Goal: Communication & Community: Connect with others

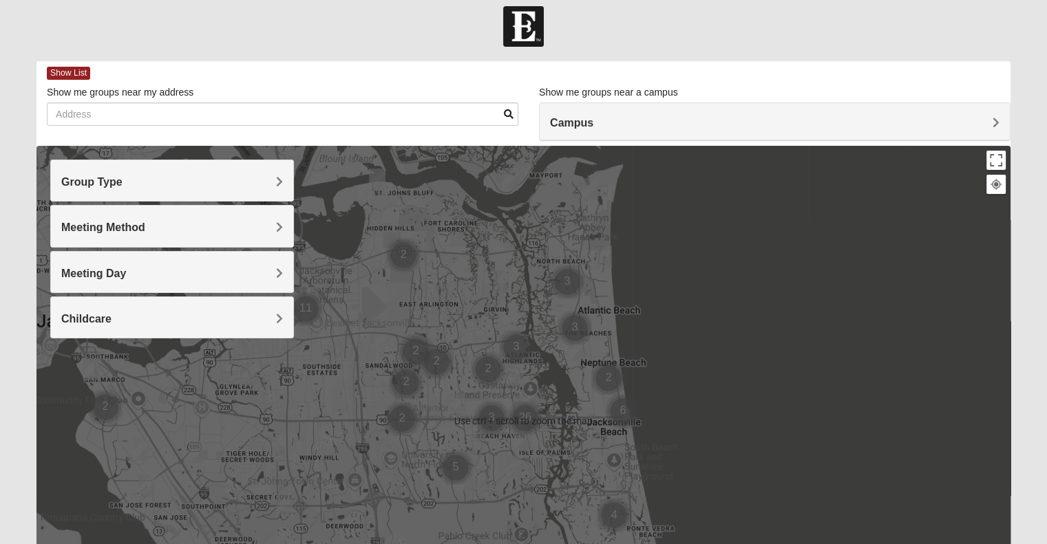
scroll to position [213, 0]
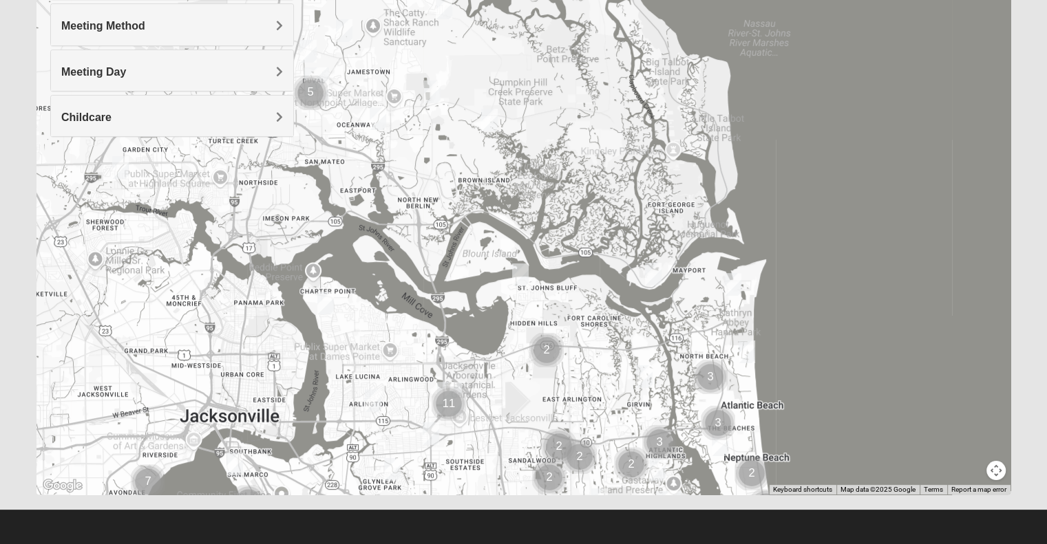
drag, startPoint x: 337, startPoint y: 279, endPoint x: 479, endPoint y: 575, distance: 328.4
click at [479, 544] on html "Log In Find A Group Error Show List Loading Groups" at bounding box center [523, 166] width 1047 height 758
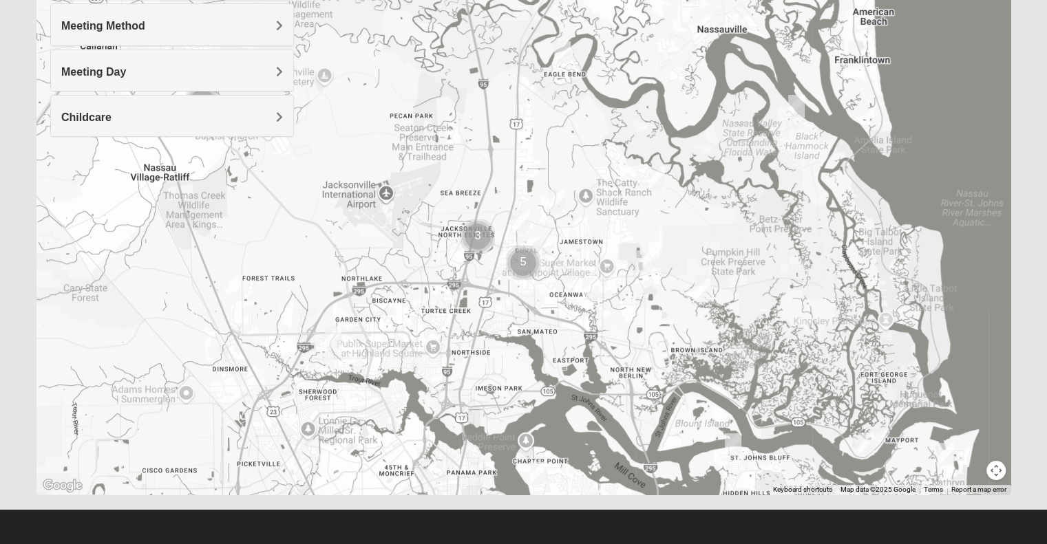
drag, startPoint x: 437, startPoint y: 330, endPoint x: 652, endPoint y: 512, distance: 282.3
click at [652, 512] on form "Log In Find A Group Error Show List Loading Groups" at bounding box center [523, 175] width 1047 height 741
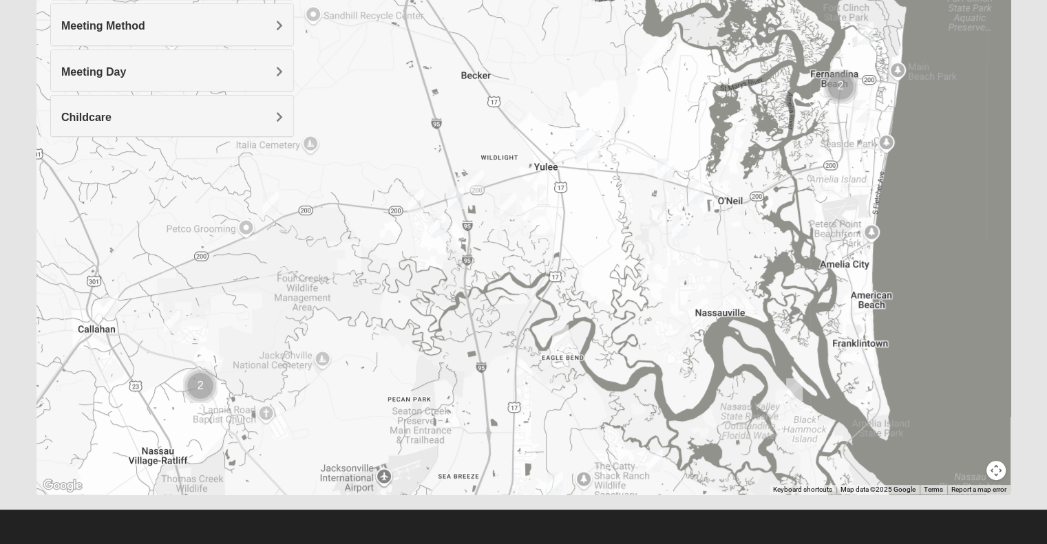
drag, startPoint x: 557, startPoint y: 185, endPoint x: 555, endPoint y: 466, distance: 280.8
click at [555, 466] on div at bounding box center [523, 219] width 974 height 551
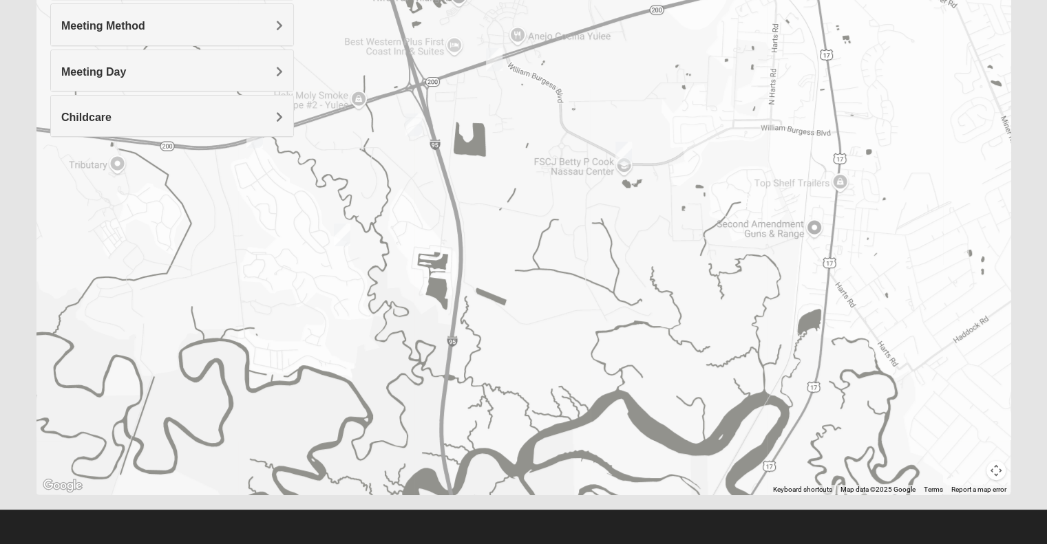
click at [339, 233] on img "Womens Little 32097" at bounding box center [342, 235] width 17 height 23
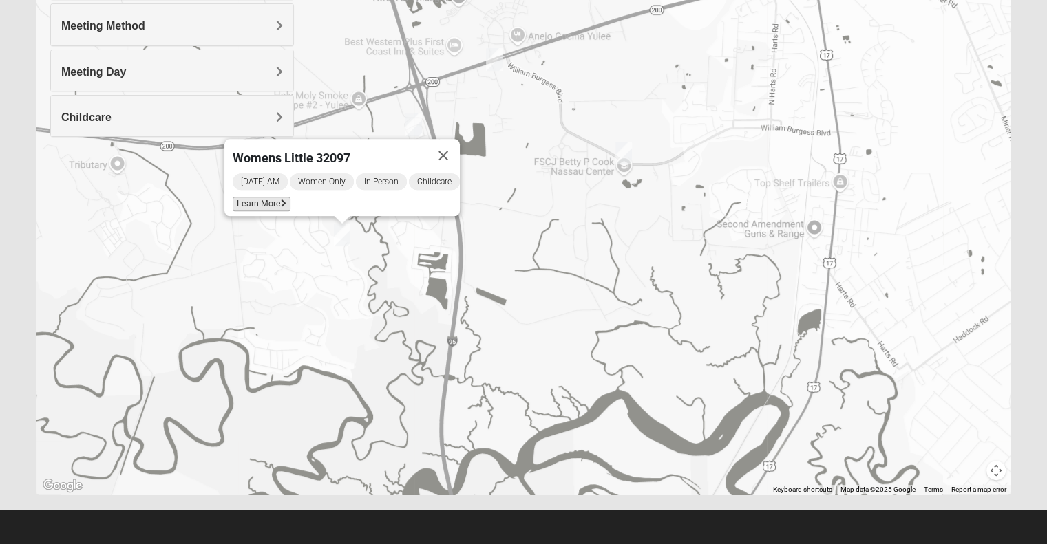
click at [244, 197] on span "Learn More" at bounding box center [262, 204] width 58 height 14
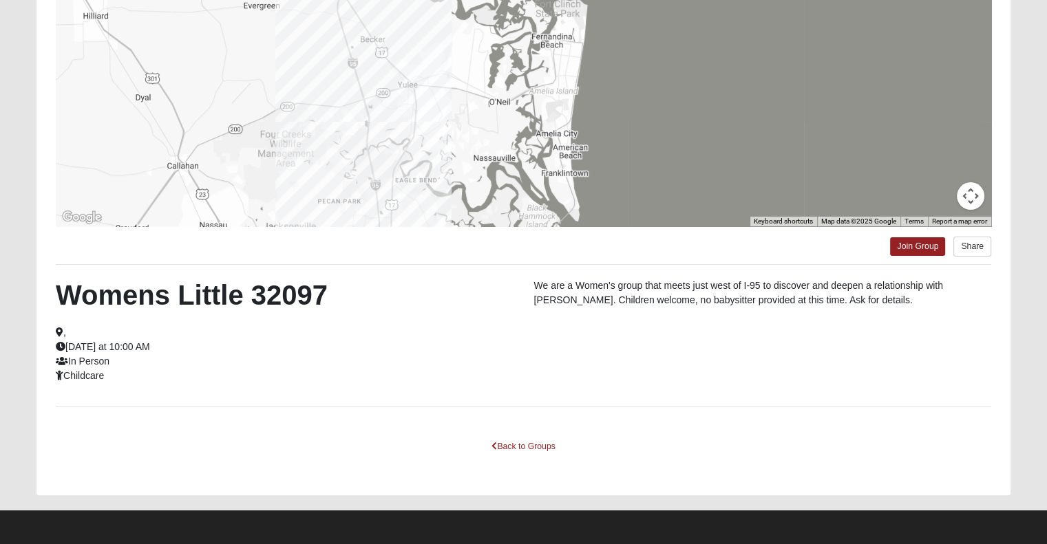
scroll to position [199, 0]
click at [533, 451] on link "Back to Groups" at bounding box center [522, 447] width 81 height 21
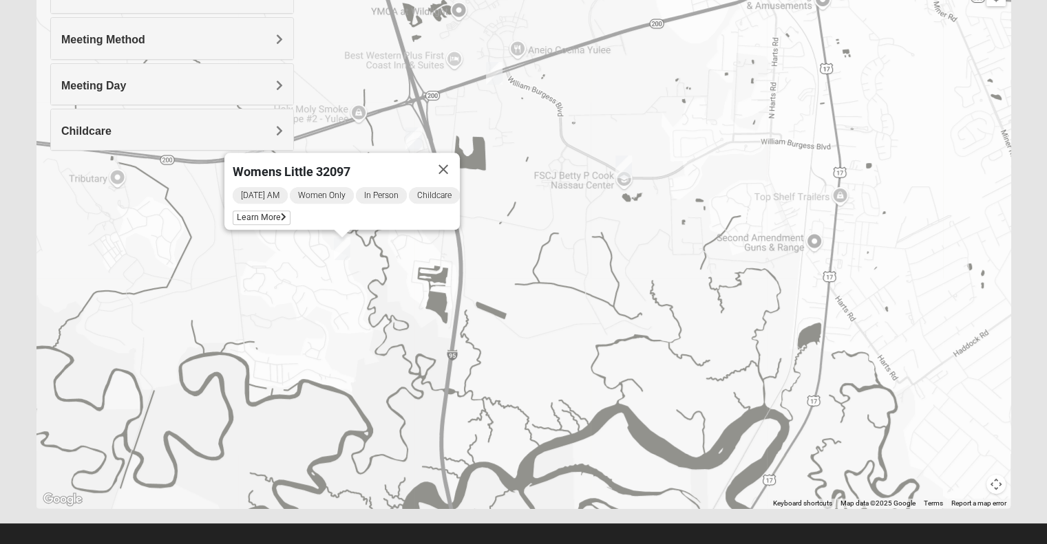
click at [415, 133] on img "1825 Mixed Lane 32097" at bounding box center [413, 138] width 17 height 23
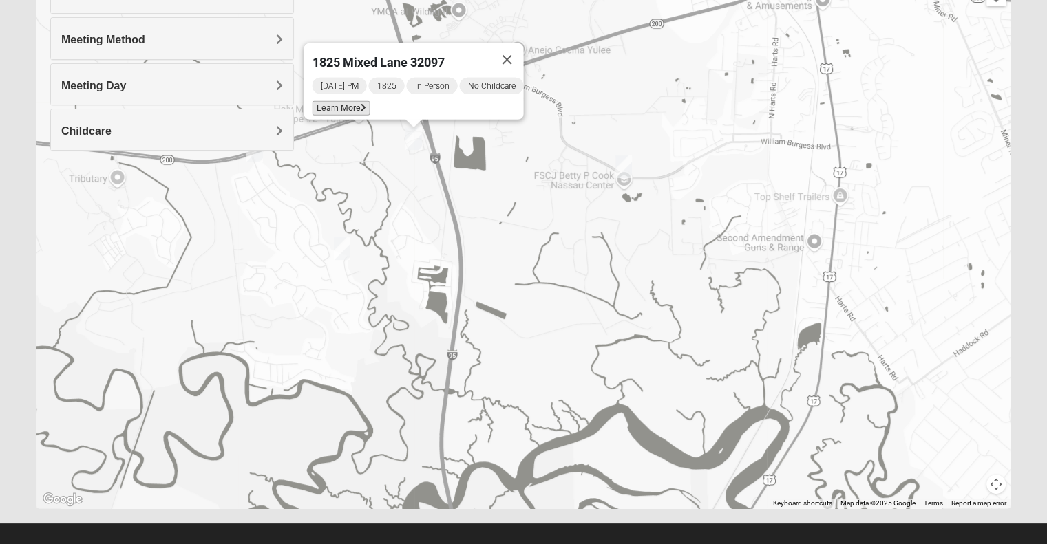
click at [323, 101] on span "Learn More" at bounding box center [341, 108] width 58 height 14
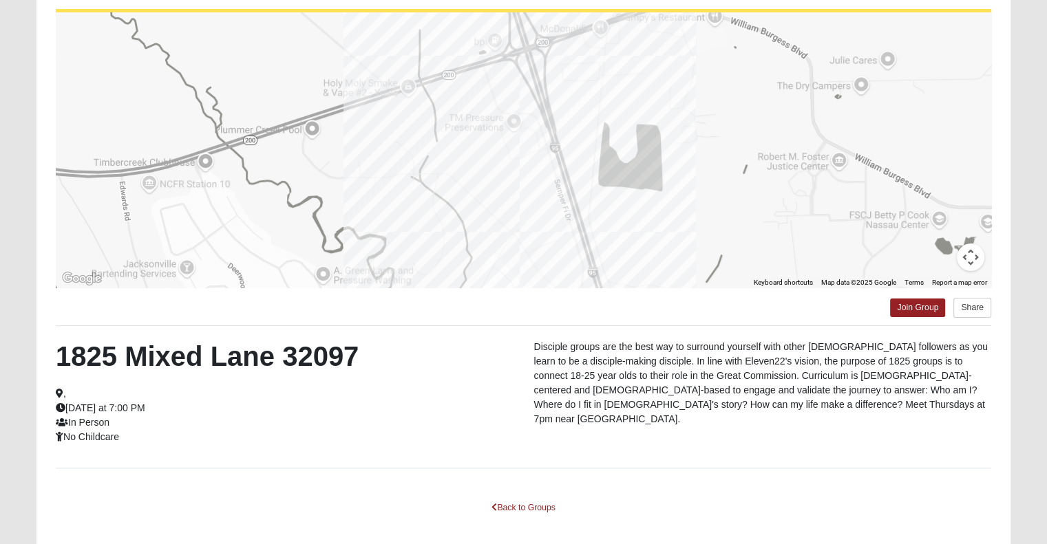
scroll to position [200, 0]
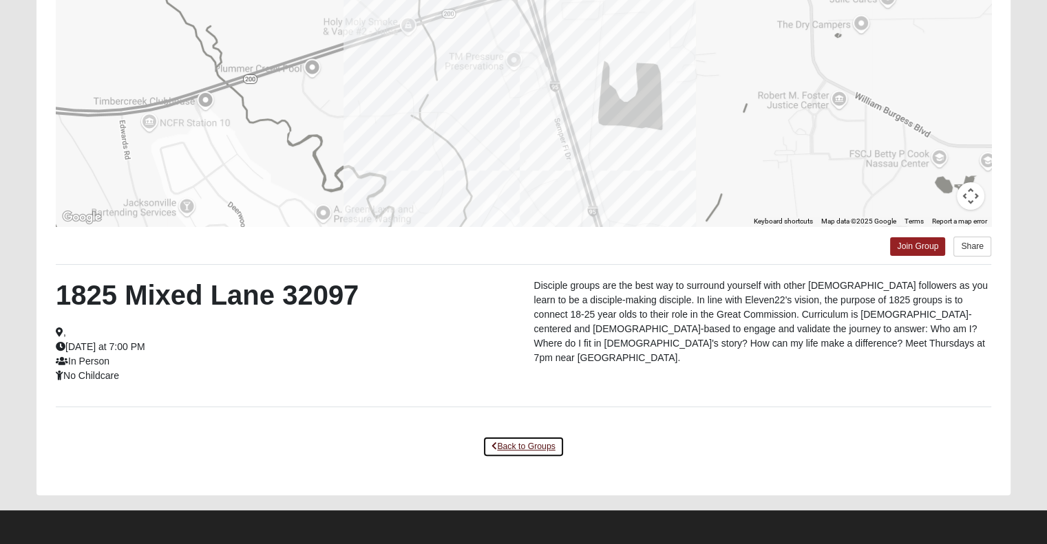
click at [534, 440] on link "Back to Groups" at bounding box center [522, 446] width 81 height 21
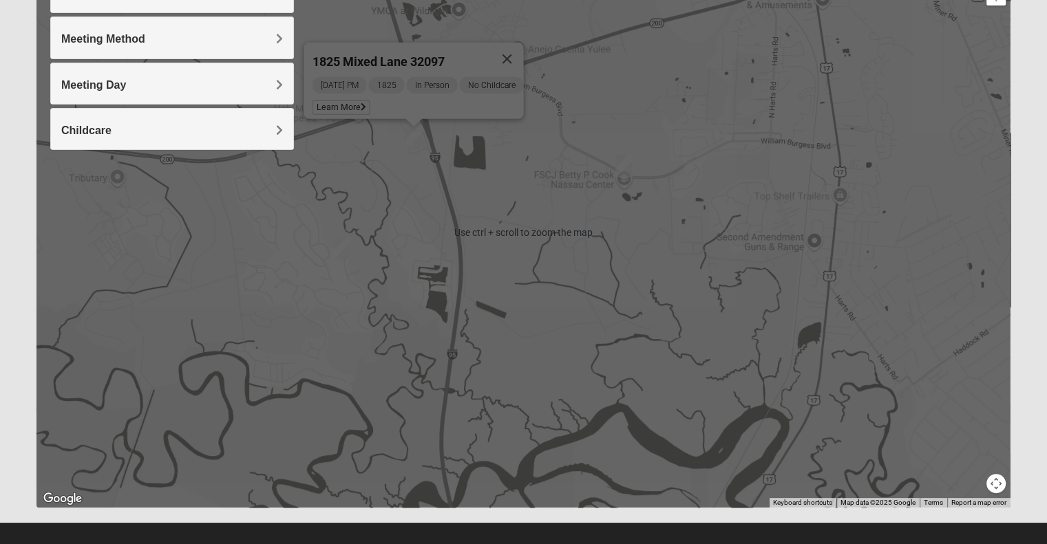
scroll to position [170, 0]
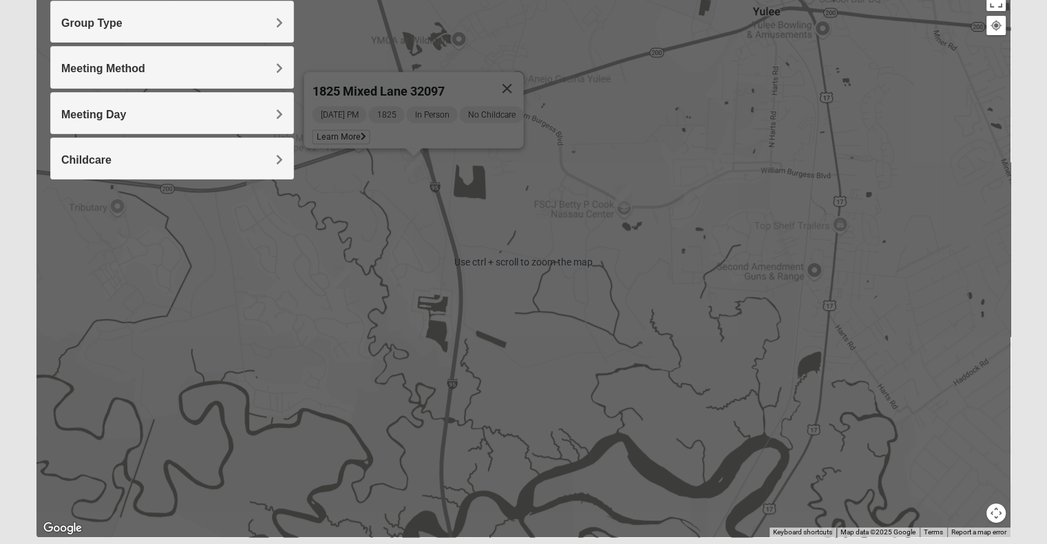
click at [624, 192] on img "1825 Mixed Miller 32097" at bounding box center [623, 195] width 17 height 23
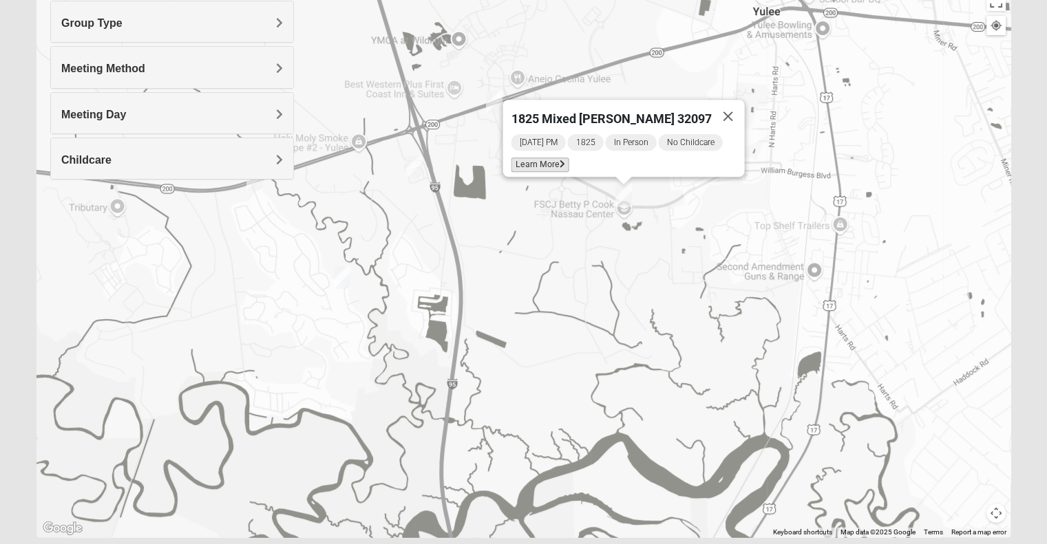
click at [557, 158] on span "Learn More" at bounding box center [540, 165] width 58 height 14
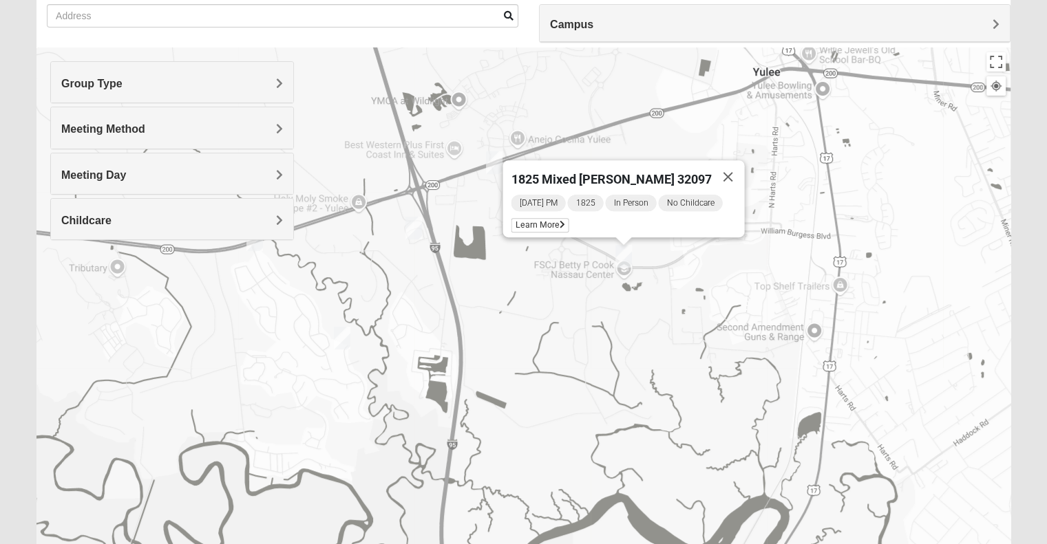
click at [257, 244] on div "Group Type Mixed Group Men Only Women Only 1825 Meeting Method In Person Virtua…" at bounding box center [172, 157] width 244 height 193
click at [251, 242] on div "Group Type Mixed Group Men Only Women Only 1825 Meeting Method In Person Virtua…" at bounding box center [172, 157] width 244 height 193
click at [493, 166] on img "Mens Marsh 32097" at bounding box center [494, 162] width 17 height 23
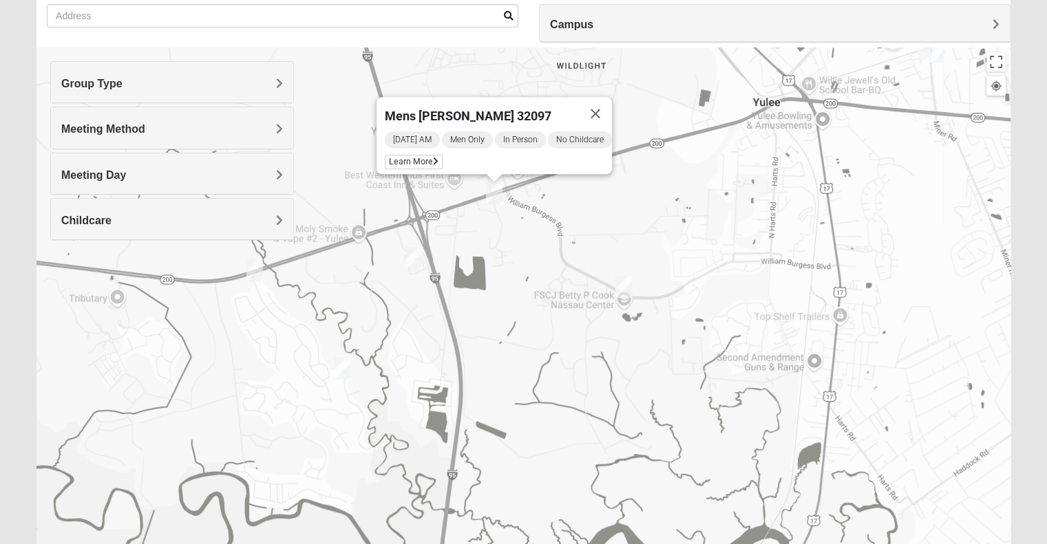
click at [925, 54] on img "Wildlight" at bounding box center [931, 46] width 25 height 33
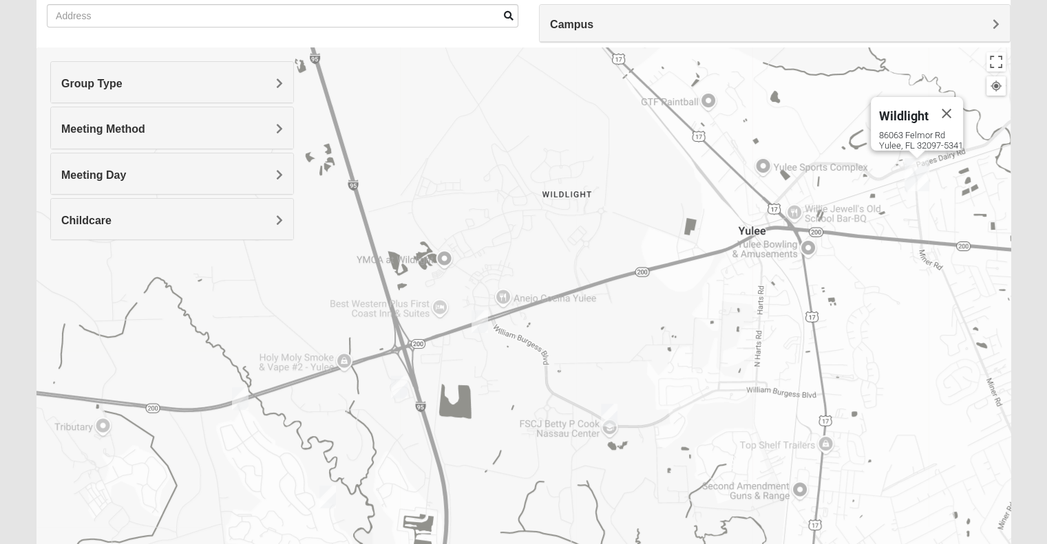
click at [324, 496] on img "Womens Little 32097" at bounding box center [327, 497] width 17 height 23
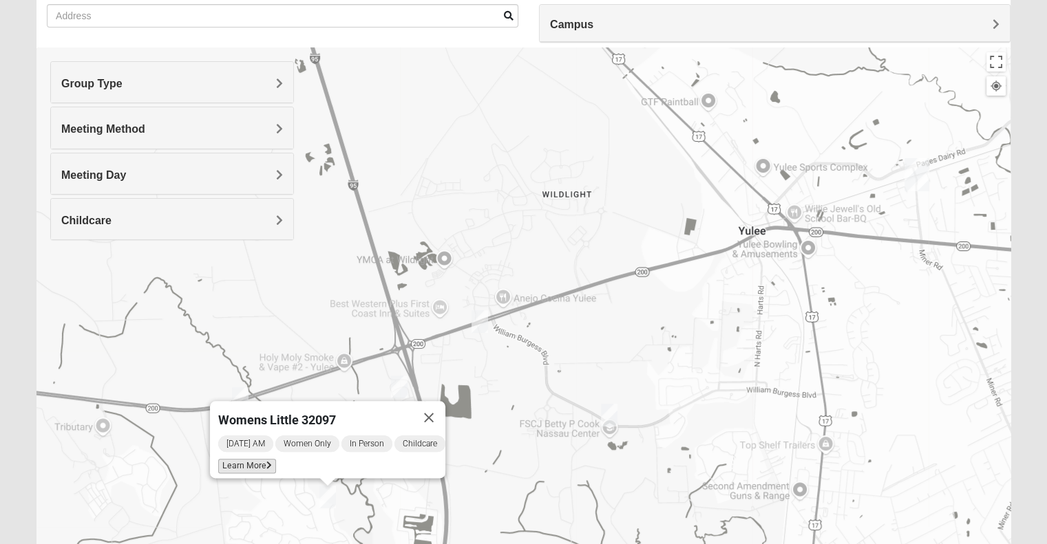
click at [226, 459] on span "Learn More" at bounding box center [247, 466] width 58 height 14
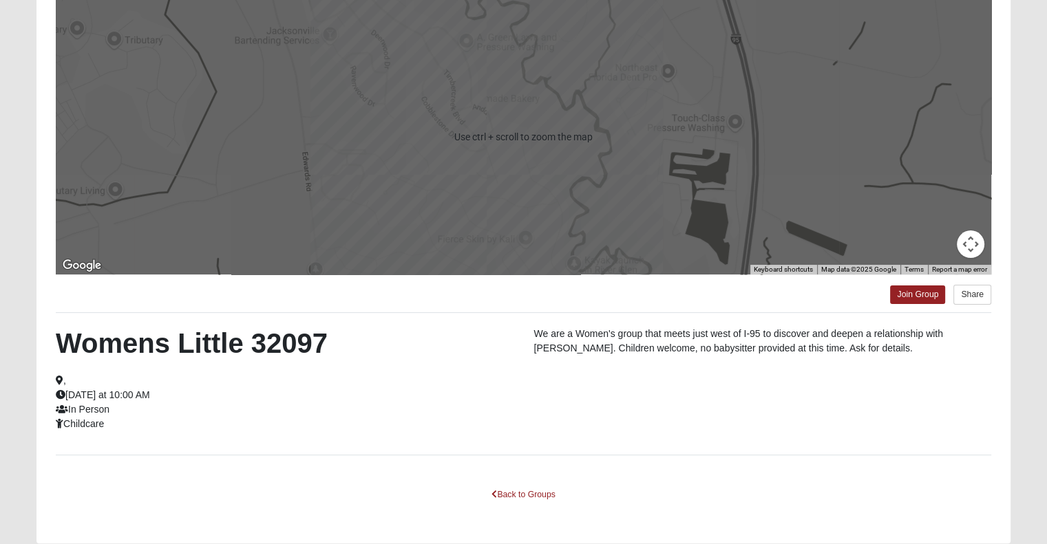
scroll to position [0, 0]
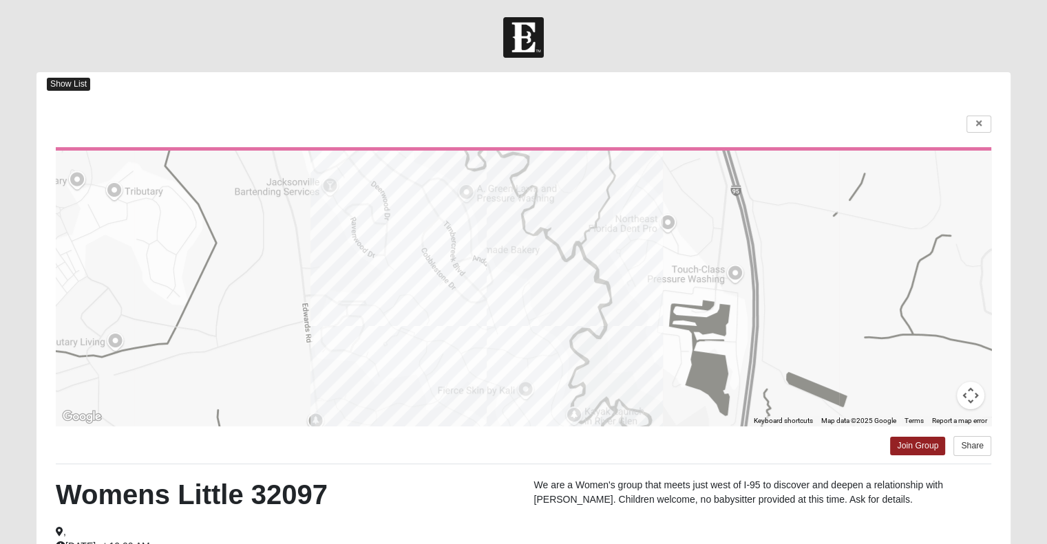
click at [65, 81] on span "Show List" at bounding box center [68, 84] width 43 height 13
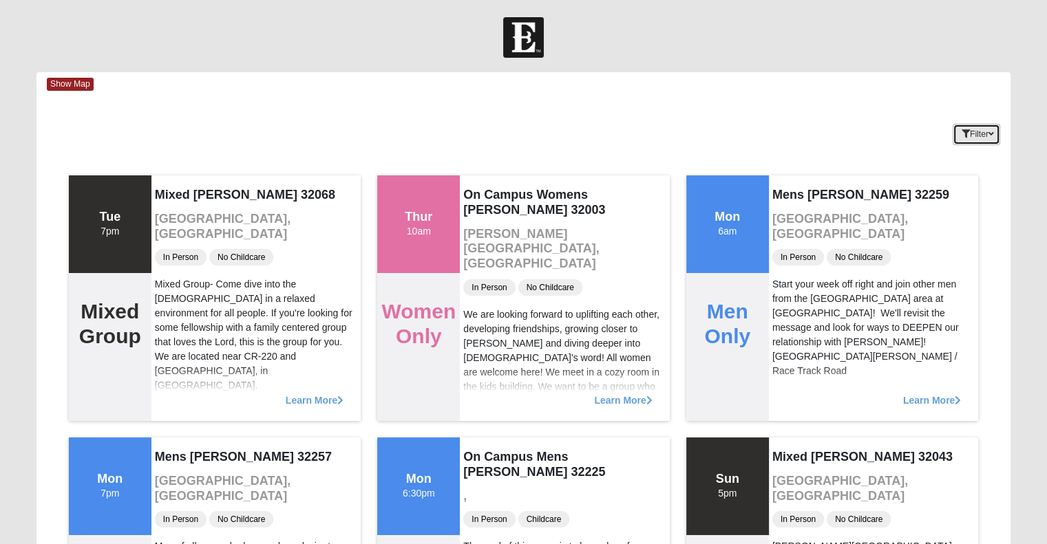
click at [968, 129] on button "Filter" at bounding box center [976, 134] width 47 height 21
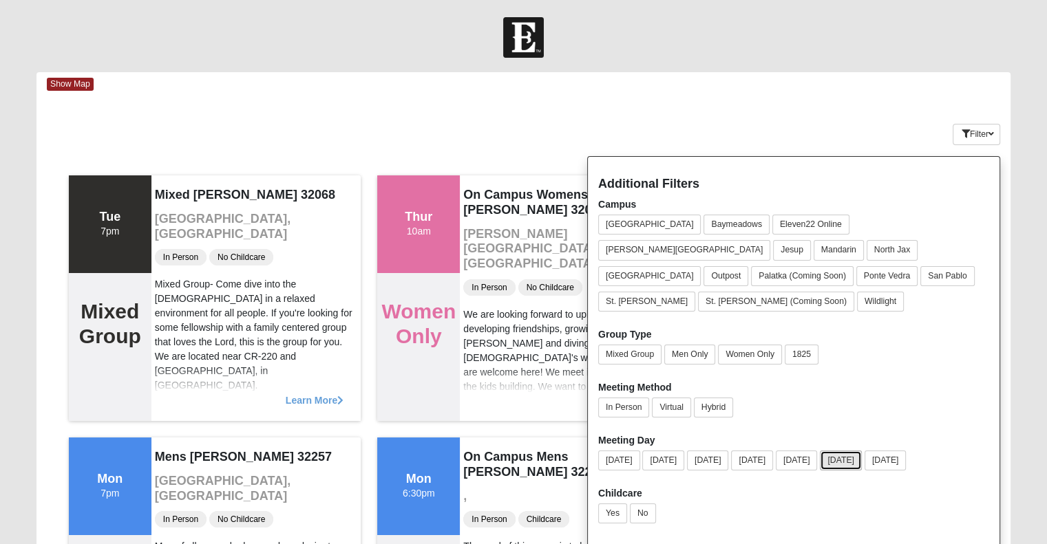
click at [862, 451] on button "[DATE]" at bounding box center [841, 461] width 42 height 20
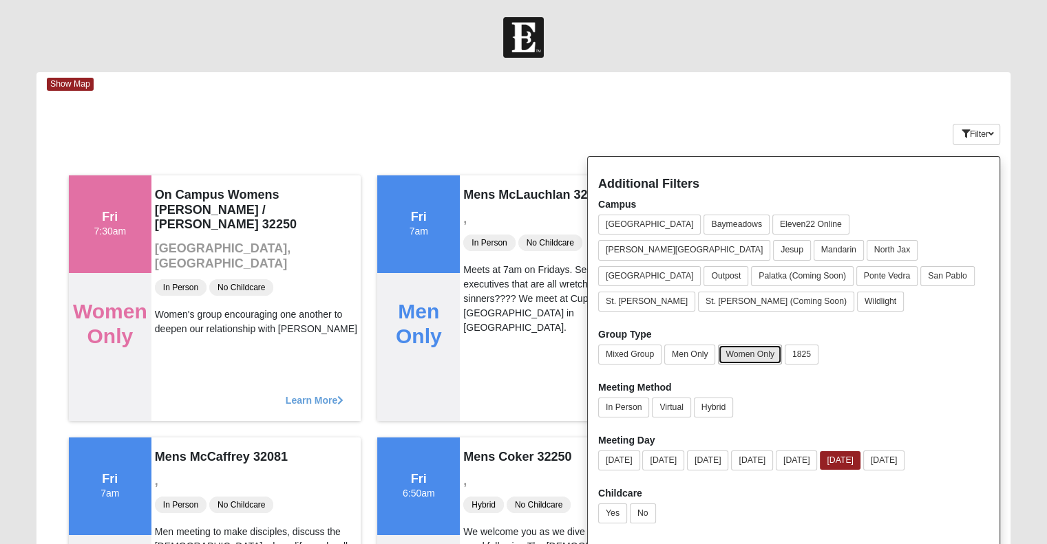
click at [745, 345] on button "Women Only" at bounding box center [750, 355] width 64 height 20
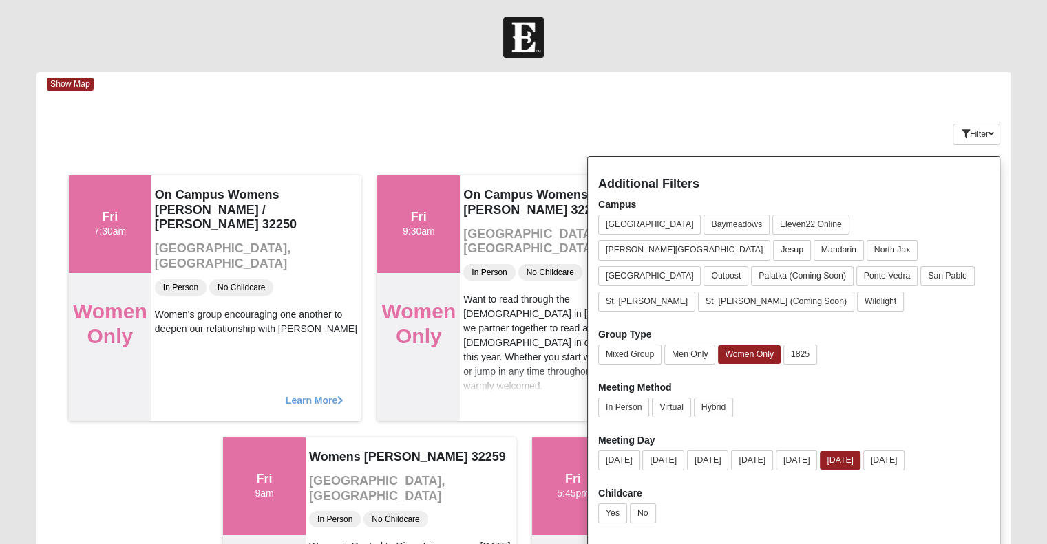
click at [668, 69] on form "Log In Find A Group Error Show Map Loading Groups 5" at bounding box center [523, 379] width 1047 height 725
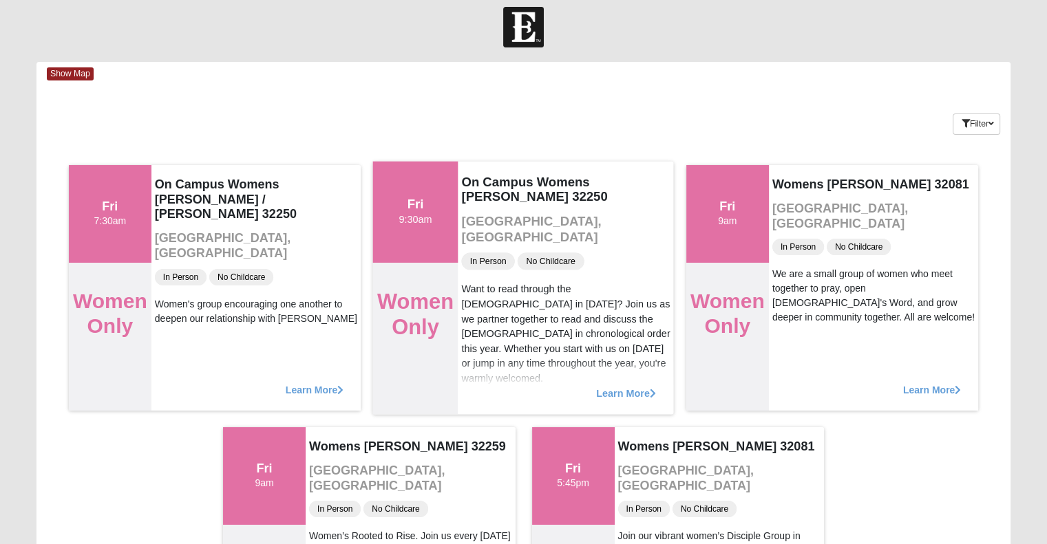
scroll to position [11, 0]
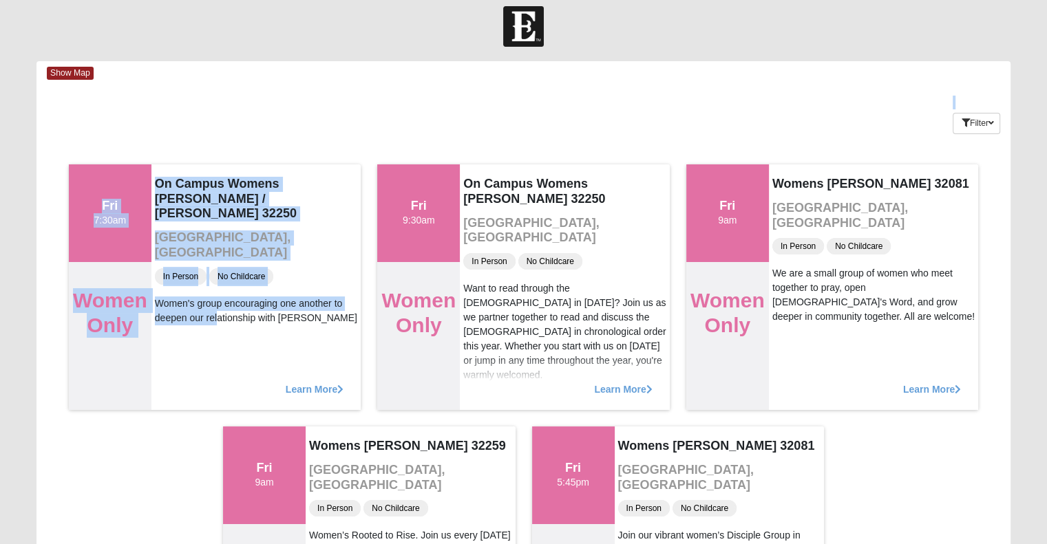
drag, startPoint x: 511, startPoint y: 90, endPoint x: 158, endPoint y: 428, distance: 488.7
click at [158, 428] on div "Show Map Loading Groups Keywords Filter Additional Filters Campus Arlington Bay…" at bounding box center [523, 370] width 974 height 619
click at [158, 428] on div "Tue 7pm Mixed Group Mixed Atwood 32068 Middleburg, FL In Person No Childcare Mi…" at bounding box center [523, 418] width 974 height 524
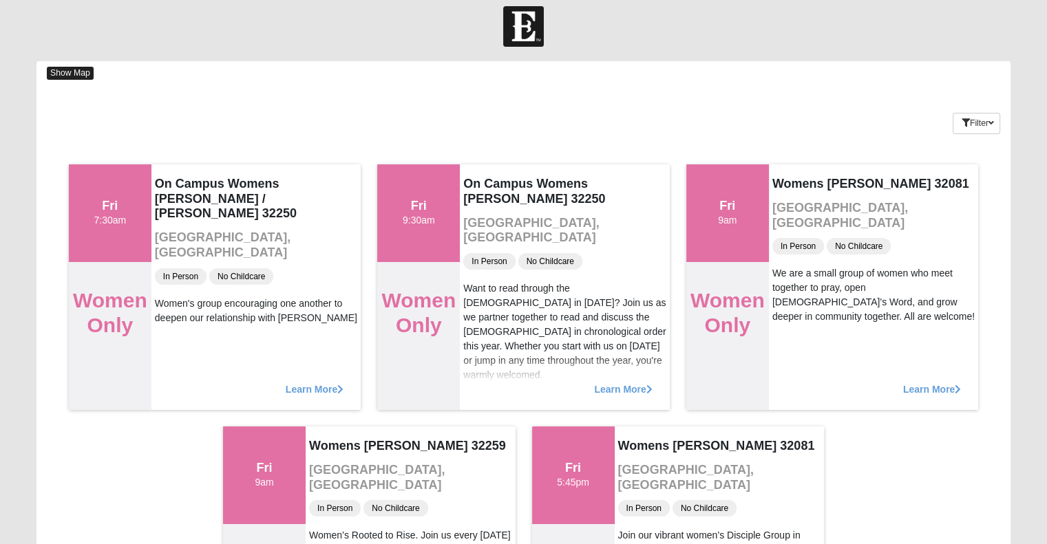
click at [63, 70] on span "Show Map" at bounding box center [70, 73] width 47 height 13
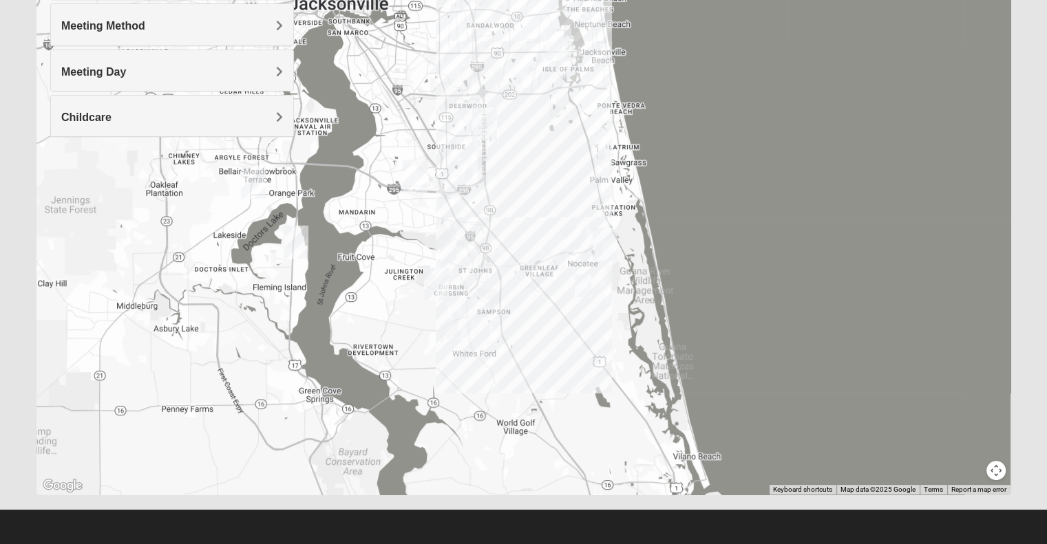
scroll to position [0, 0]
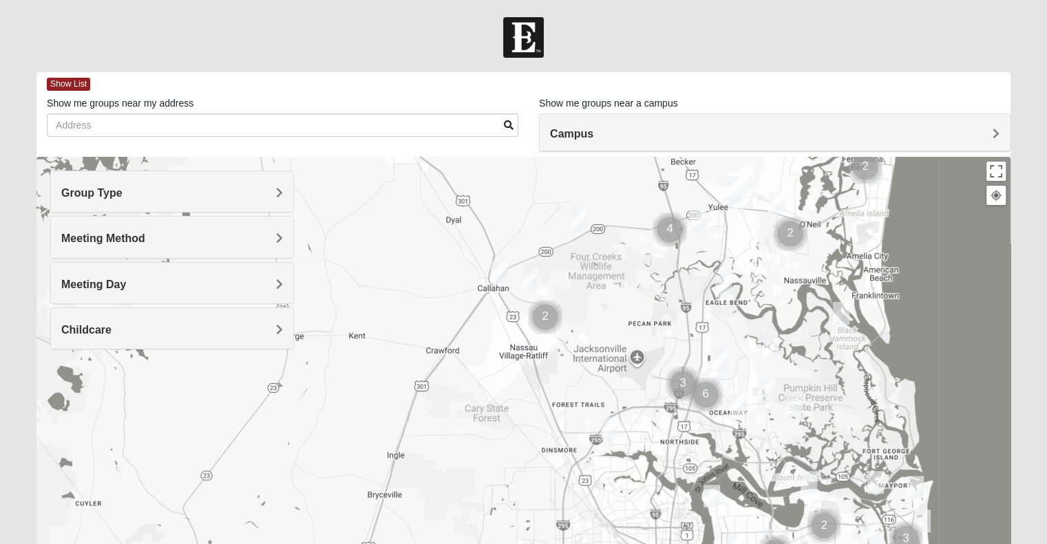
drag, startPoint x: 362, startPoint y: 275, endPoint x: 806, endPoint y: 483, distance: 490.2
click at [806, 483] on img "Womens Nield 32225" at bounding box center [808, 482] width 17 height 23
click at [531, 276] on img "Mixed Raines 32011" at bounding box center [530, 279] width 17 height 23
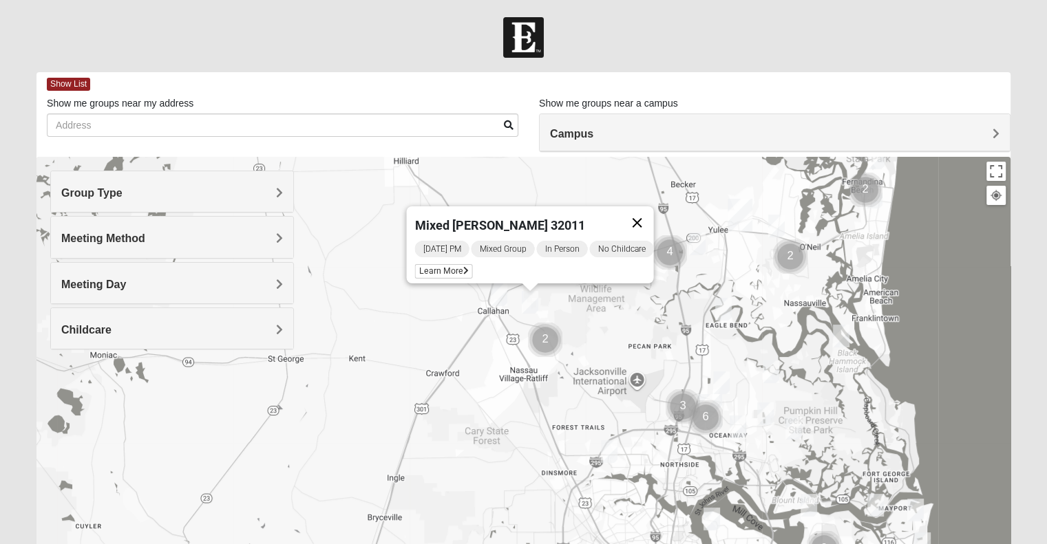
click at [641, 211] on button "Close" at bounding box center [636, 222] width 33 height 33
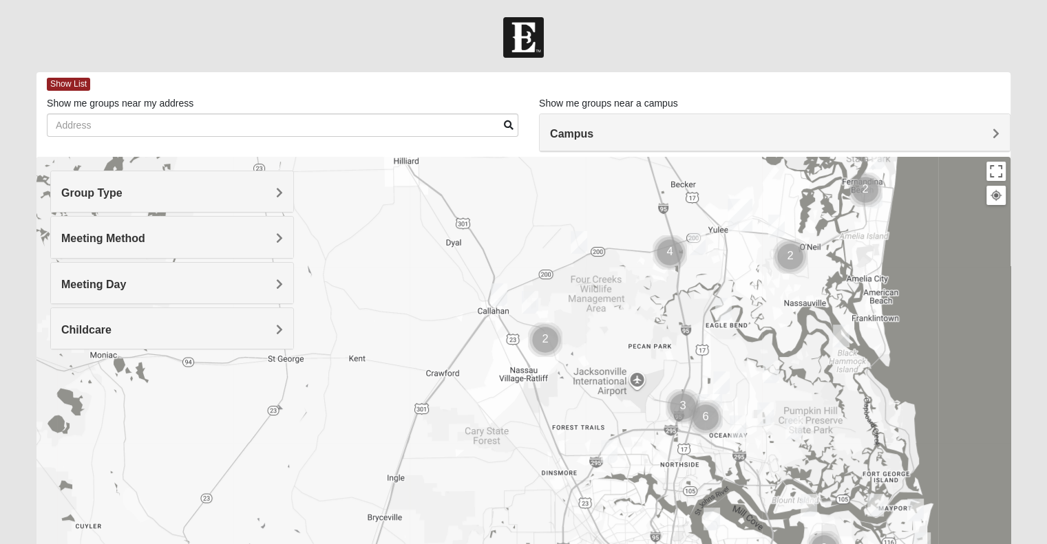
click at [574, 246] on img "Mixed Johnson 32011" at bounding box center [579, 242] width 17 height 23
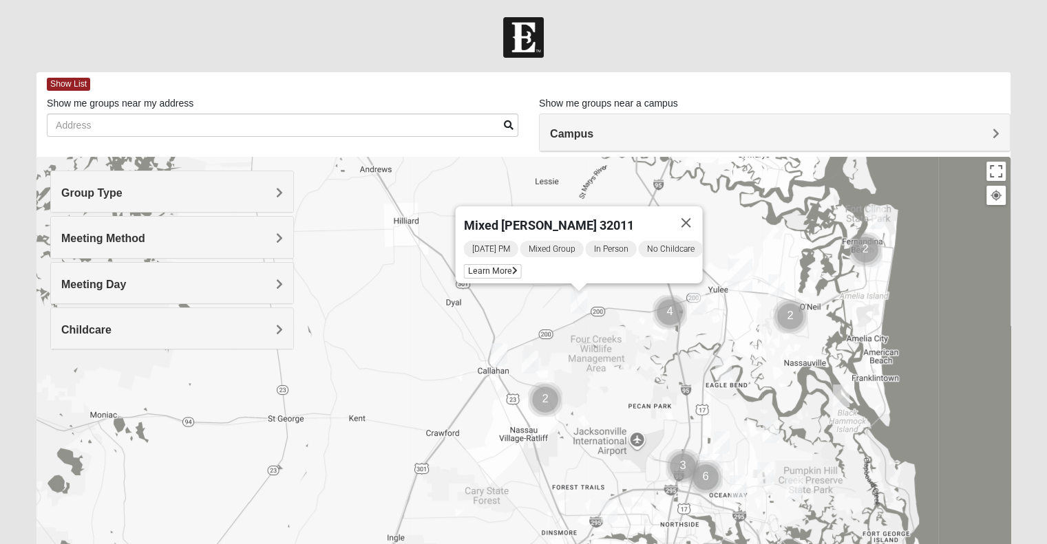
click at [499, 359] on img "Mens Burt 32011" at bounding box center [499, 354] width 17 height 23
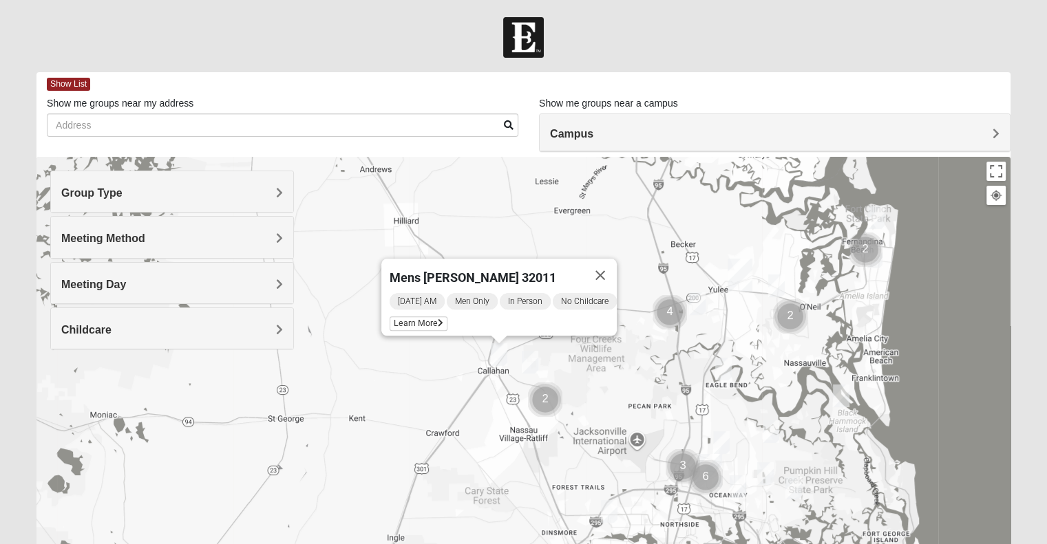
click at [698, 293] on img "1825 Mixed Miller 32097" at bounding box center [697, 304] width 17 height 23
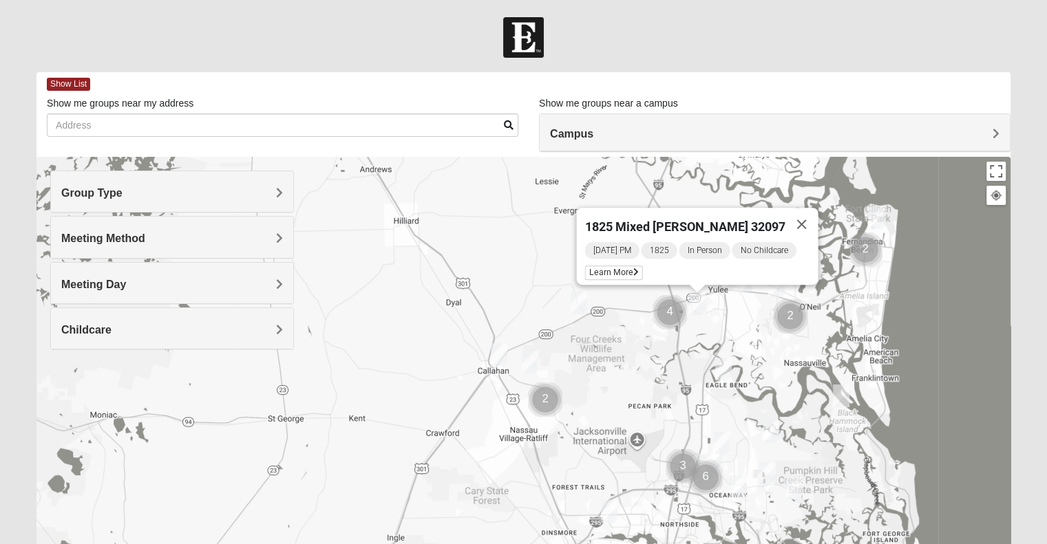
click at [875, 255] on img "Cluster of 2 groups" at bounding box center [865, 250] width 34 height 34
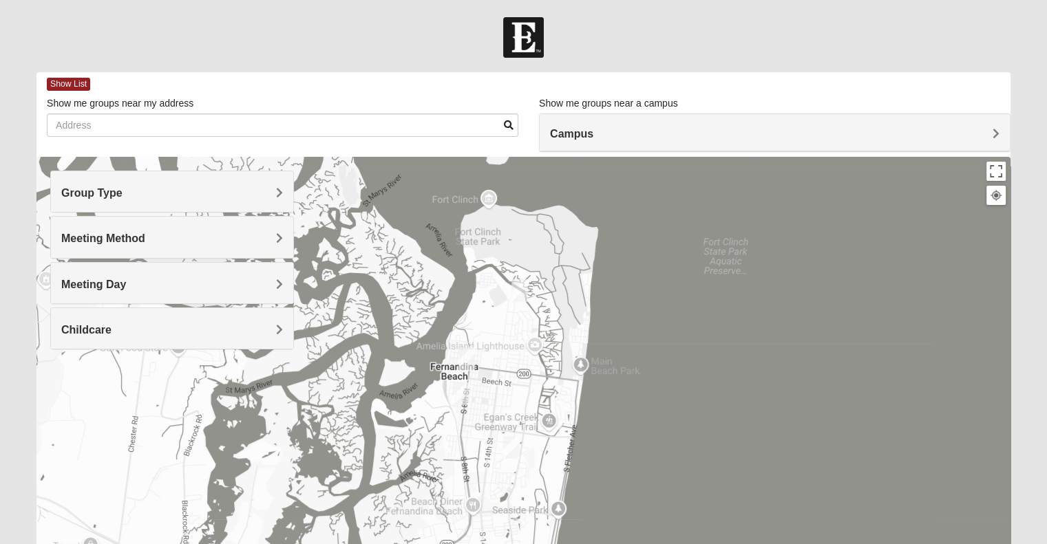
click at [512, 446] on img "Womens Bourquin 32034" at bounding box center [511, 447] width 17 height 23
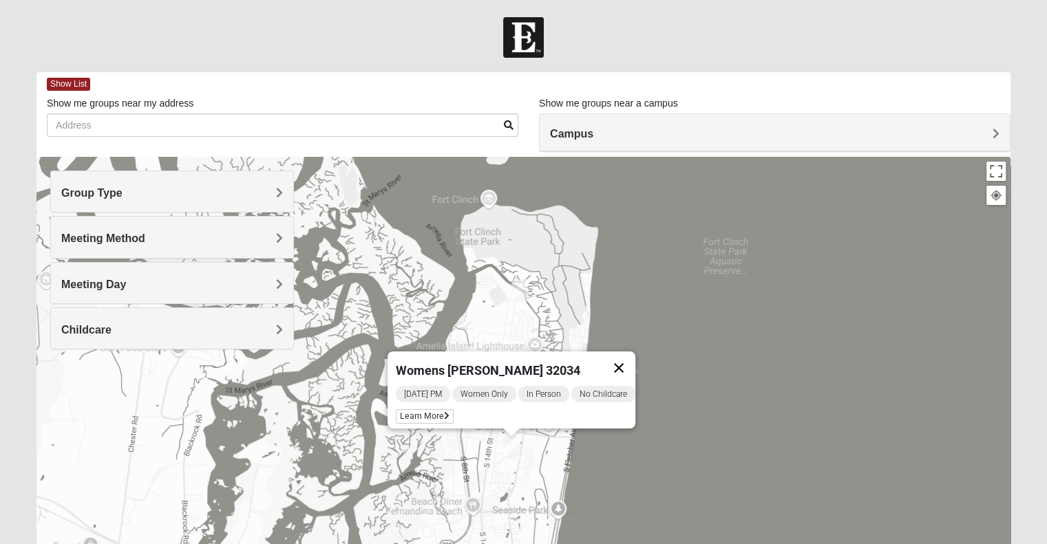
click at [629, 353] on button "Close" at bounding box center [618, 368] width 33 height 33
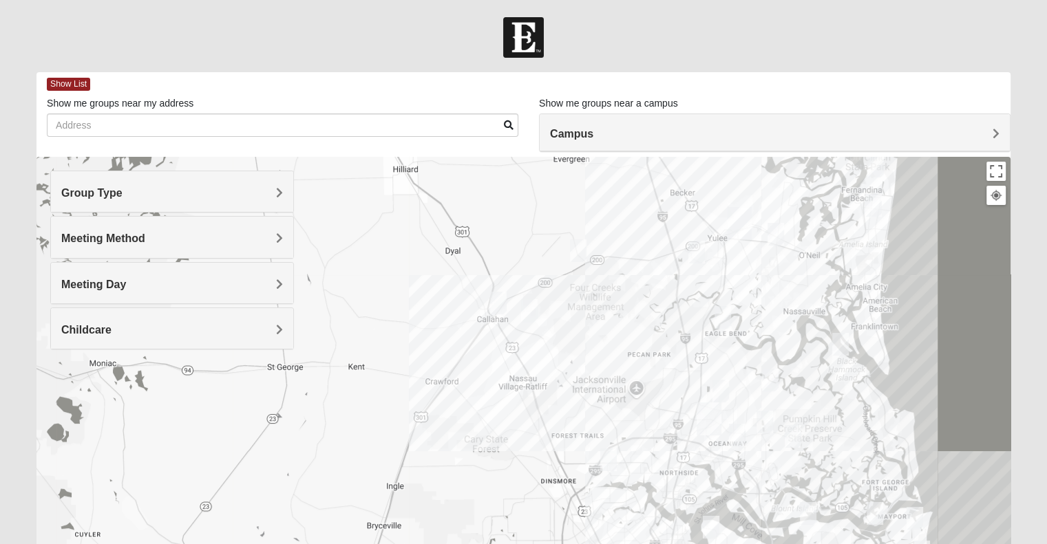
drag, startPoint x: 288, startPoint y: 458, endPoint x: 746, endPoint y: 330, distance: 476.1
click at [746, 330] on div at bounding box center [523, 432] width 974 height 551
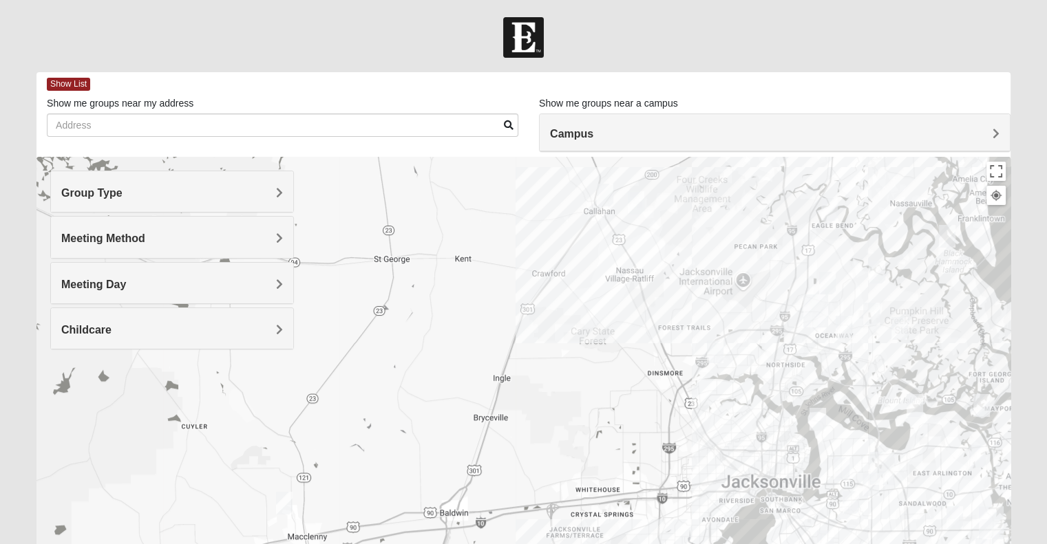
drag, startPoint x: 542, startPoint y: 469, endPoint x: 649, endPoint y: 360, distance: 152.8
click at [649, 360] on div at bounding box center [523, 432] width 974 height 551
click at [279, 501] on img "Womens Conn 32063" at bounding box center [284, 503] width 17 height 23
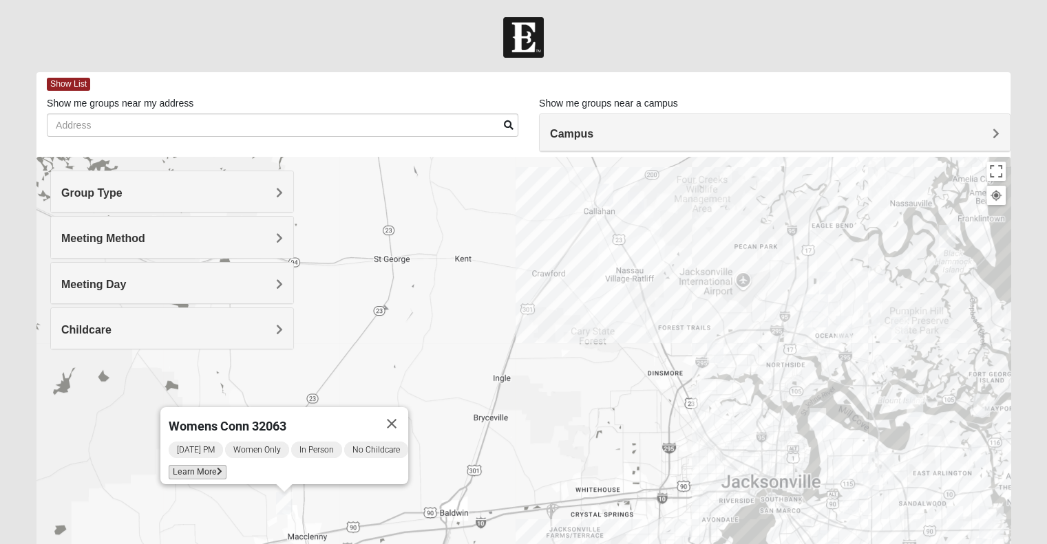
click at [189, 465] on span "Learn More" at bounding box center [198, 472] width 58 height 14
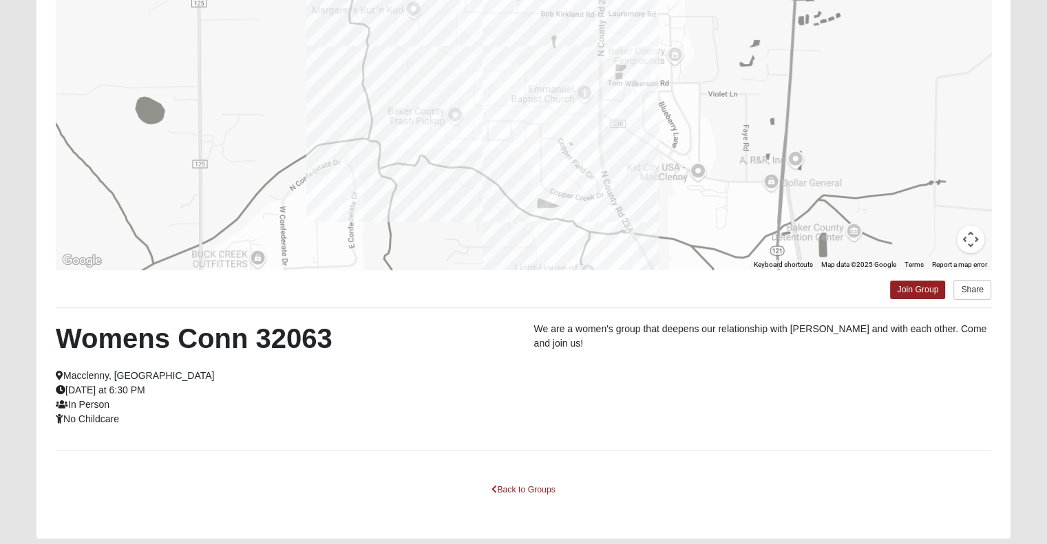
scroll to position [157, 0]
click at [513, 489] on link "Back to Groups" at bounding box center [522, 489] width 81 height 21
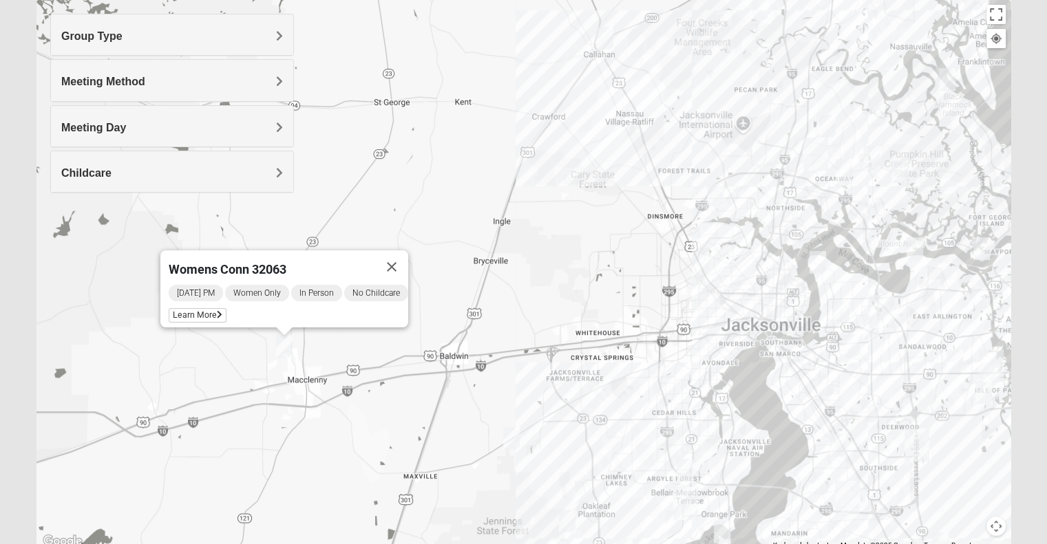
click at [510, 433] on img "Mixed Corwin 32221" at bounding box center [511, 438] width 17 height 23
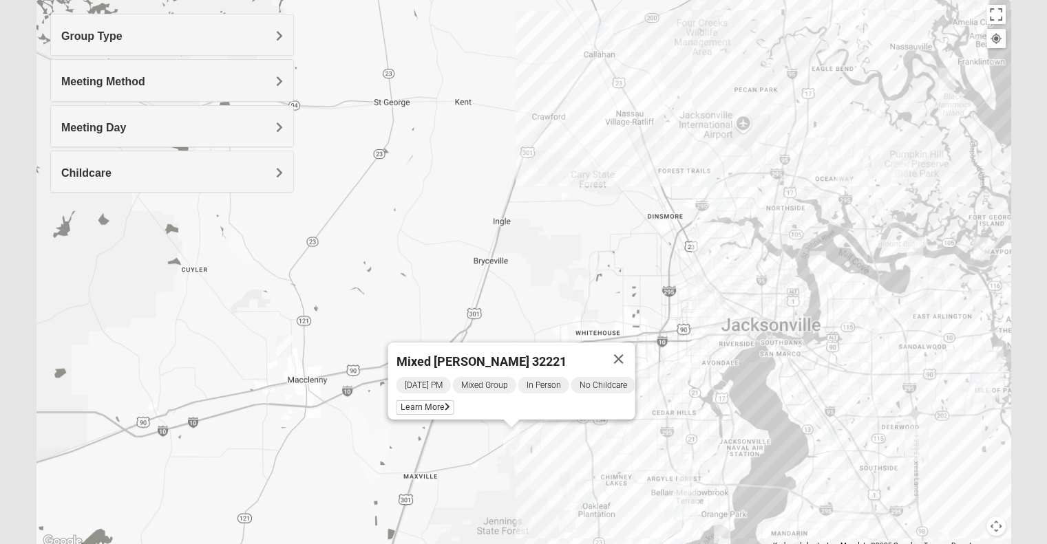
click at [284, 344] on img "Womens Conn 32063" at bounding box center [284, 346] width 17 height 23
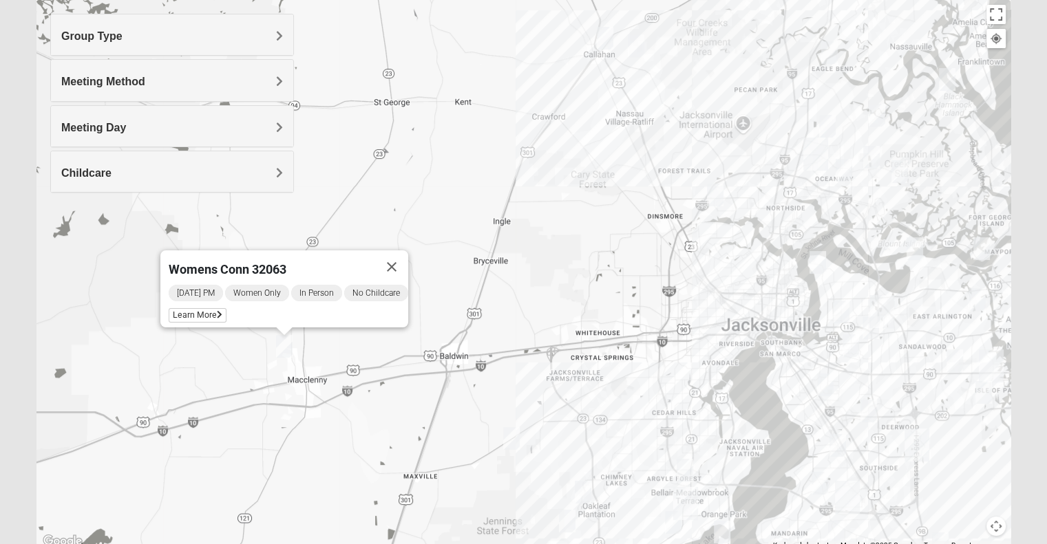
click at [588, 487] on img "1825 Mens Potrawski 32065" at bounding box center [583, 492] width 17 height 23
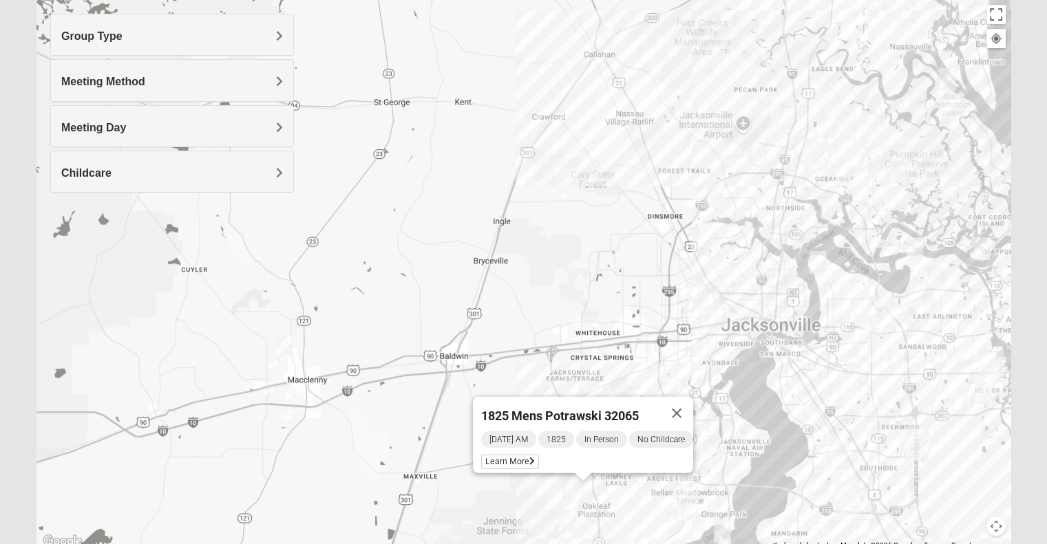
click at [569, 520] on img "Mixed Newton 32065" at bounding box center [567, 521] width 17 height 23
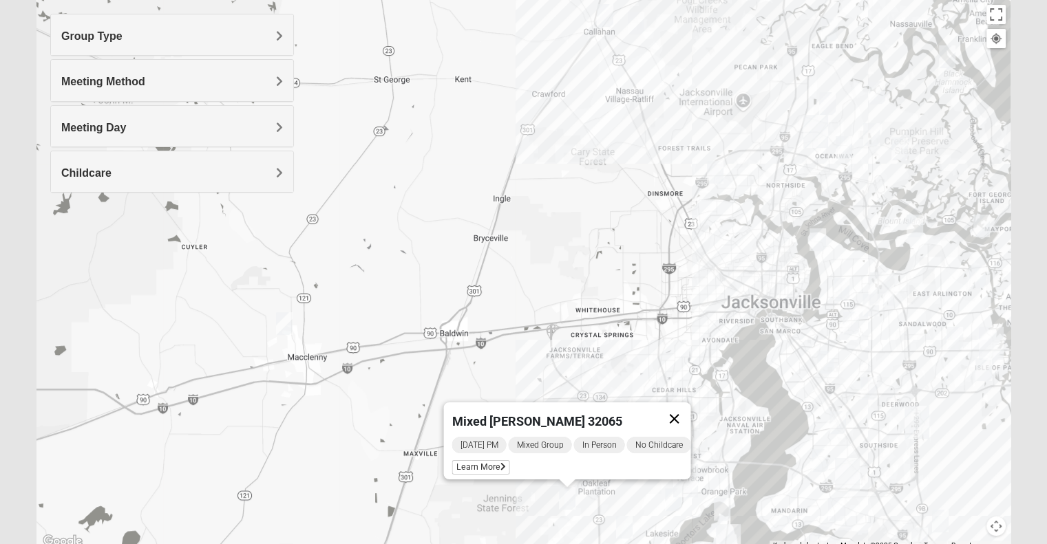
click at [674, 409] on button "Close" at bounding box center [673, 419] width 33 height 33
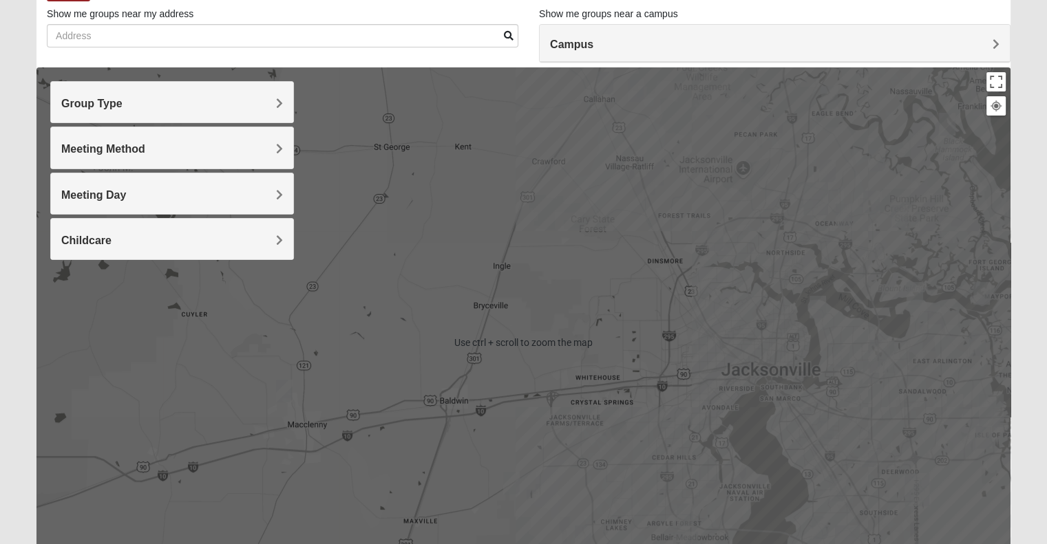
scroll to position [88, 0]
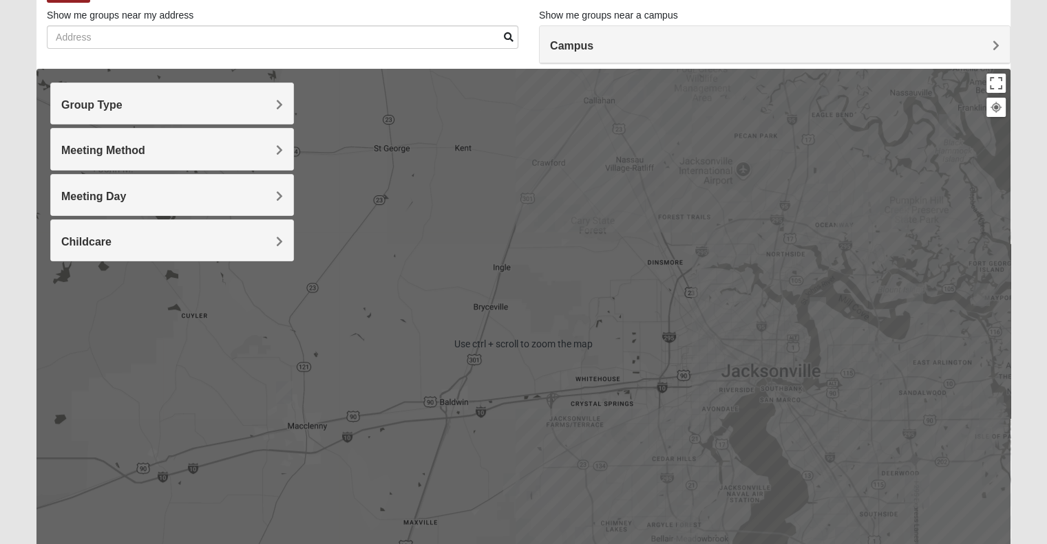
click at [122, 199] on span "Meeting Day" at bounding box center [93, 197] width 65 height 12
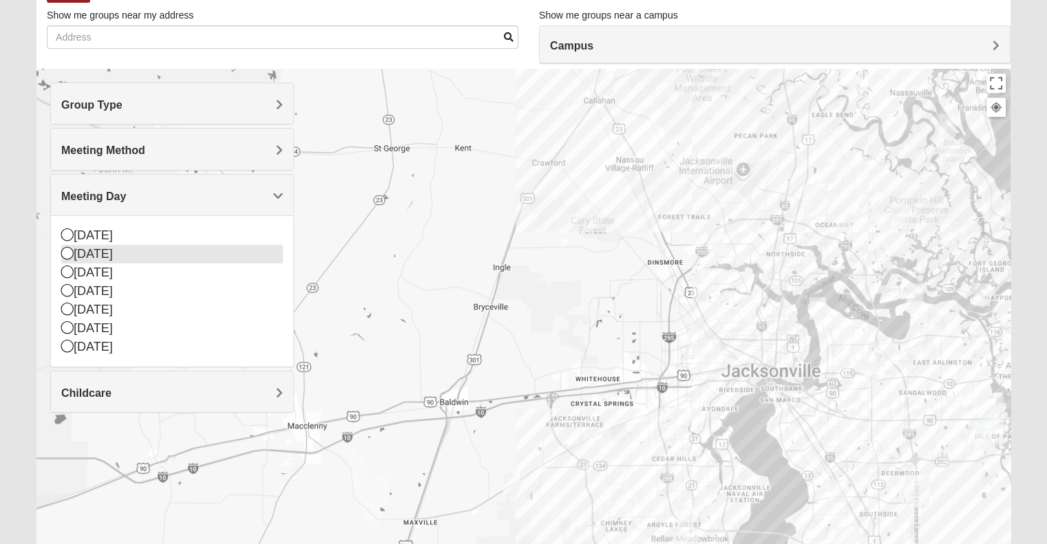
click at [98, 248] on div "[DATE]" at bounding box center [172, 254] width 222 height 19
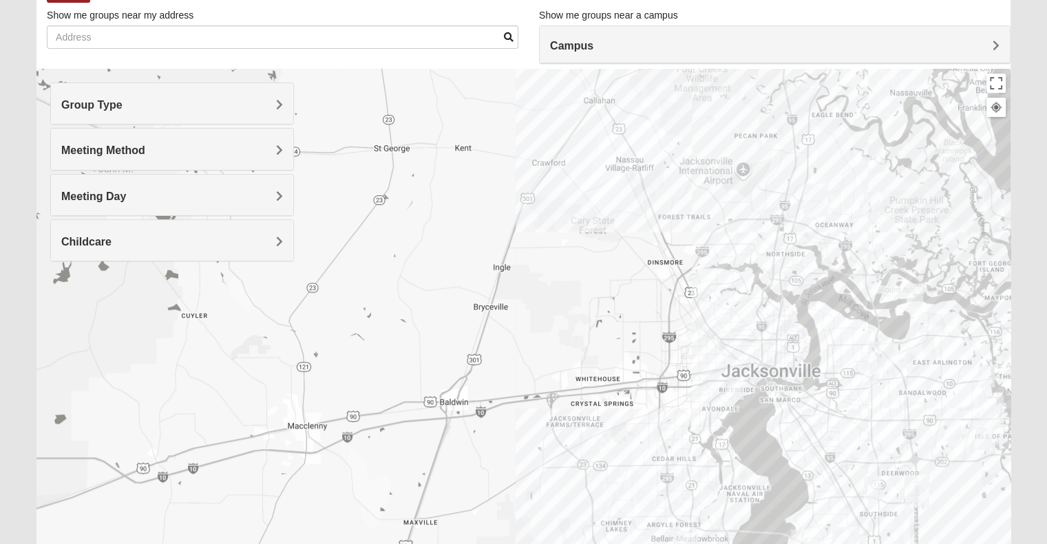
click at [864, 204] on img "Mixed Lancaster 32226" at bounding box center [871, 203] width 17 height 23
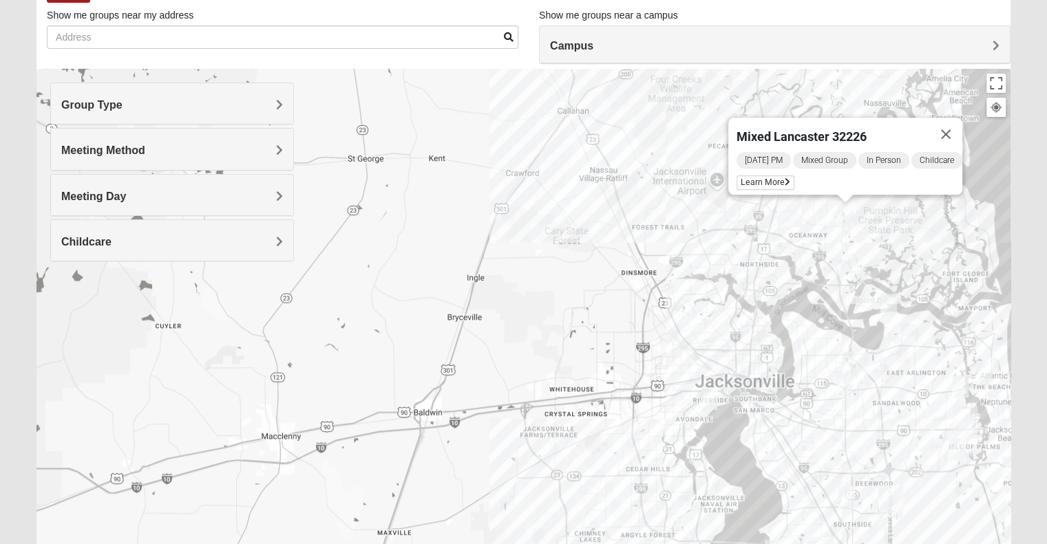
click at [705, 397] on img "Womens VanCuren 32205" at bounding box center [709, 398] width 17 height 23
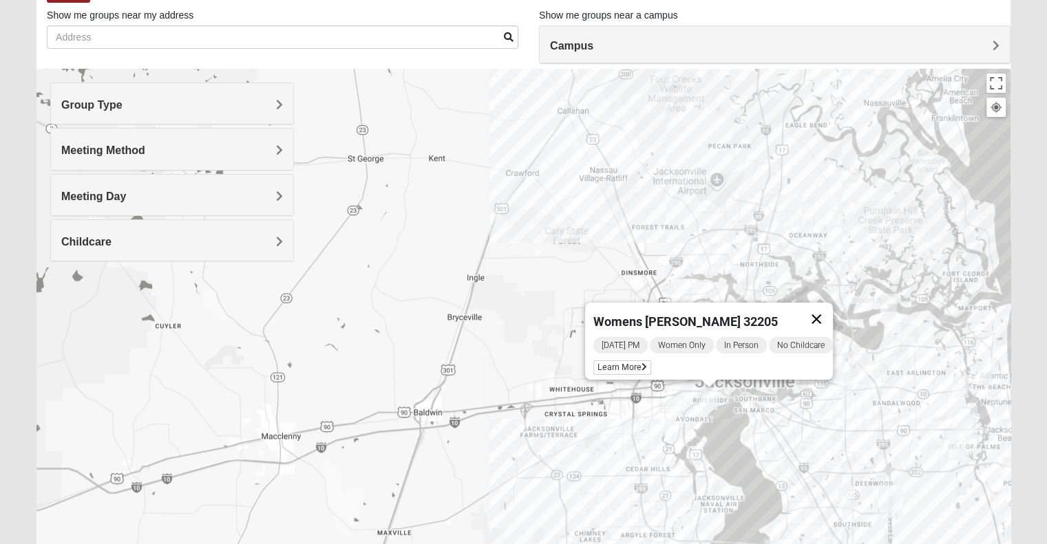
click at [816, 310] on button "Close" at bounding box center [816, 319] width 33 height 33
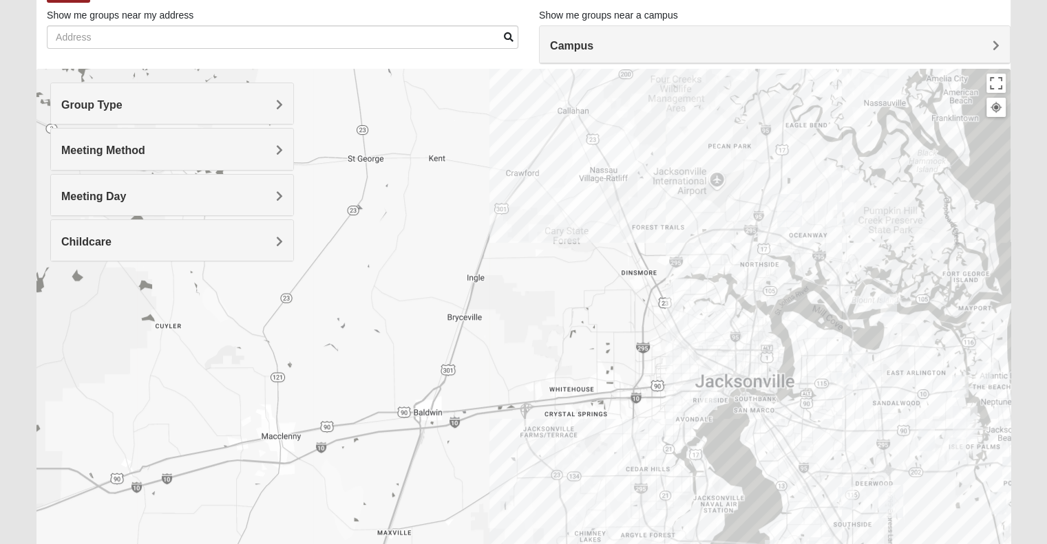
click at [92, 157] on div "Meeting Method" at bounding box center [172, 149] width 242 height 41
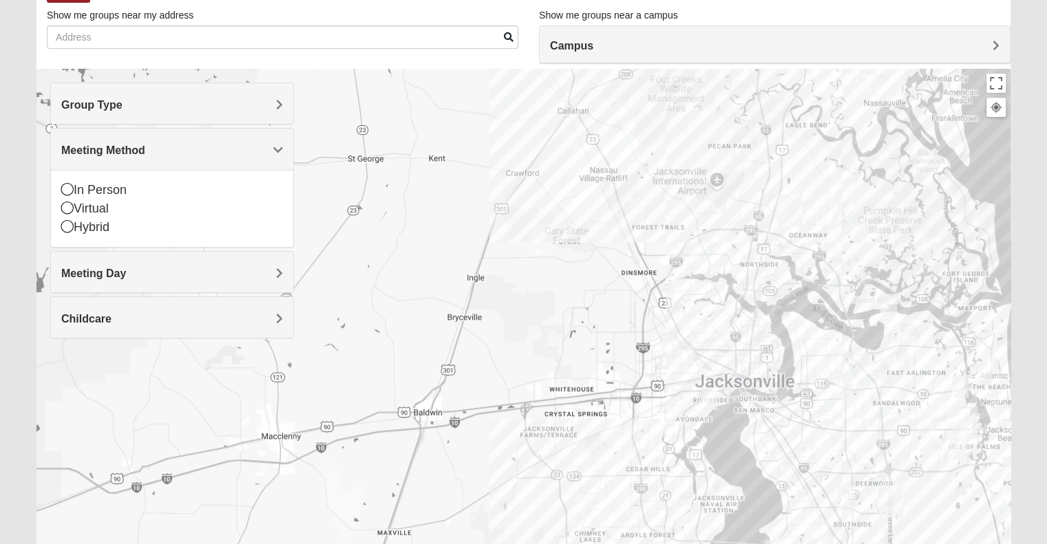
click at [89, 270] on span "Meeting Day" at bounding box center [93, 274] width 65 height 12
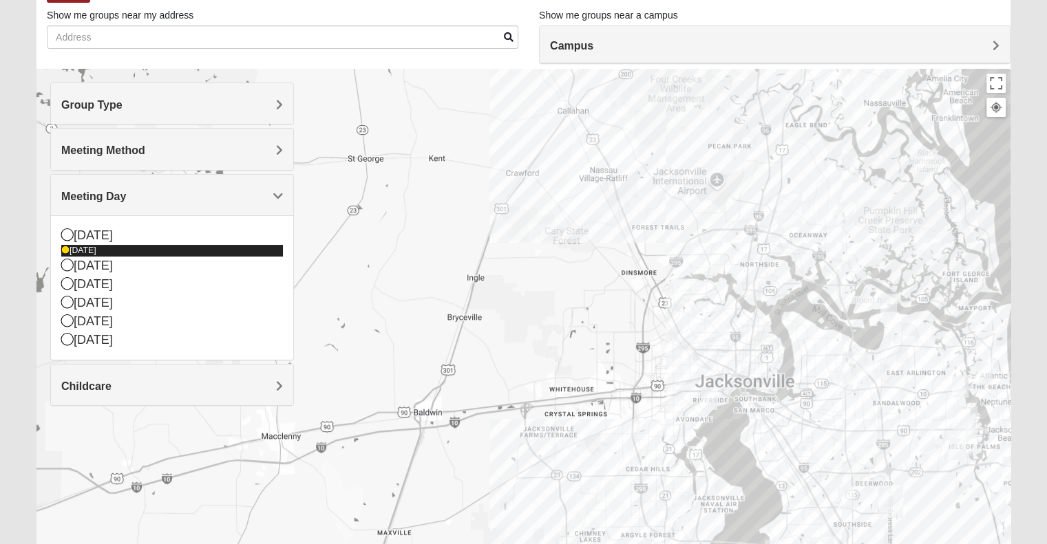
click at [67, 247] on icon at bounding box center [65, 250] width 8 height 8
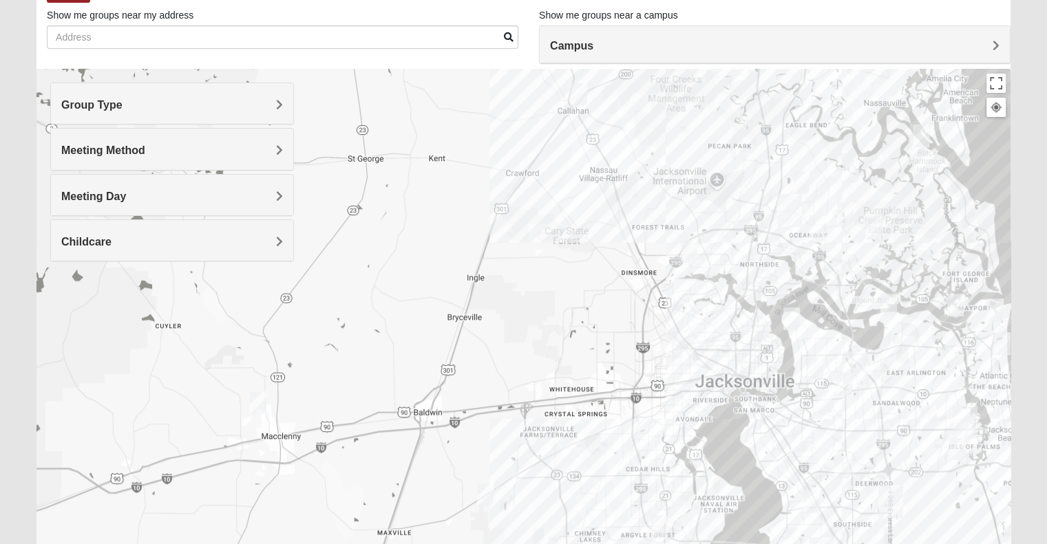
click at [121, 209] on div "Meeting Day" at bounding box center [172, 195] width 242 height 41
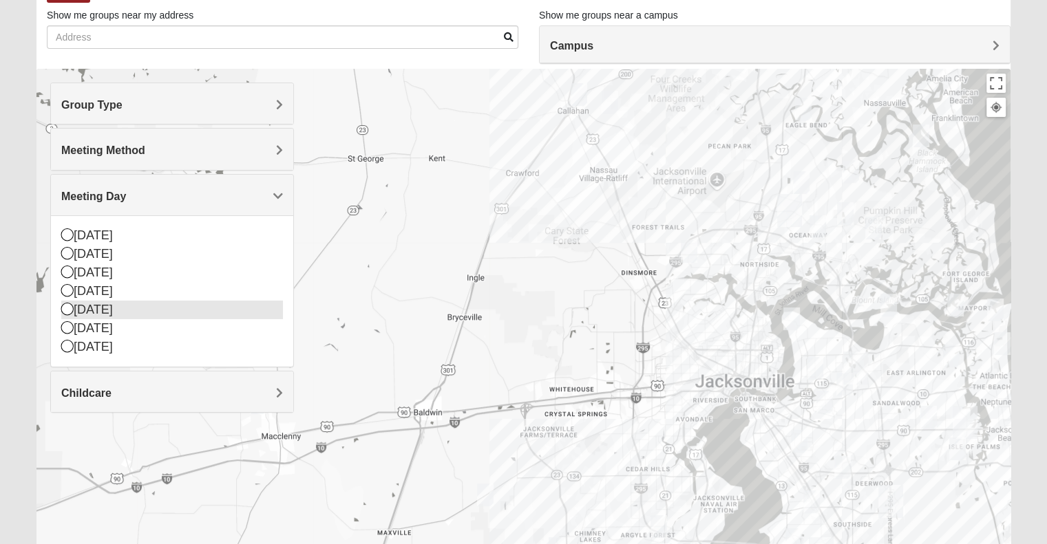
click at [97, 302] on div "[DATE]" at bounding box center [172, 310] width 222 height 19
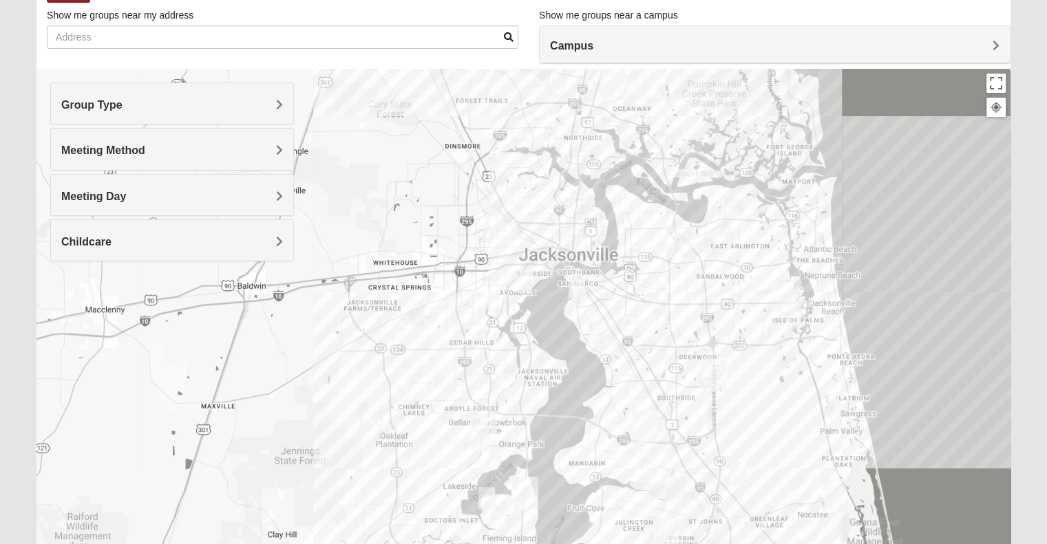
drag, startPoint x: 829, startPoint y: 365, endPoint x: 648, endPoint y: 239, distance: 220.9
click at [648, 239] on div at bounding box center [523, 344] width 974 height 551
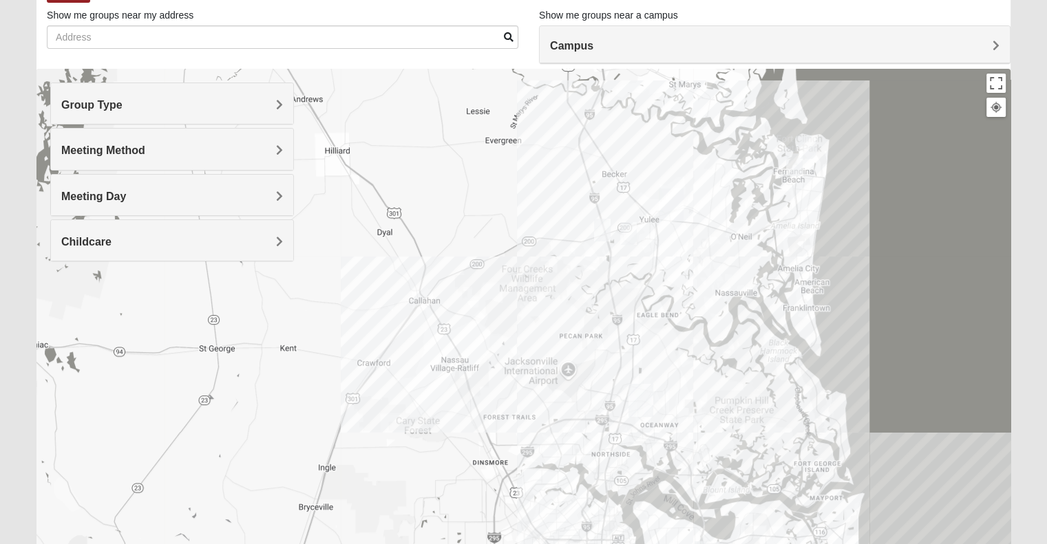
drag, startPoint x: 648, startPoint y: 239, endPoint x: 664, endPoint y: 577, distance: 338.3
click at [664, 544] on html "Log In Find A Group Error Show List Loading Groups" at bounding box center [523, 291] width 1047 height 758
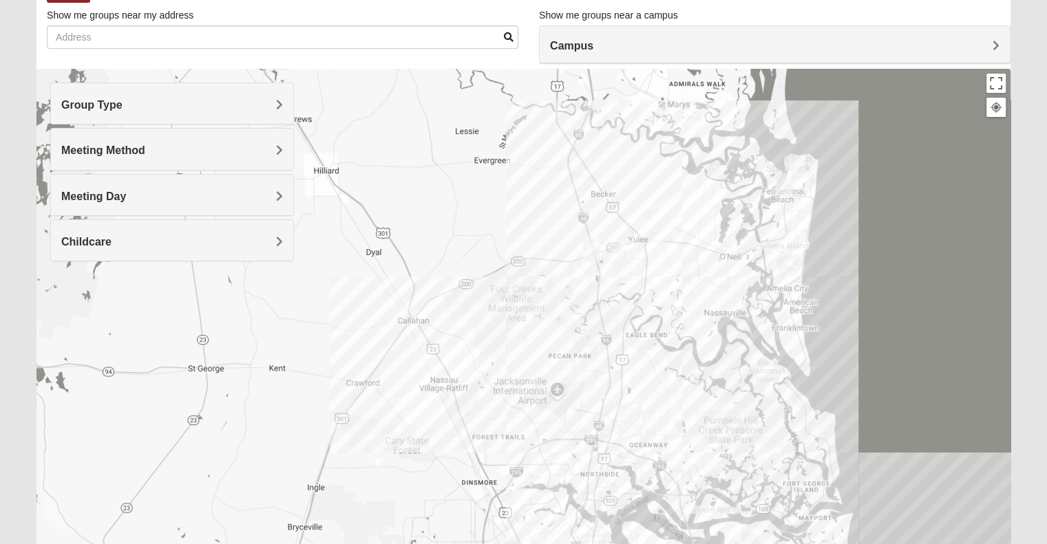
click at [596, 247] on img "1825 Mixed Lane 32097" at bounding box center [591, 250] width 17 height 23
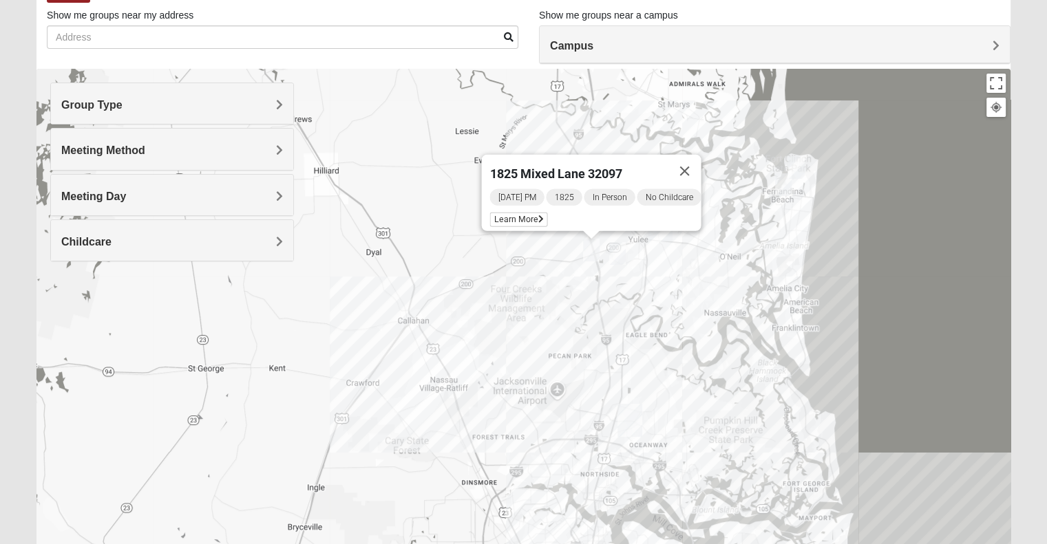
click at [616, 248] on img "1825 Mixed Miller 32097" at bounding box center [617, 253] width 17 height 23
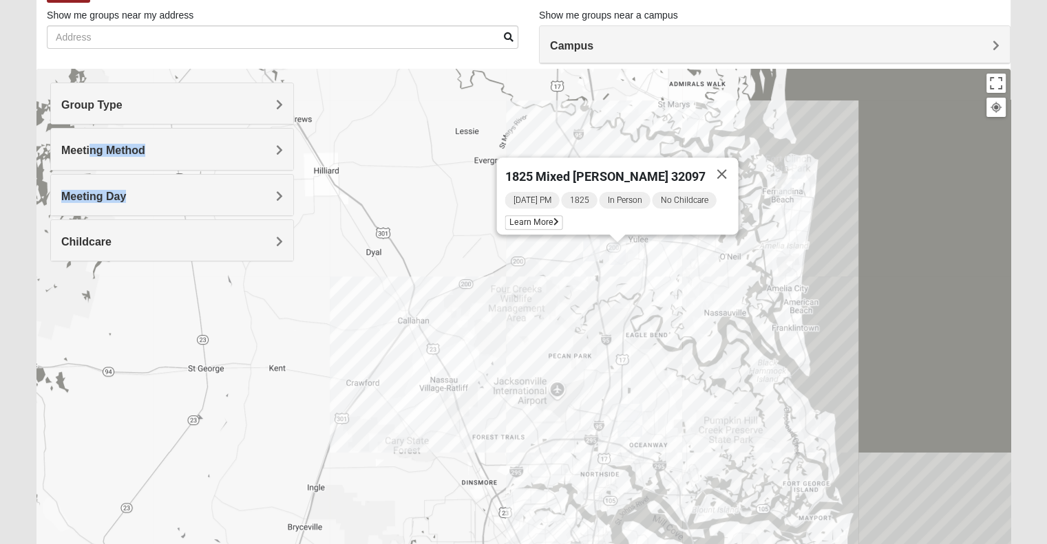
drag, startPoint x: 91, startPoint y: 151, endPoint x: 58, endPoint y: 262, distance: 115.0
click at [58, 262] on div "Group Type Mixed Group Men Only Women Only 1825 Meeting Method In Person Virtua…" at bounding box center [172, 179] width 244 height 193
click at [135, 194] on h4 "Meeting Day" at bounding box center [172, 196] width 222 height 13
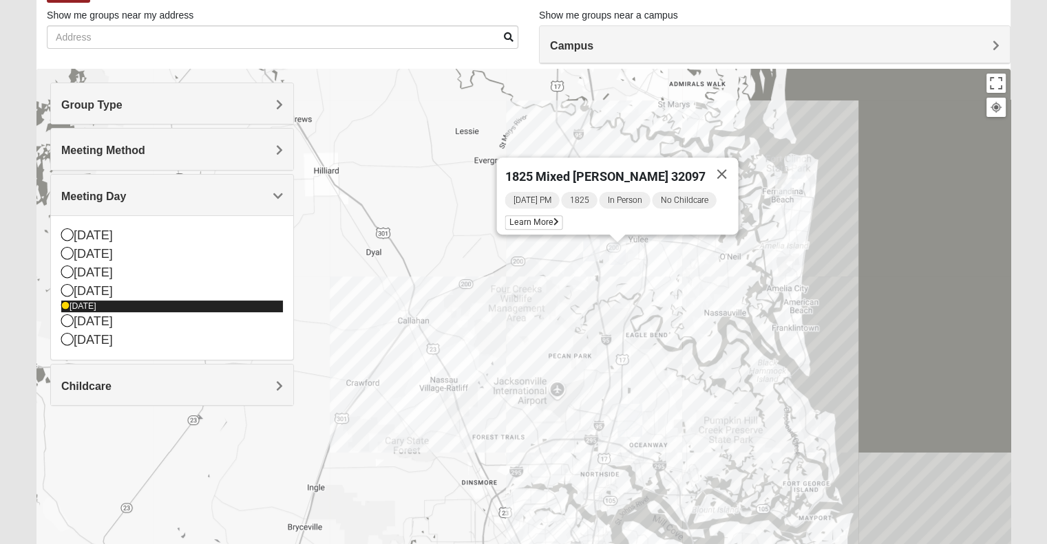
click at [61, 306] on icon at bounding box center [65, 306] width 8 height 8
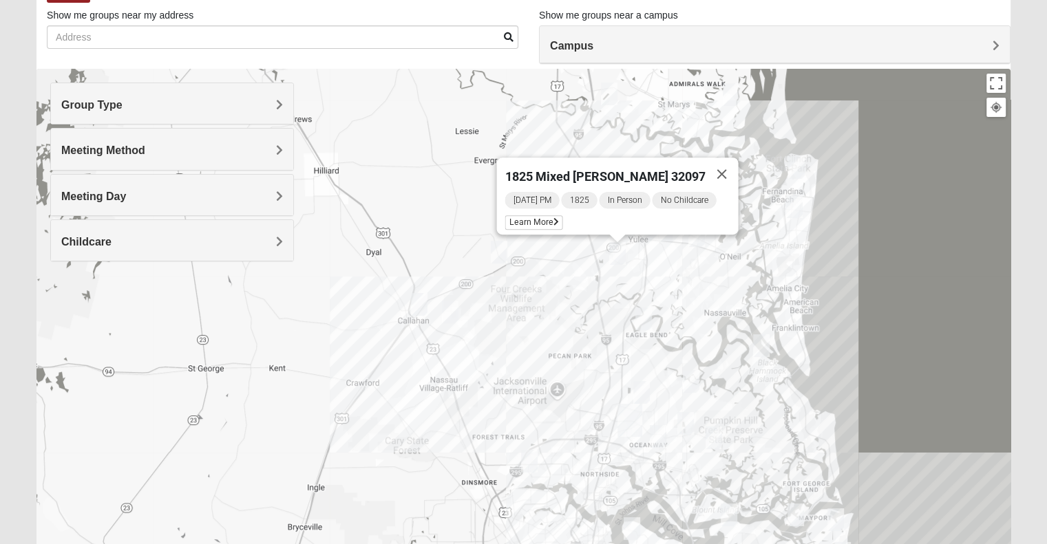
click at [111, 136] on div "Meeting Method" at bounding box center [172, 149] width 242 height 41
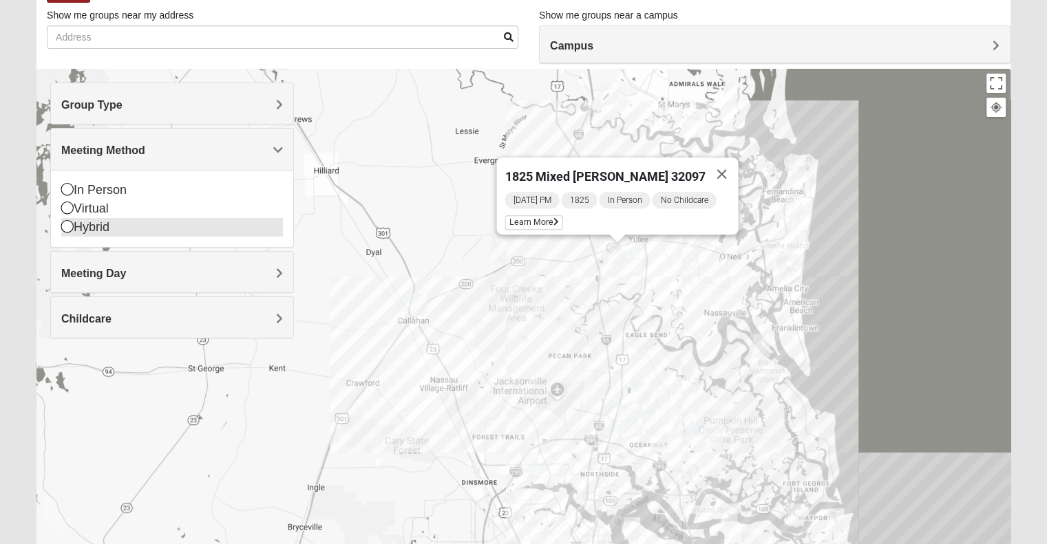
click at [91, 226] on div "Hybrid" at bounding box center [172, 227] width 222 height 19
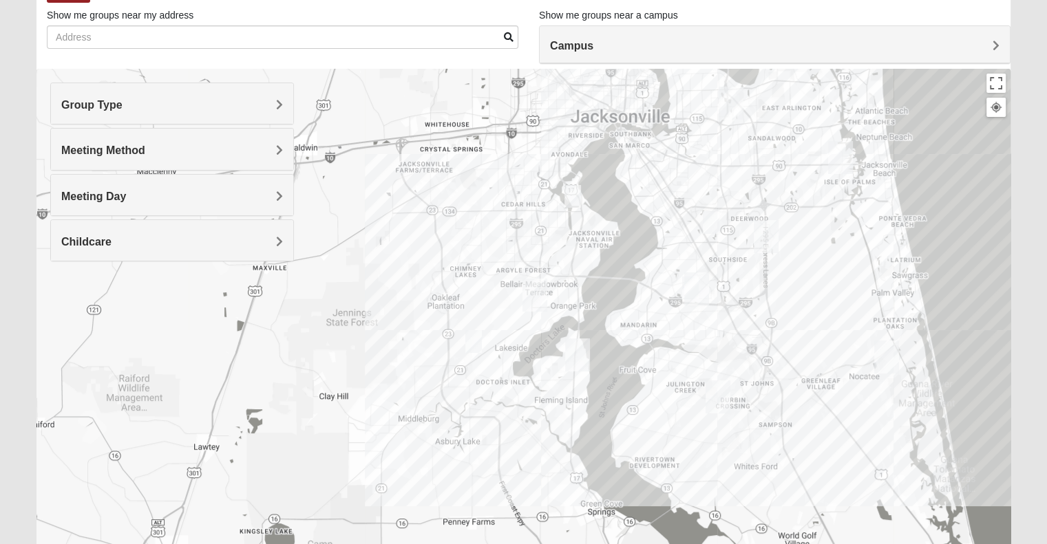
drag, startPoint x: 589, startPoint y: 393, endPoint x: 624, endPoint y: -82, distance: 476.2
click at [624, 0] on html "Log In Find A Group Error Show List Loading Groups" at bounding box center [523, 291] width 1047 height 758
click at [476, 343] on img "Womens Winters 32065" at bounding box center [474, 343] width 17 height 23
click at [377, 305] on span "Learn More" at bounding box center [392, 312] width 58 height 14
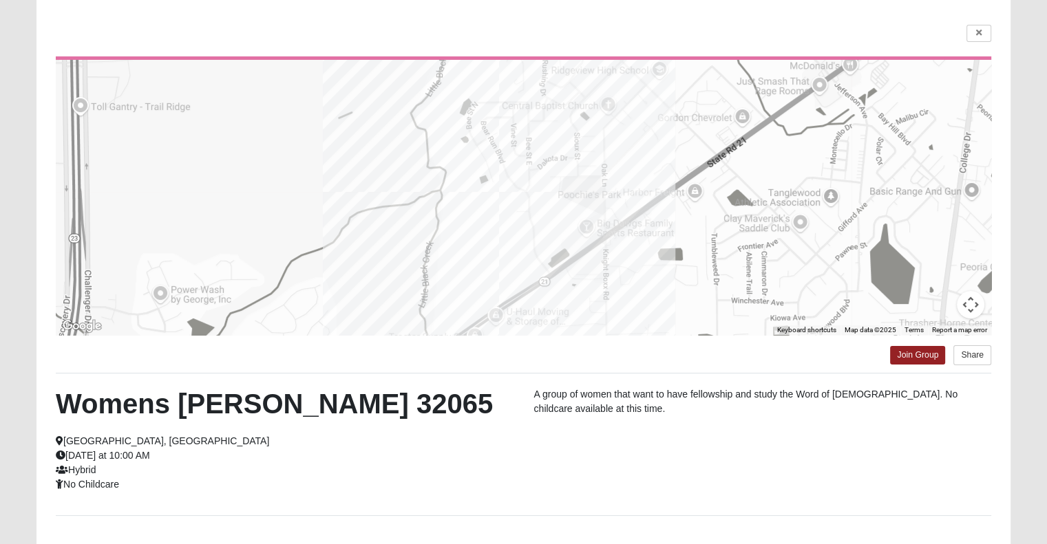
scroll to position [200, 0]
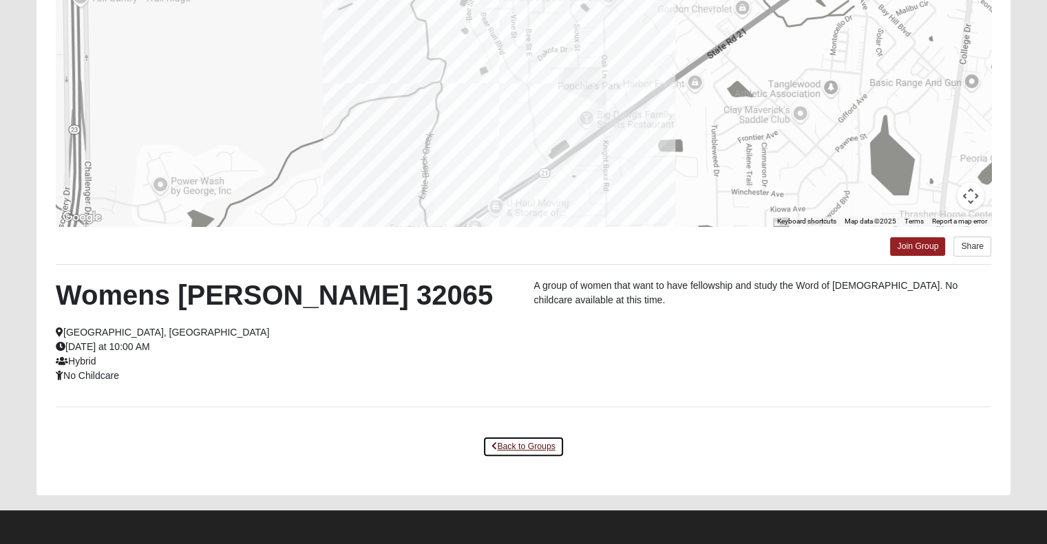
click at [509, 445] on link "Back to Groups" at bounding box center [522, 446] width 81 height 21
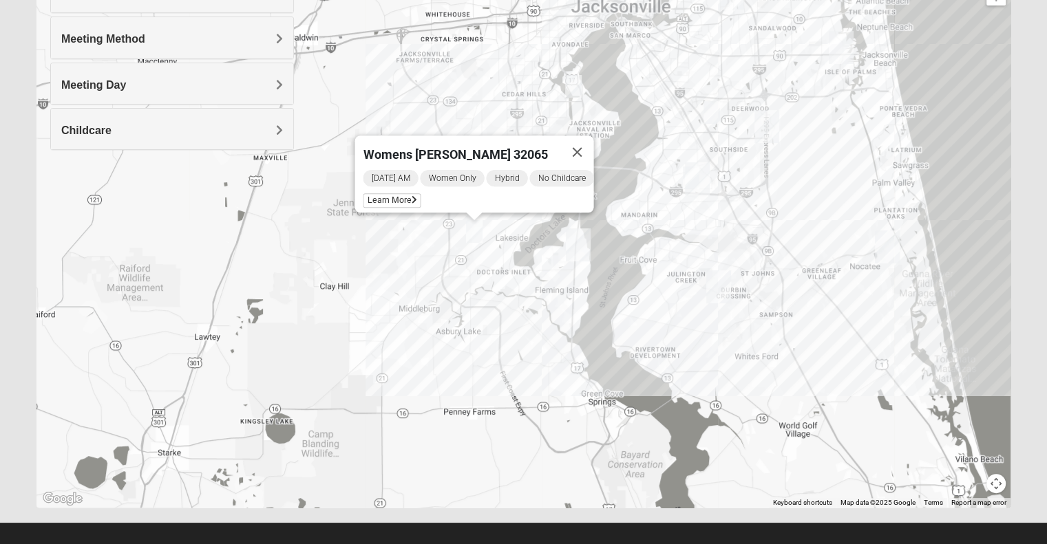
click at [708, 116] on img "Women’s Bowie 32256 Southside Baymeadows" at bounding box center [711, 112] width 17 height 23
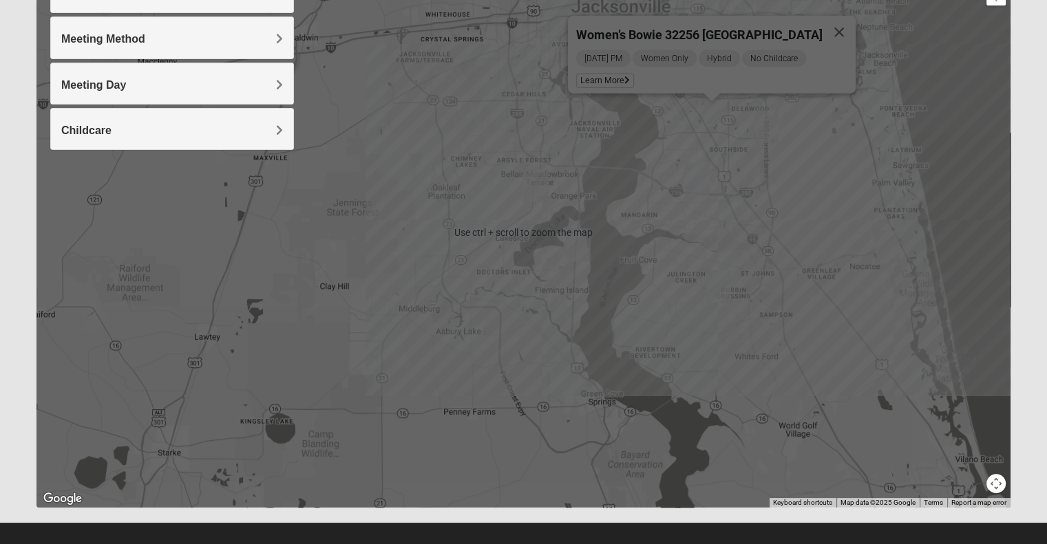
scroll to position [0, 0]
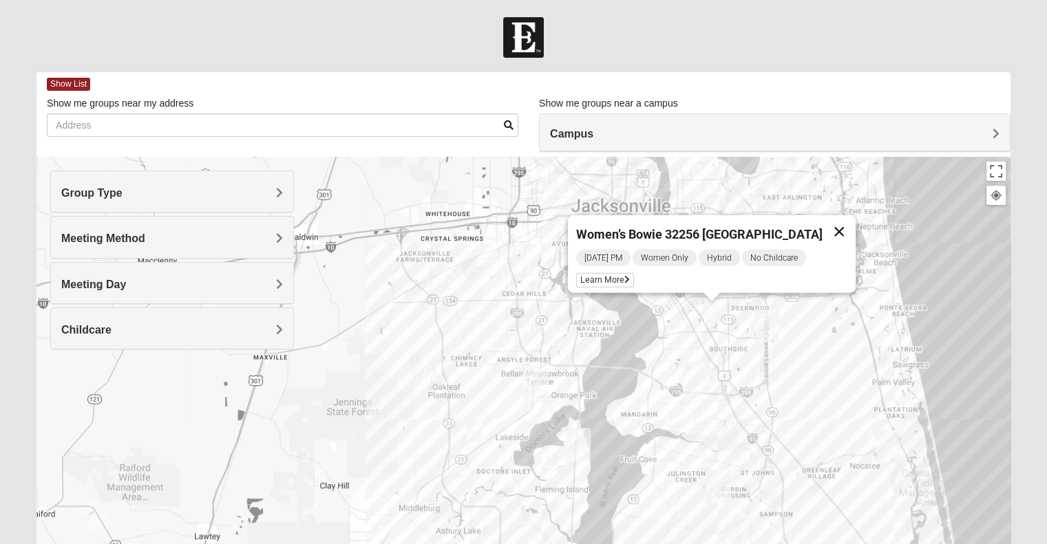
click at [849, 226] on button "Close" at bounding box center [838, 231] width 33 height 33
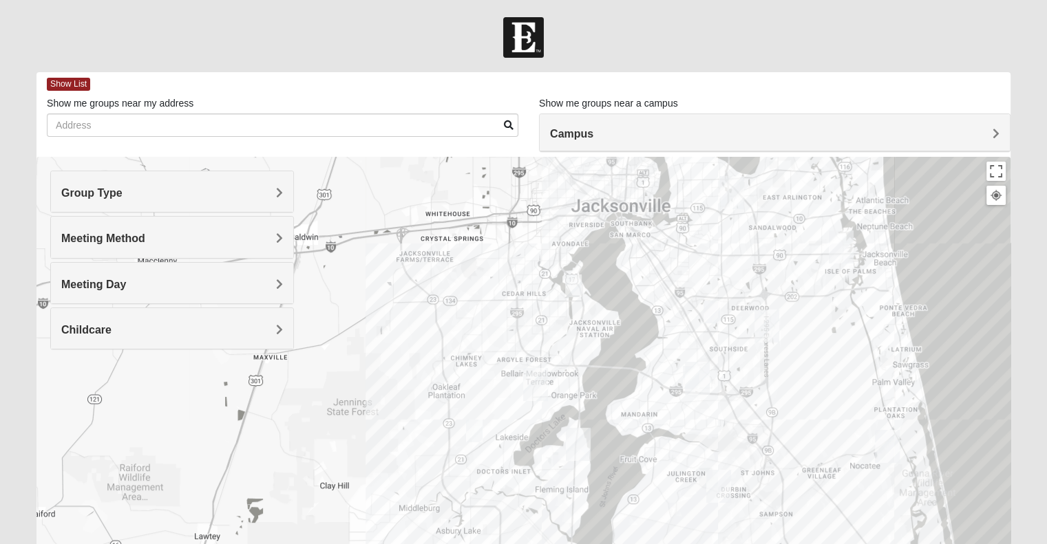
click at [169, 250] on div "Meeting Method" at bounding box center [172, 237] width 242 height 41
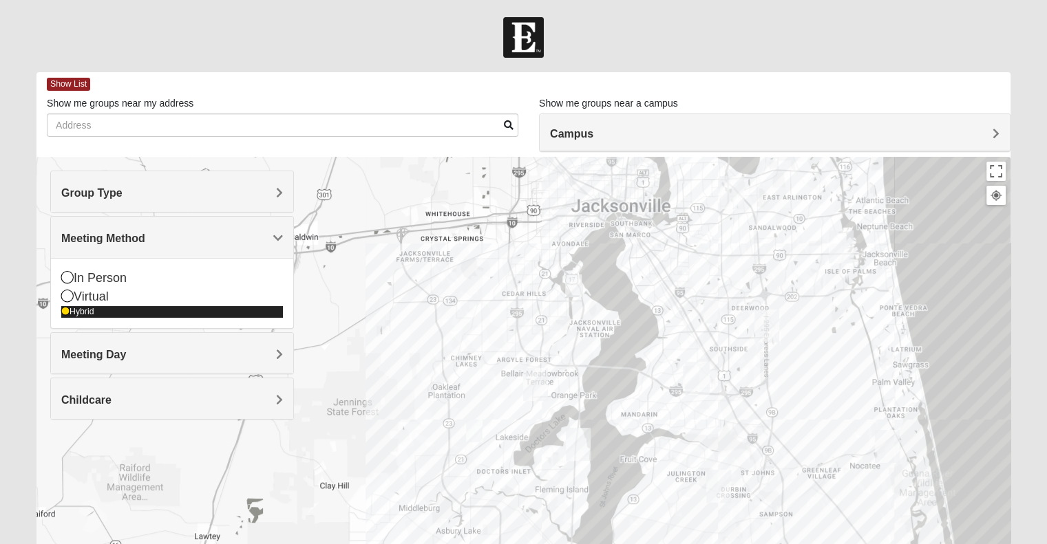
click at [72, 312] on div "Hybrid" at bounding box center [172, 312] width 222 height 12
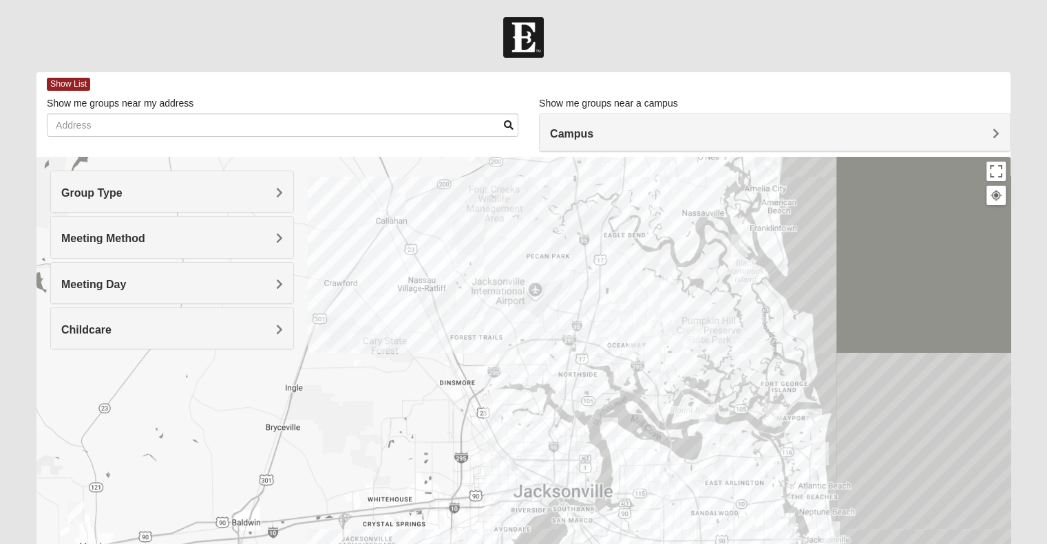
drag, startPoint x: 525, startPoint y: 292, endPoint x: 462, endPoint y: 566, distance: 281.1
click at [462, 544] on html "Log In Find A Group Error Show List Loading Groups" at bounding box center [523, 379] width 1047 height 758
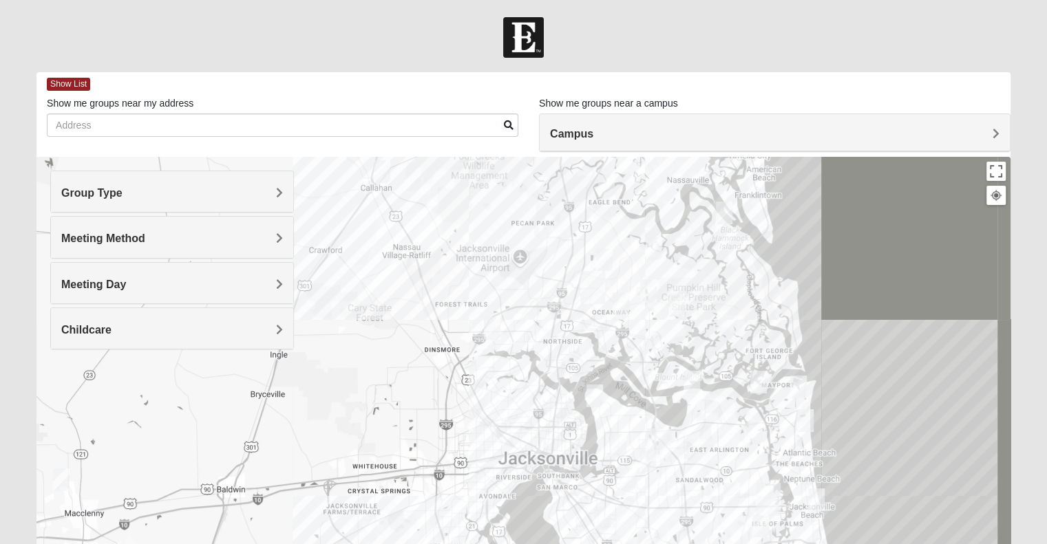
click at [716, 215] on img "1825 Mens Pinter 32226" at bounding box center [724, 213] width 17 height 23
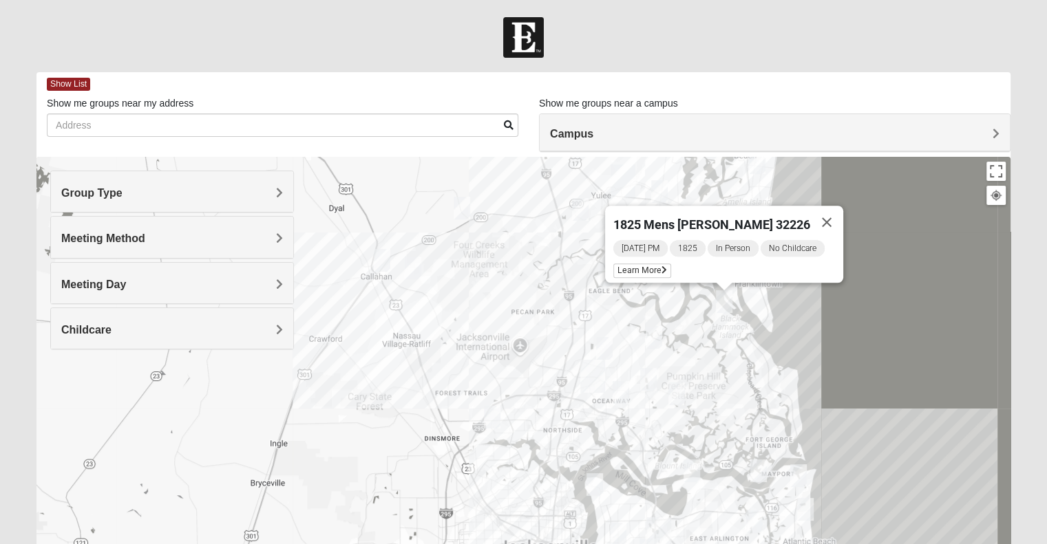
click at [383, 259] on img "Mens Burt 32011" at bounding box center [382, 260] width 17 height 23
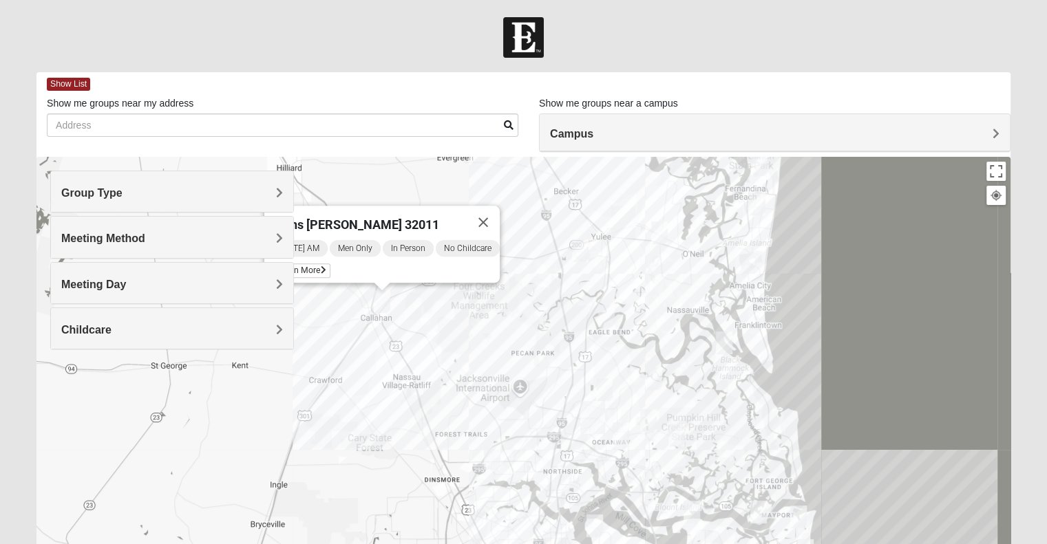
click at [491, 464] on img "Mixed Turner 32218" at bounding box center [492, 458] width 17 height 23
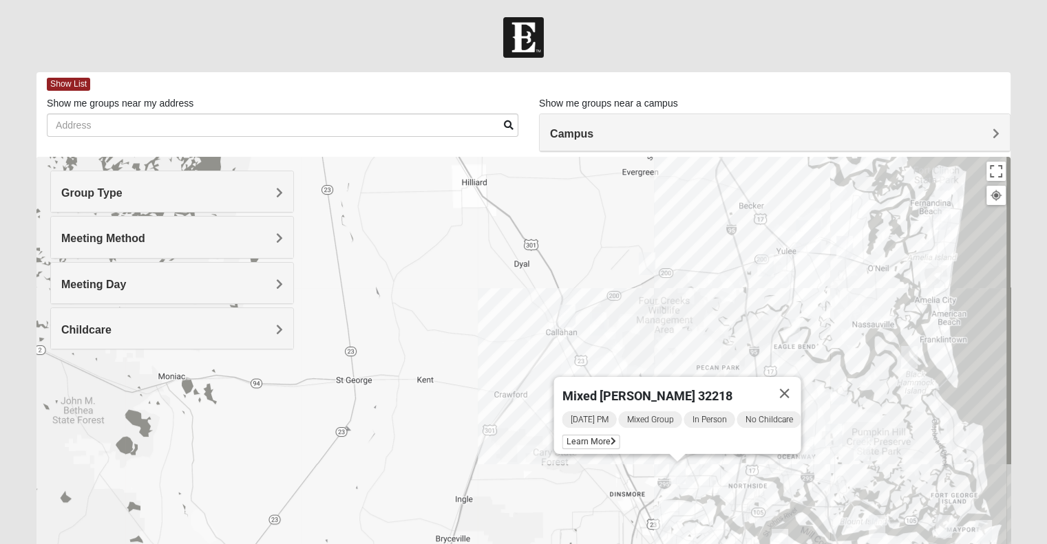
drag, startPoint x: 487, startPoint y: 293, endPoint x: 673, endPoint y: 308, distance: 187.1
click at [673, 308] on div "Mixed Turner 32218 Tuesday PM Mixed Group In Person No Childcare Learn More" at bounding box center [523, 432] width 974 height 551
click at [610, 359] on div "Mixed Turner 32218 Tuesday PM Mixed Group In Person No Childcare Learn More" at bounding box center [523, 432] width 974 height 551
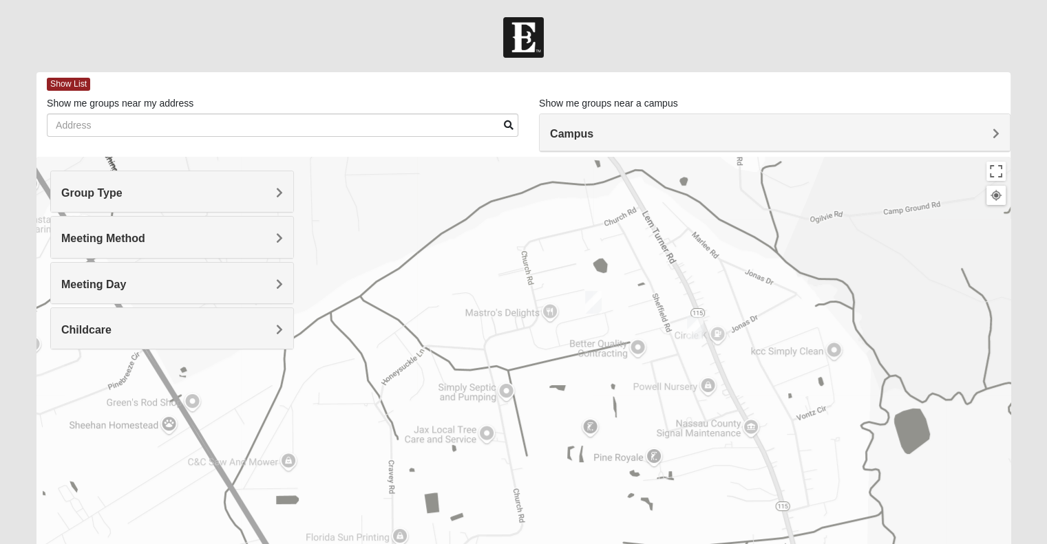
click at [595, 297] on img "Mixed Kelly 32011" at bounding box center [593, 302] width 17 height 23
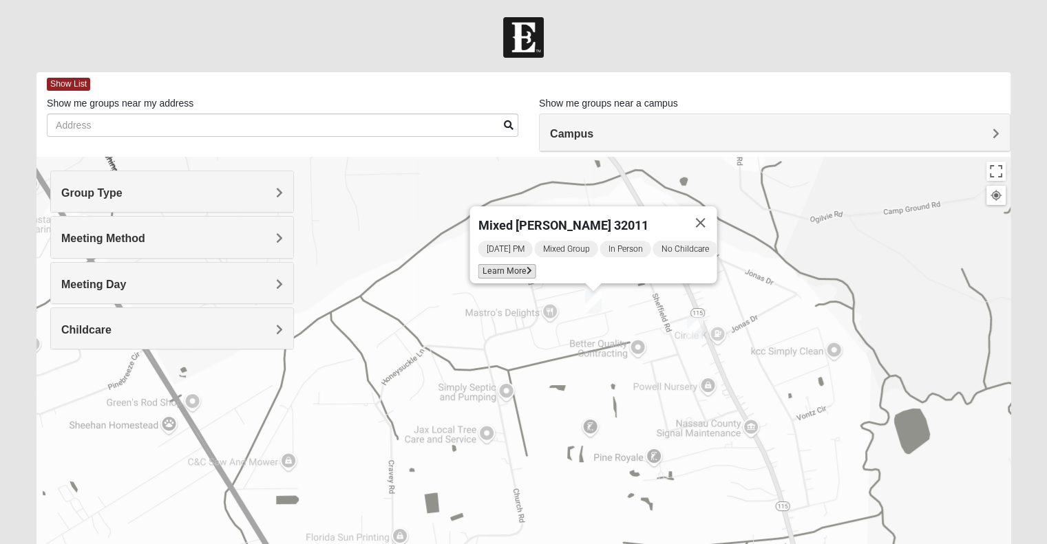
click at [503, 264] on span "Learn More" at bounding box center [507, 271] width 58 height 14
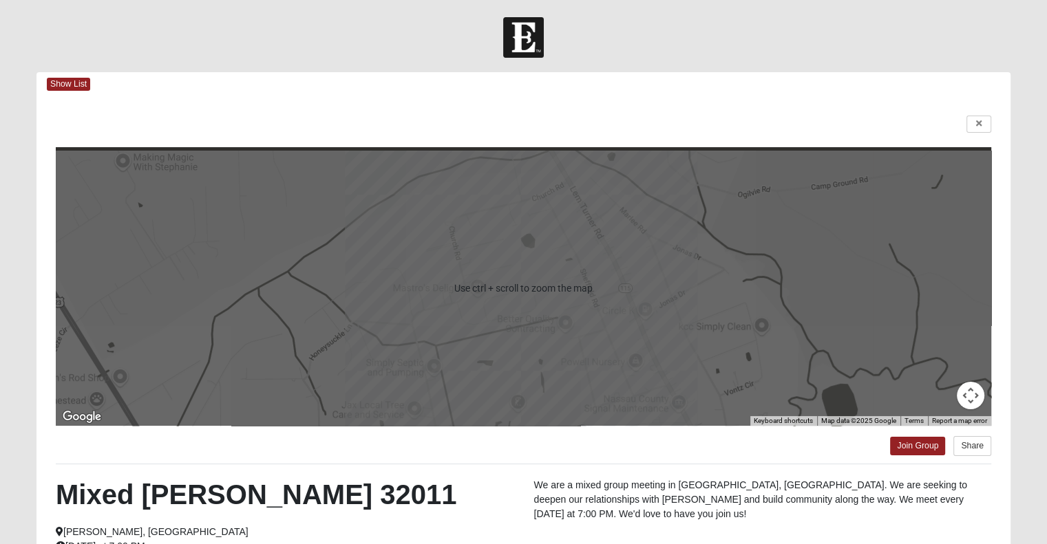
scroll to position [200, 0]
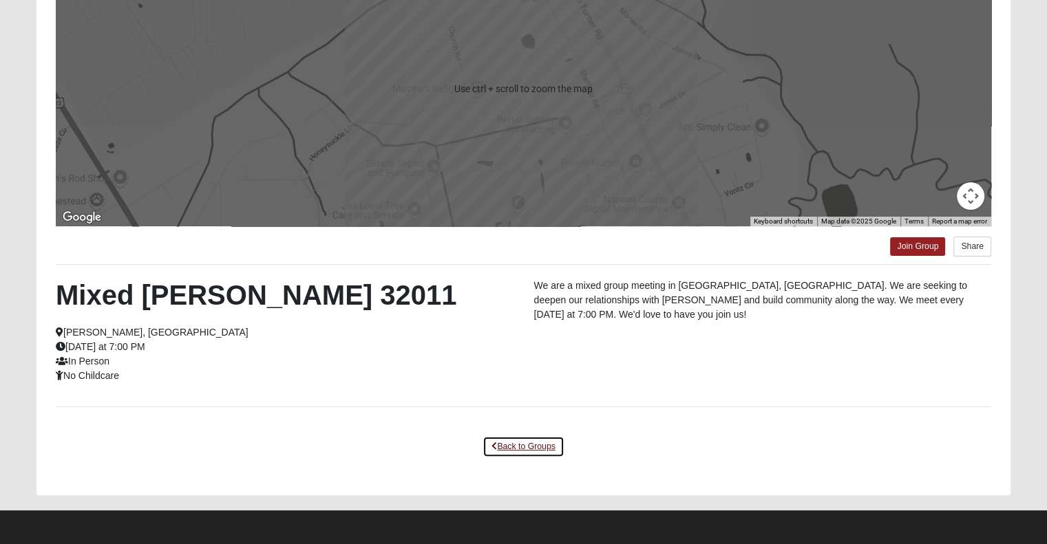
click at [542, 443] on link "Back to Groups" at bounding box center [522, 446] width 81 height 21
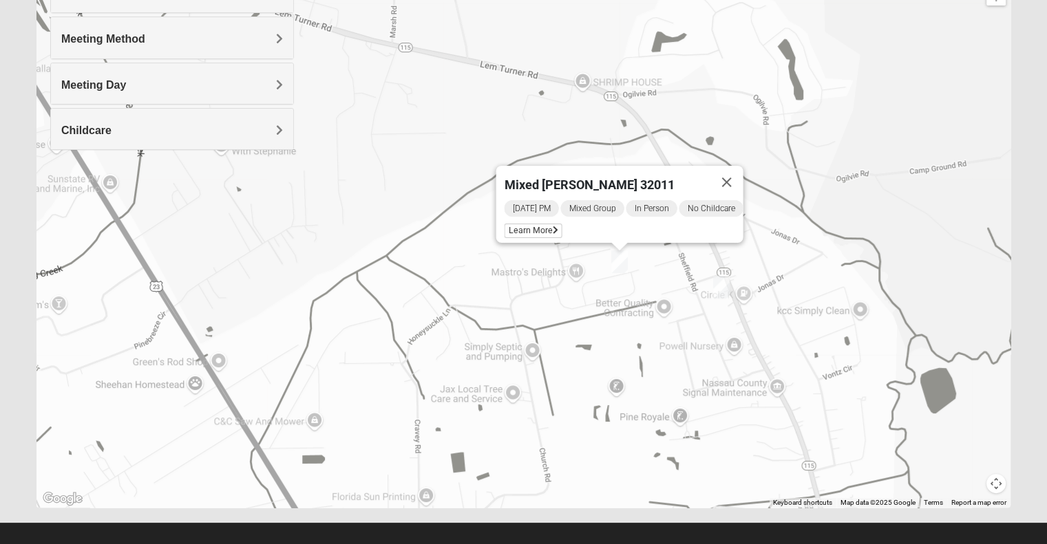
drag, startPoint x: 568, startPoint y: 206, endPoint x: 592, endPoint y: 373, distance: 169.0
click at [592, 373] on div "Mixed Kelly 32011 Wednesday PM Mixed Group In Person No Childcare Learn More" at bounding box center [523, 232] width 974 height 551
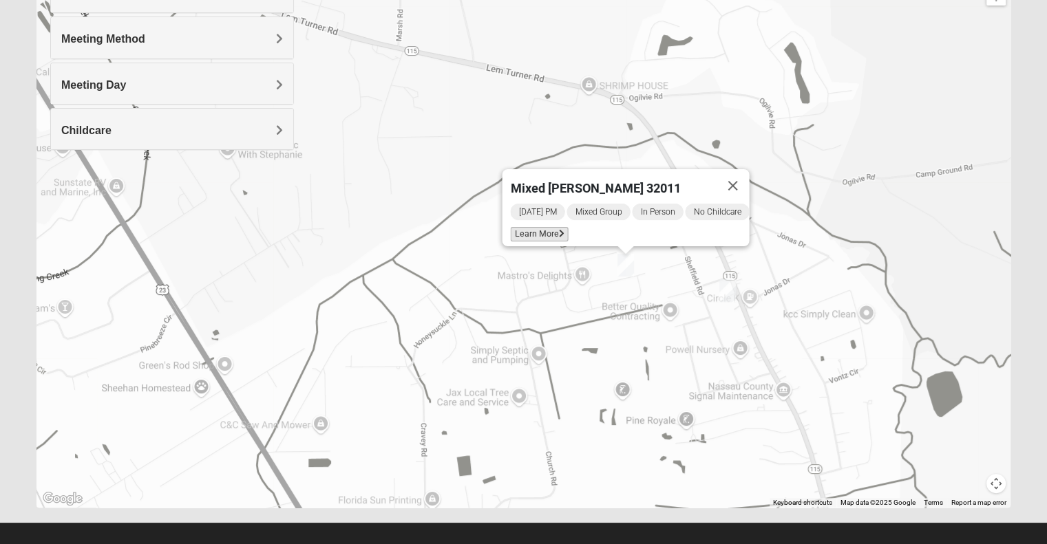
click at [544, 227] on span "Learn More" at bounding box center [539, 234] width 58 height 14
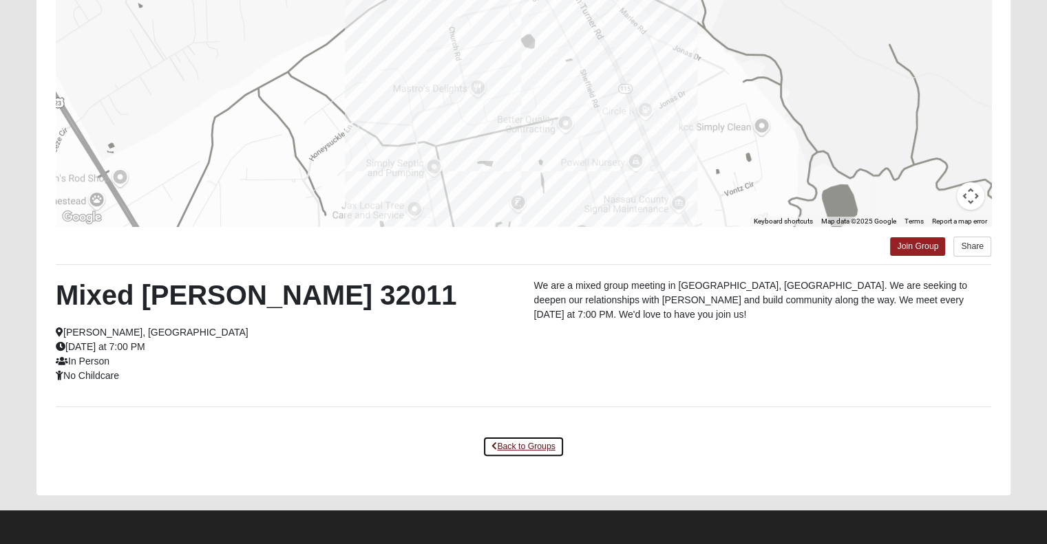
click at [504, 448] on link "Back to Groups" at bounding box center [522, 446] width 81 height 21
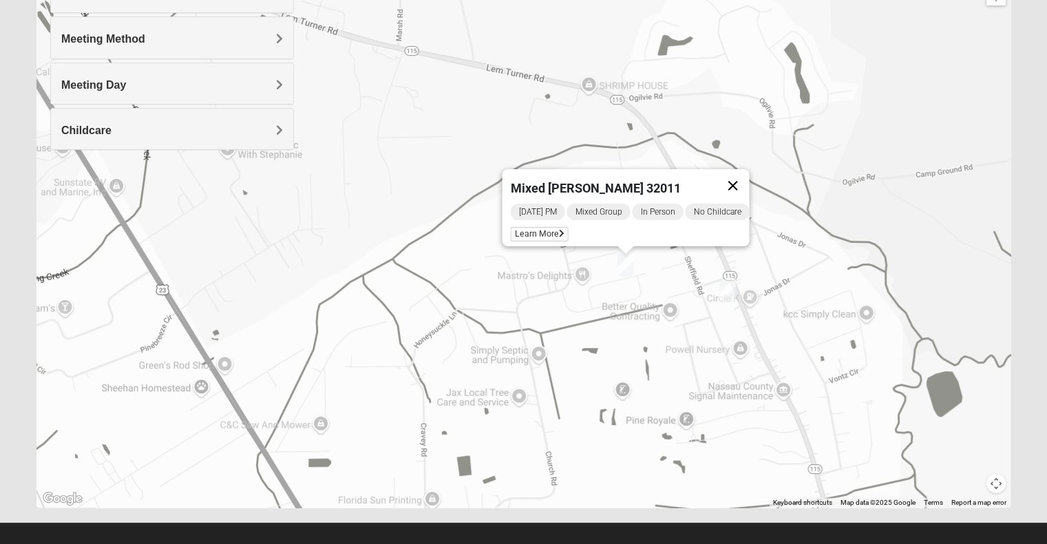
click at [741, 176] on button "Close" at bounding box center [732, 185] width 33 height 33
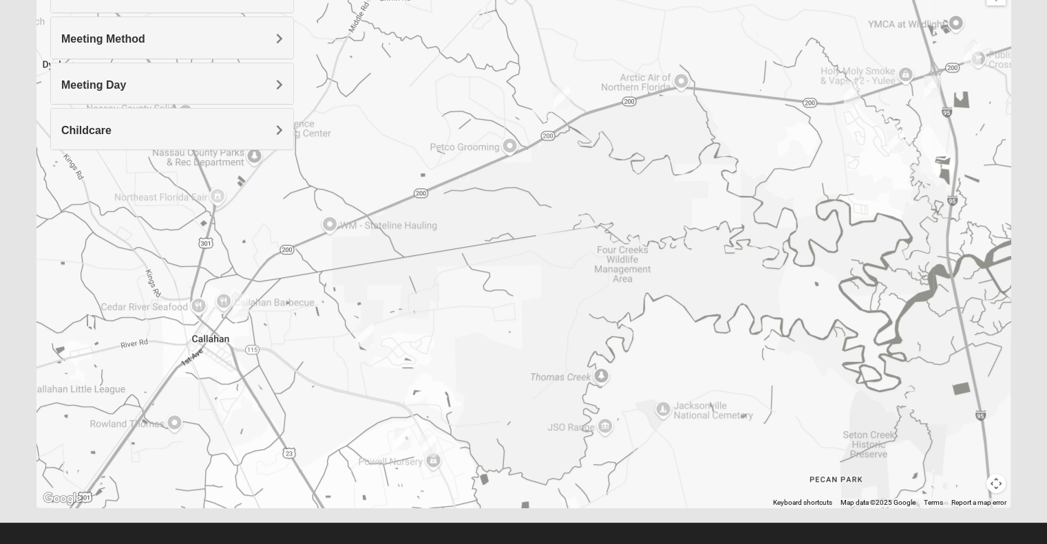
drag, startPoint x: 490, startPoint y: 168, endPoint x: 369, endPoint y: 394, distance: 256.2
click at [369, 394] on div at bounding box center [523, 232] width 974 height 551
click at [897, 142] on img "Womens Little 32097" at bounding box center [895, 142] width 17 height 23
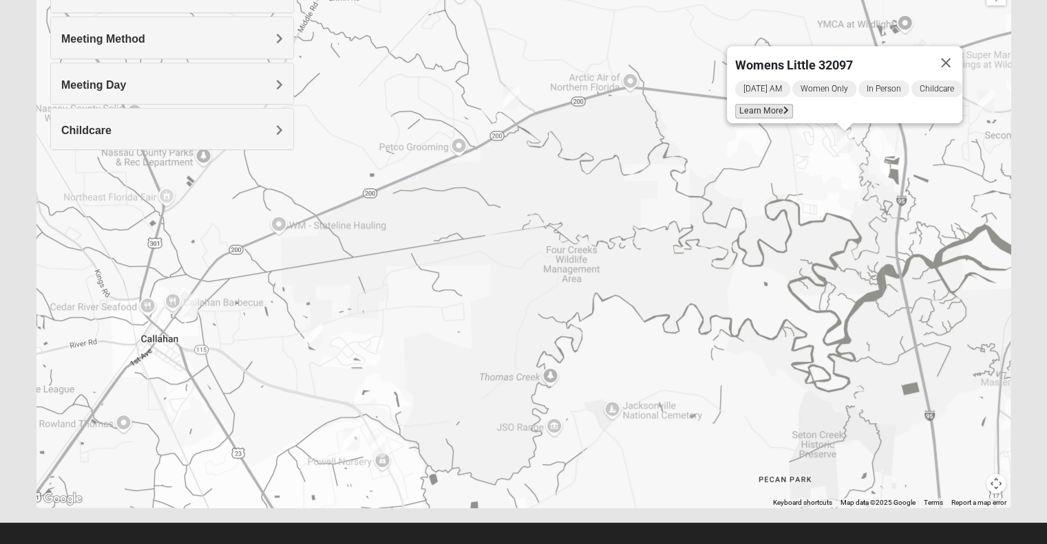
click at [760, 104] on span "Learn More" at bounding box center [764, 111] width 58 height 14
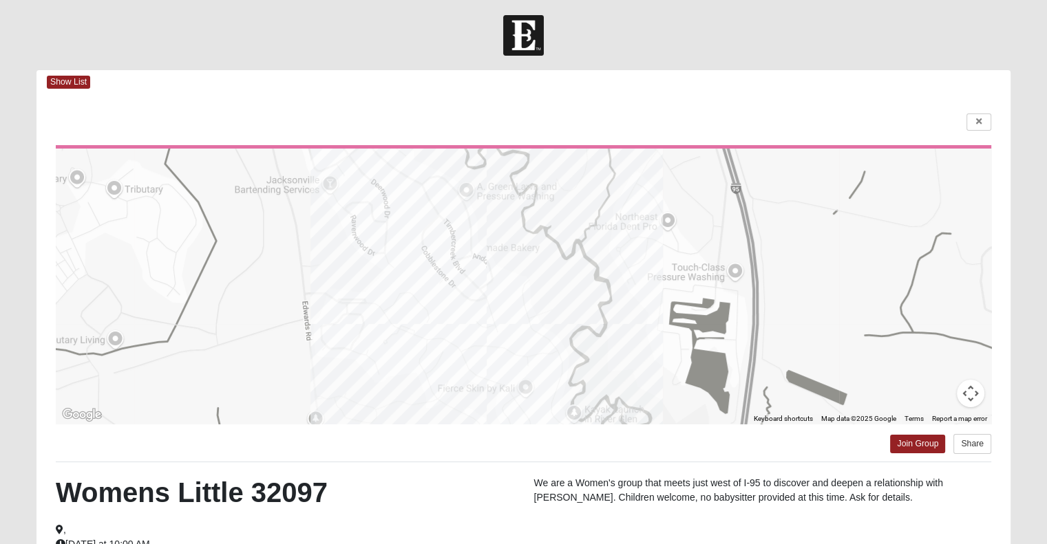
scroll to position [12, 0]
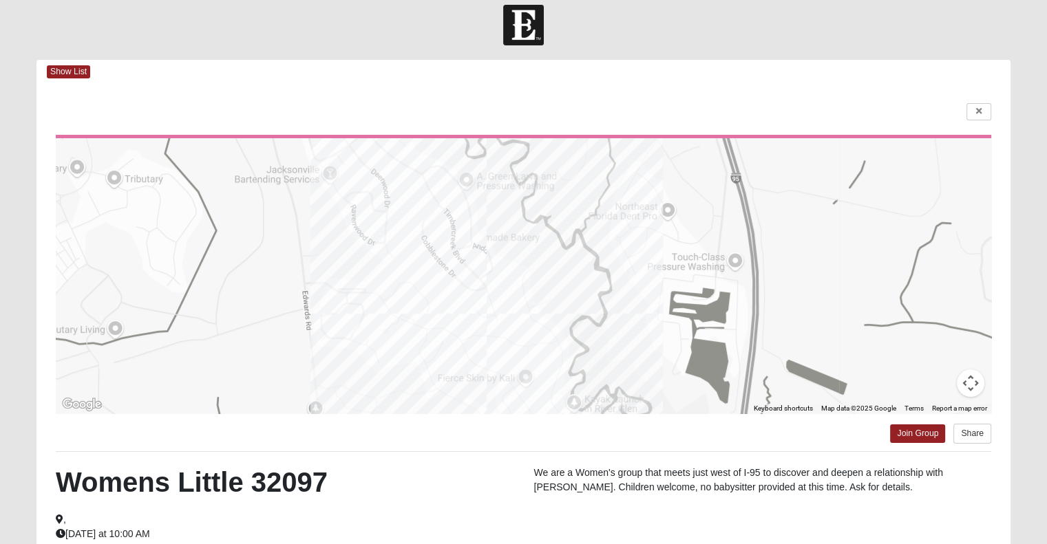
click at [486, 402] on div at bounding box center [523, 275] width 935 height 275
click at [526, 498] on div "We are a Women's group that meets just west of I-95 to discover and deepen a re…" at bounding box center [763, 484] width 478 height 36
click at [908, 425] on link "Join Group" at bounding box center [917, 434] width 55 height 19
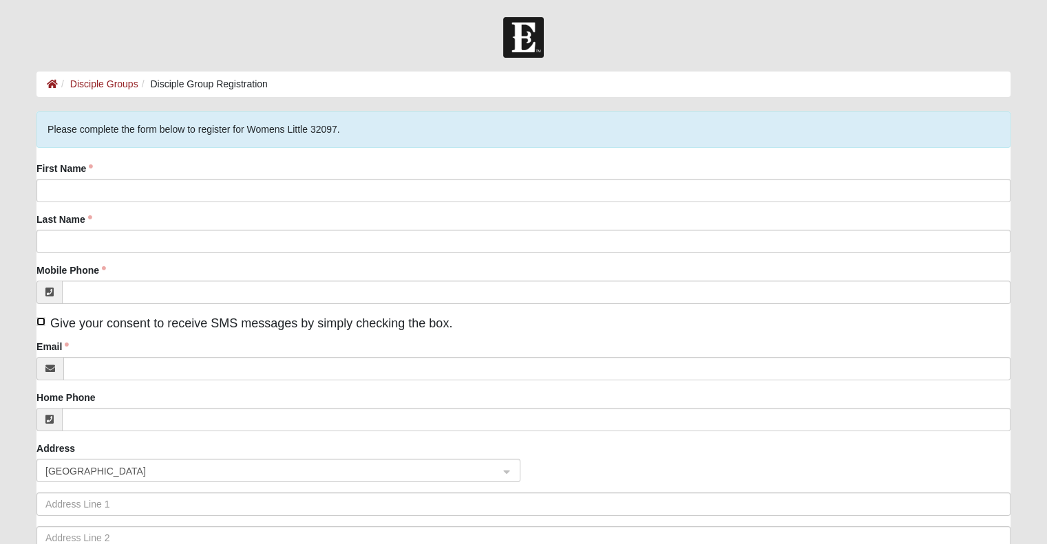
click at [41, 322] on input "Give your consent to receive SMS messages by simply checking the box." at bounding box center [40, 321] width 9 height 9
checkbox input "true"
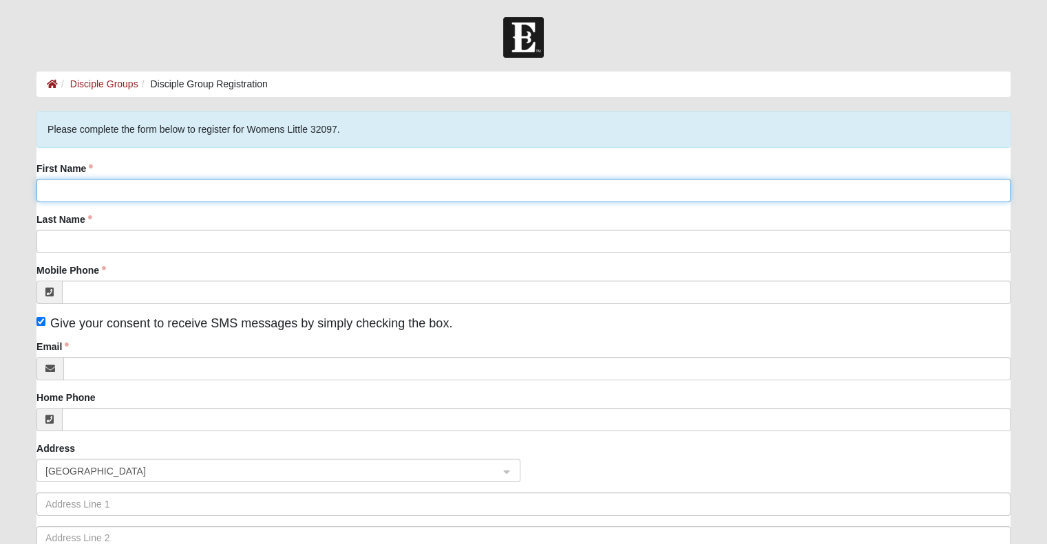
click at [67, 184] on input "First Name" at bounding box center [523, 190] width 974 height 23
type input "Sandra"
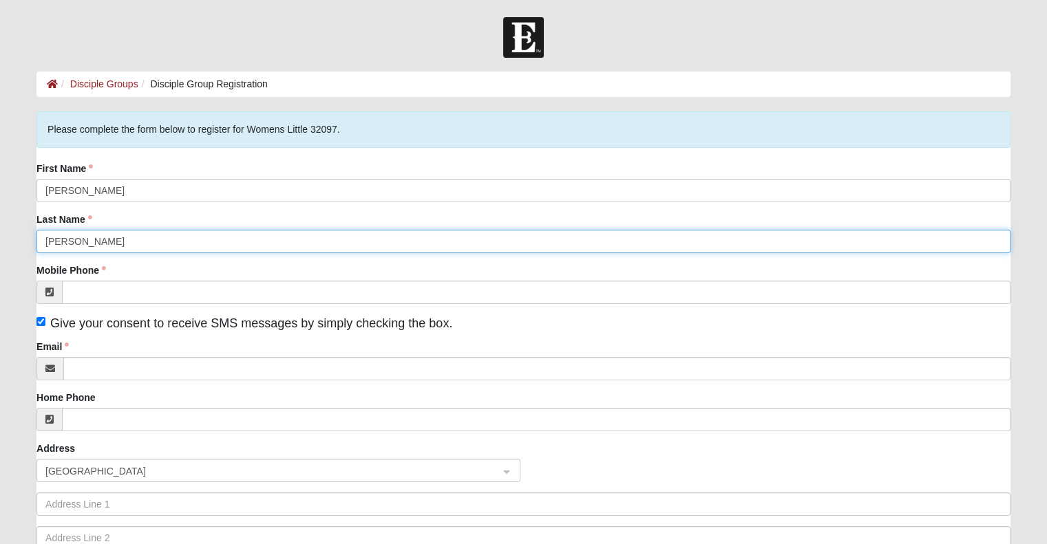
type input "Kanady"
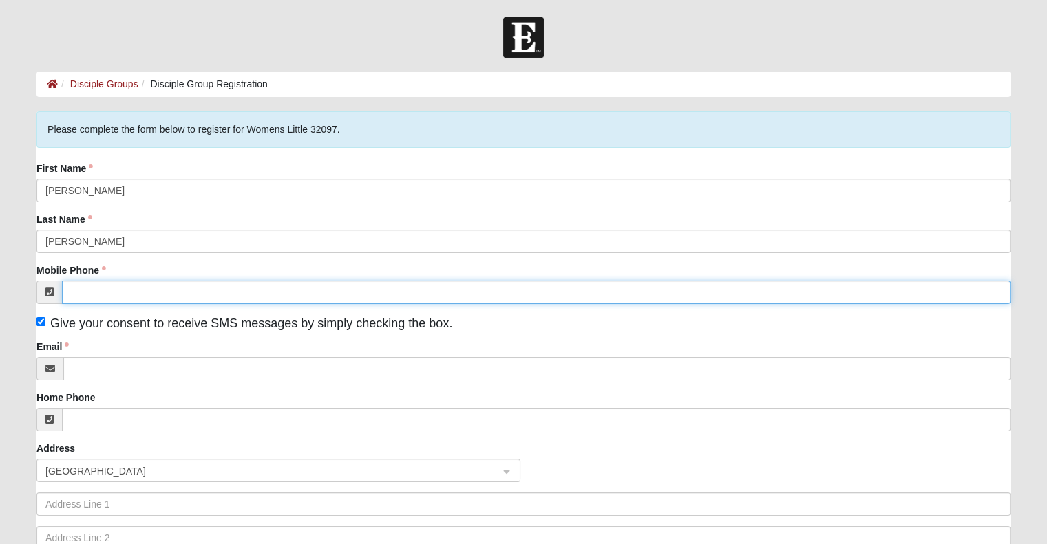
click at [87, 288] on input "Mobile Phone" at bounding box center [536, 292] width 948 height 23
type input "(904) 735-6308"
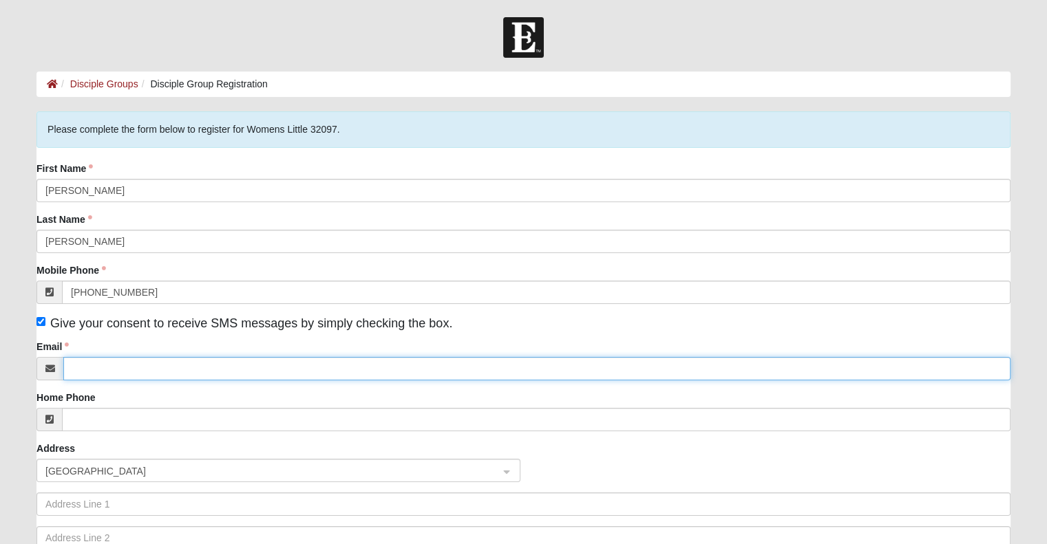
click at [99, 372] on input "Email" at bounding box center [536, 368] width 947 height 23
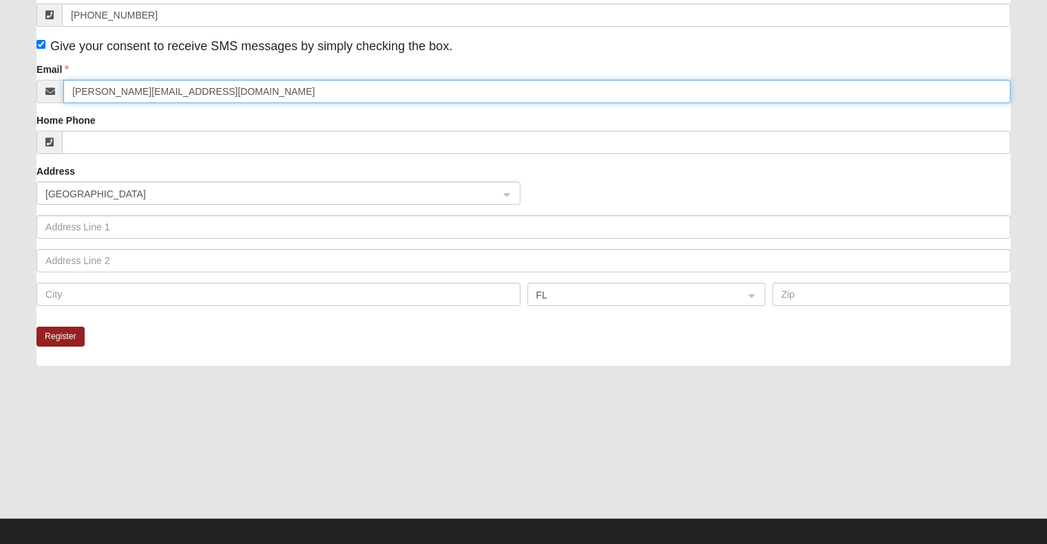
scroll to position [278, 0]
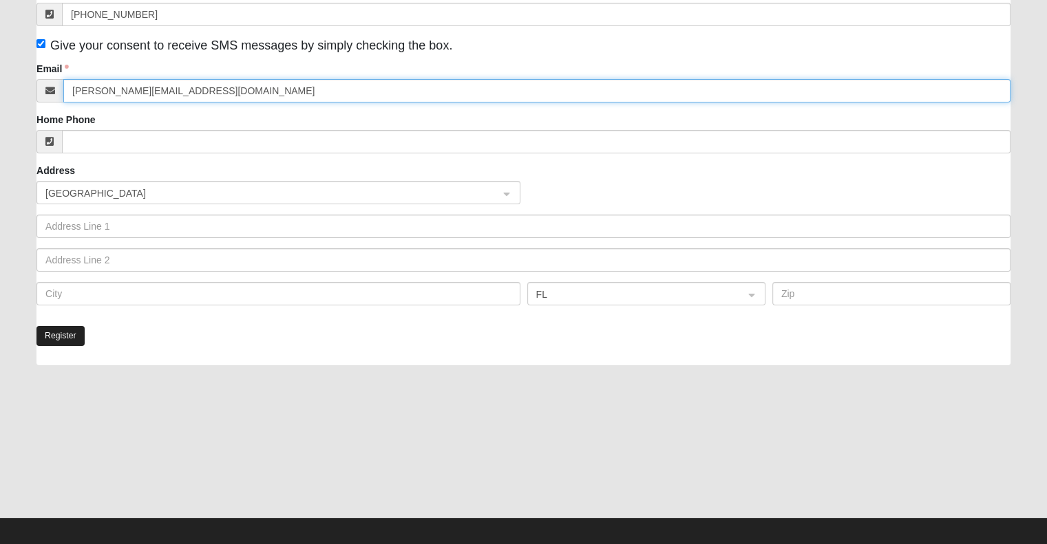
type input "kanady.sandram@gmail.com"
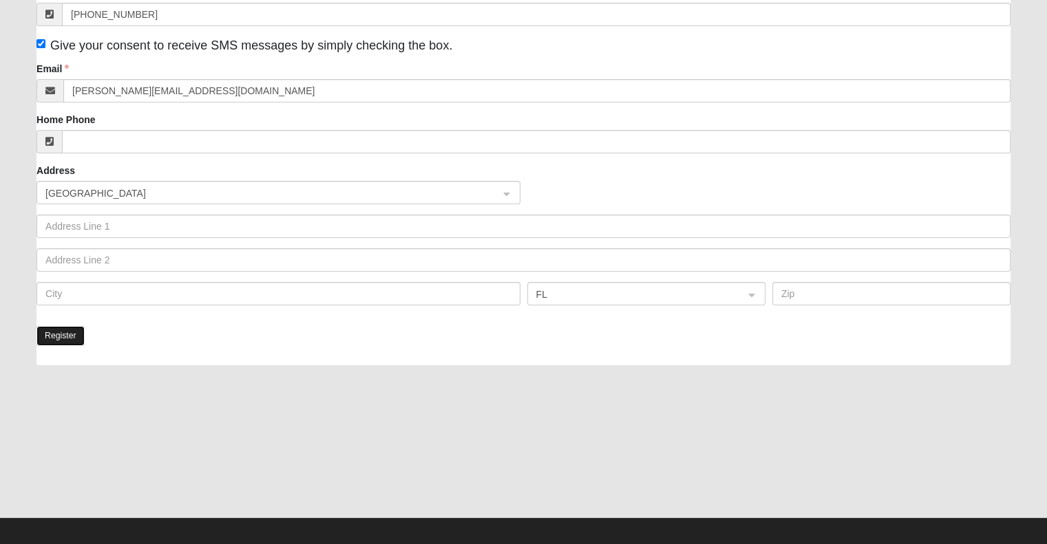
click at [69, 340] on button "Register" at bounding box center [60, 336] width 48 height 20
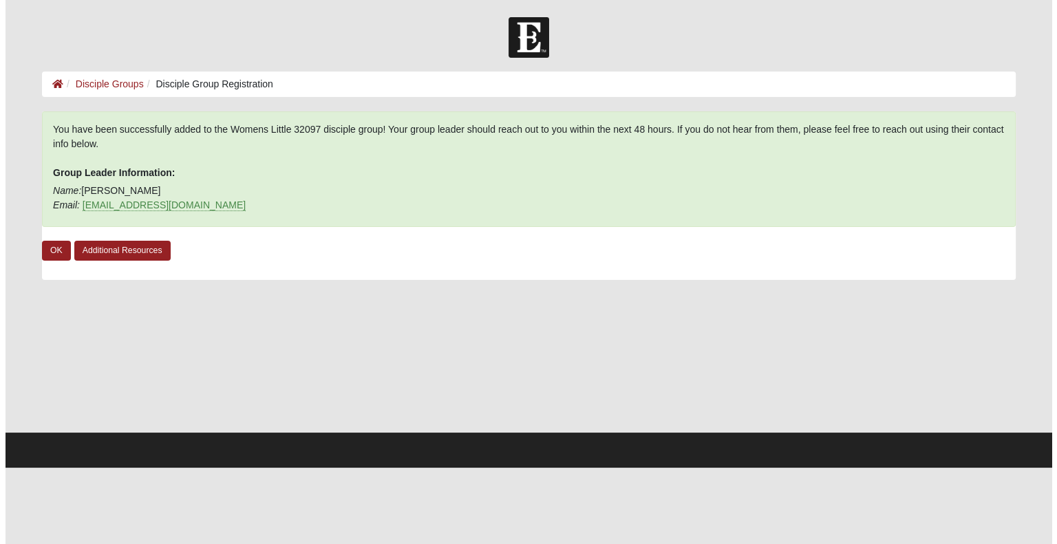
scroll to position [0, 0]
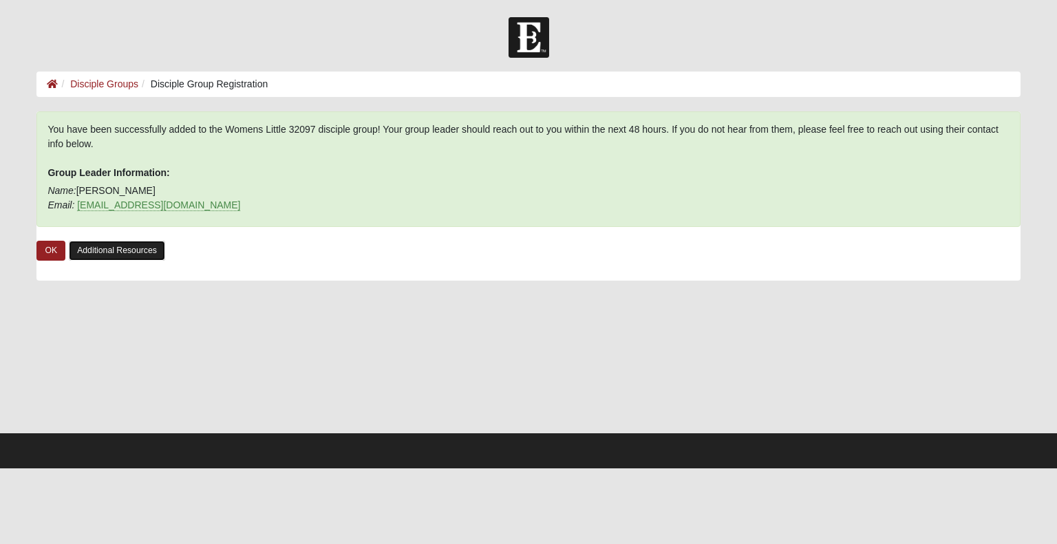
click at [105, 249] on link "Additional Resources" at bounding box center [117, 251] width 96 height 20
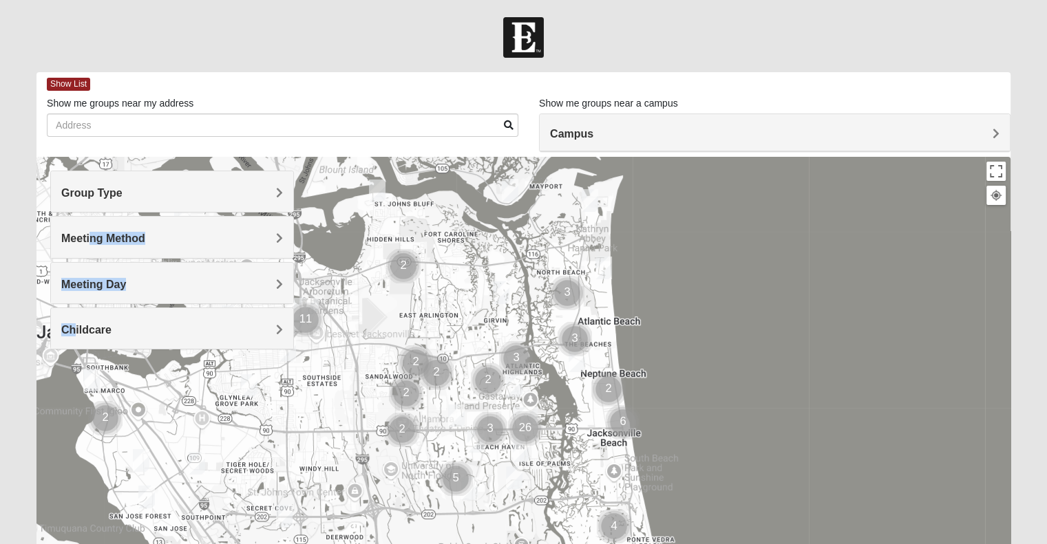
drag, startPoint x: 88, startPoint y: 233, endPoint x: 74, endPoint y: 341, distance: 108.2
click at [74, 341] on div "Group Type Mixed Group Men Only Women Only 1825 Meeting Method In Person Virtua…" at bounding box center [172, 260] width 244 height 179
click at [148, 283] on h4 "Meeting Day" at bounding box center [172, 284] width 222 height 13
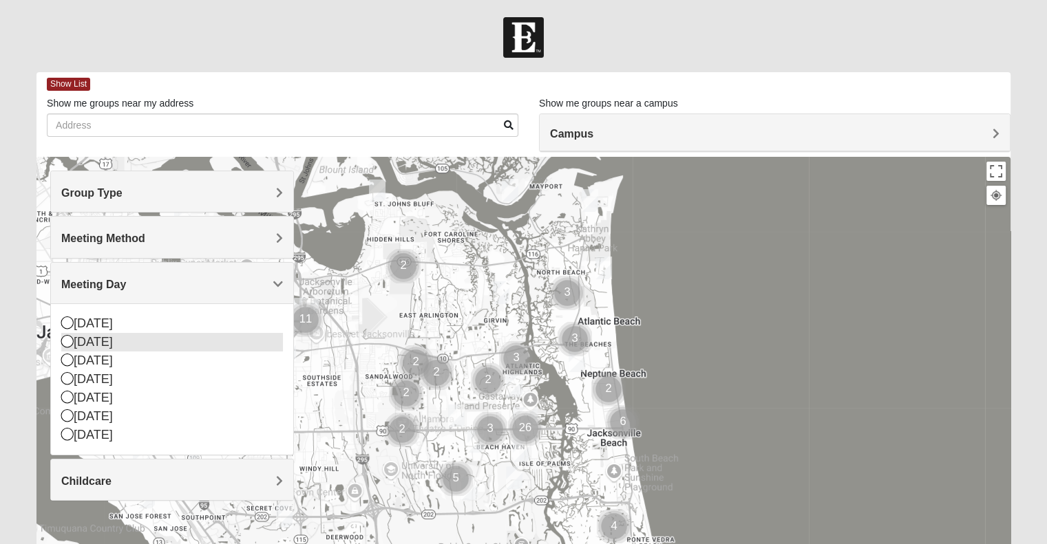
click at [83, 341] on div "[DATE]" at bounding box center [172, 342] width 222 height 19
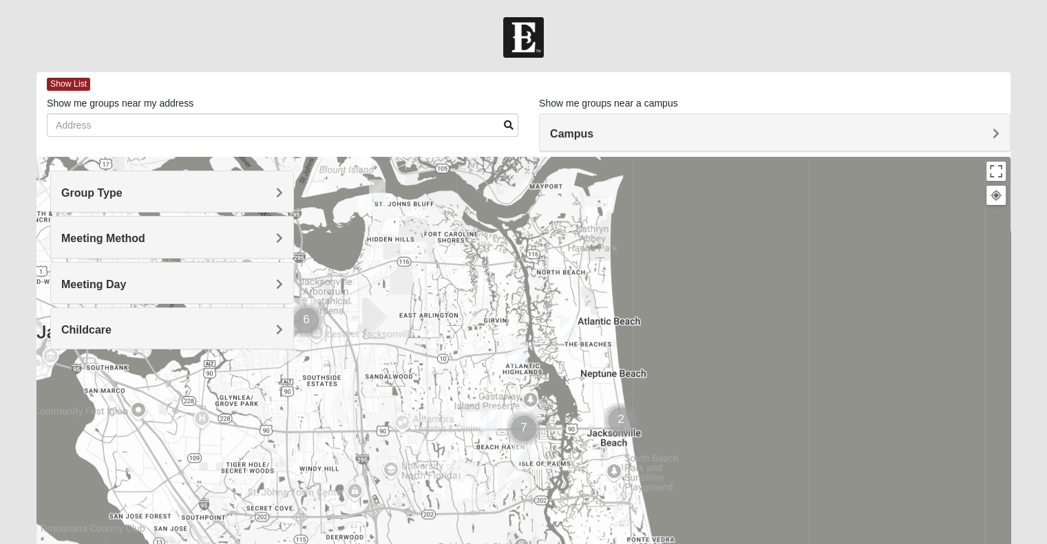
click at [125, 195] on h4 "Group Type" at bounding box center [172, 193] width 222 height 13
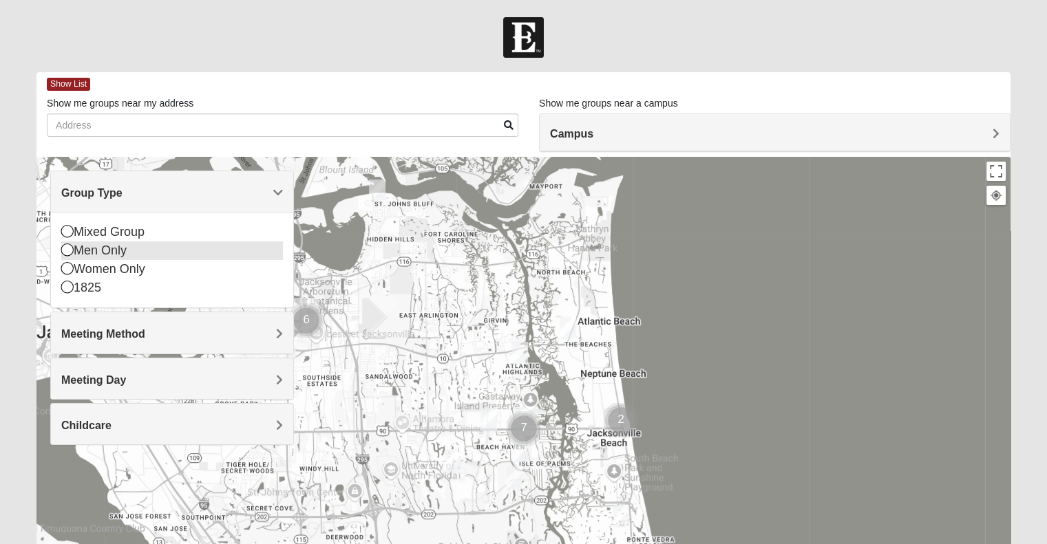
click at [102, 249] on div "Men Only" at bounding box center [172, 251] width 222 height 19
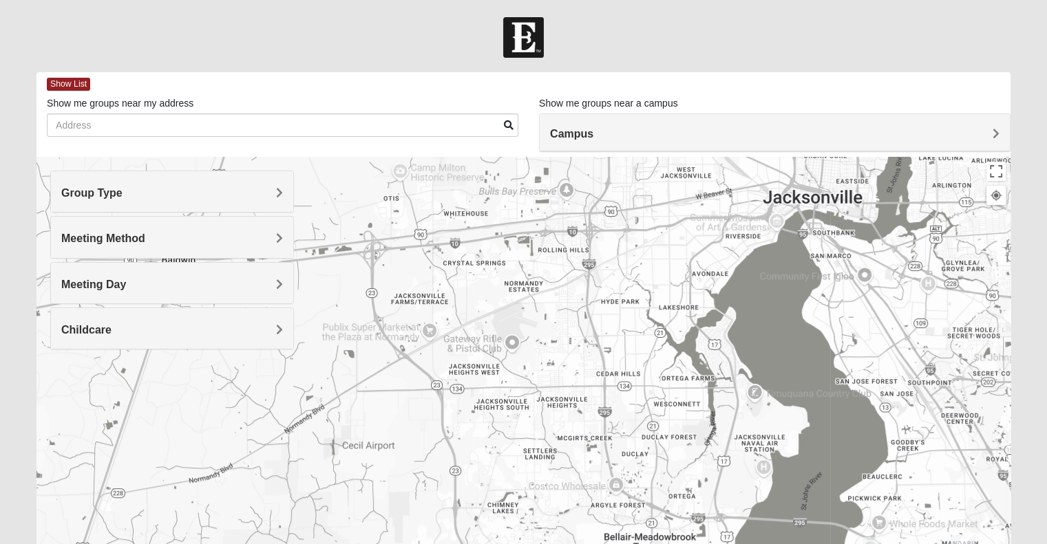
drag, startPoint x: 325, startPoint y: 390, endPoint x: 1056, endPoint y: 256, distance: 743.7
click at [1046, 256] on html "Log In Find A Group Error Show List Loading Groups" at bounding box center [523, 379] width 1047 height 758
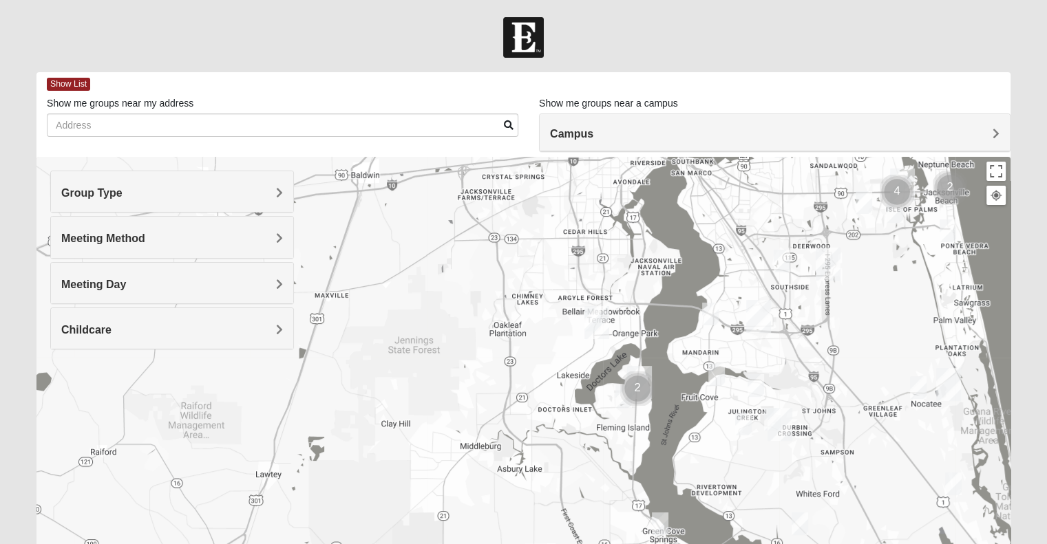
drag, startPoint x: 624, startPoint y: 488, endPoint x: 560, endPoint y: 329, distance: 171.4
click at [560, 329] on div at bounding box center [523, 432] width 974 height 551
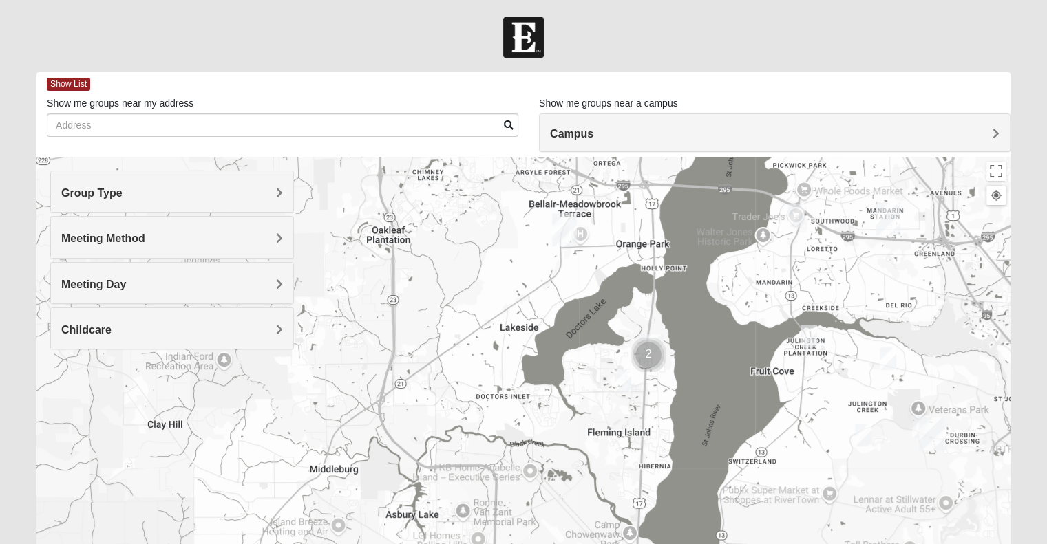
click at [560, 230] on img "Orange Park" at bounding box center [564, 229] width 25 height 33
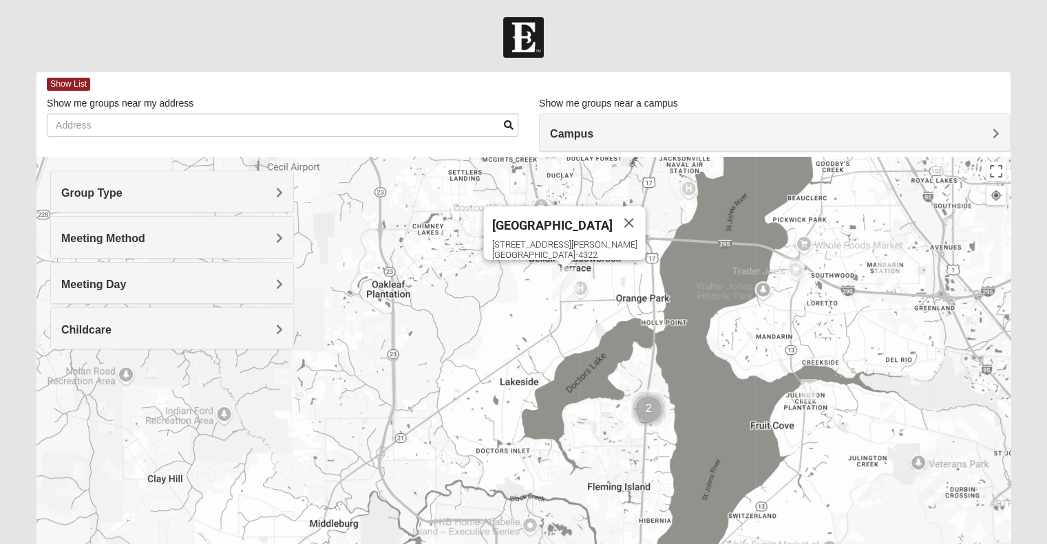
click at [559, 281] on img "Orange Park" at bounding box center [564, 284] width 25 height 33
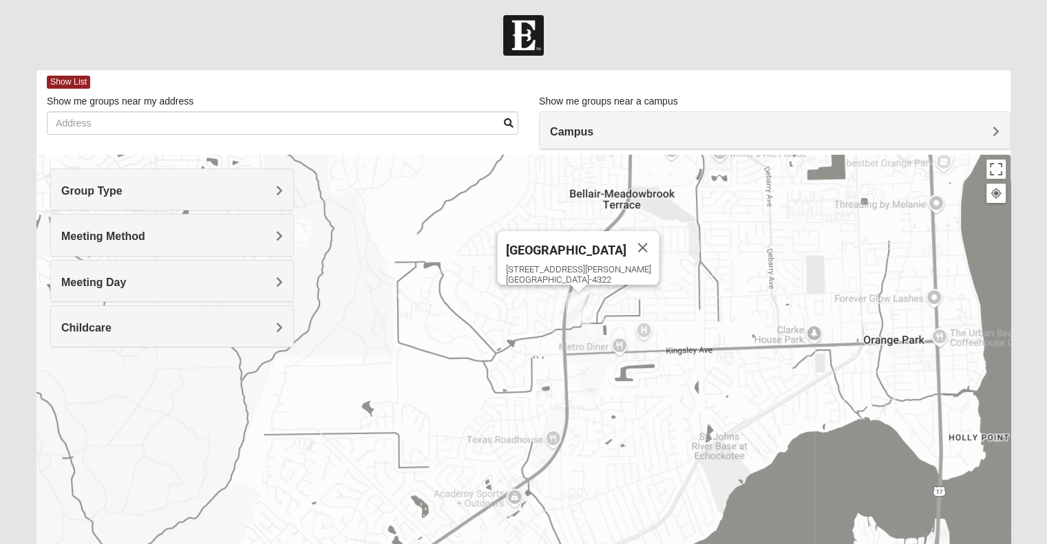
click at [575, 304] on img "Orange Park" at bounding box center [578, 309] width 25 height 33
click at [628, 236] on button "Close" at bounding box center [642, 247] width 33 height 33
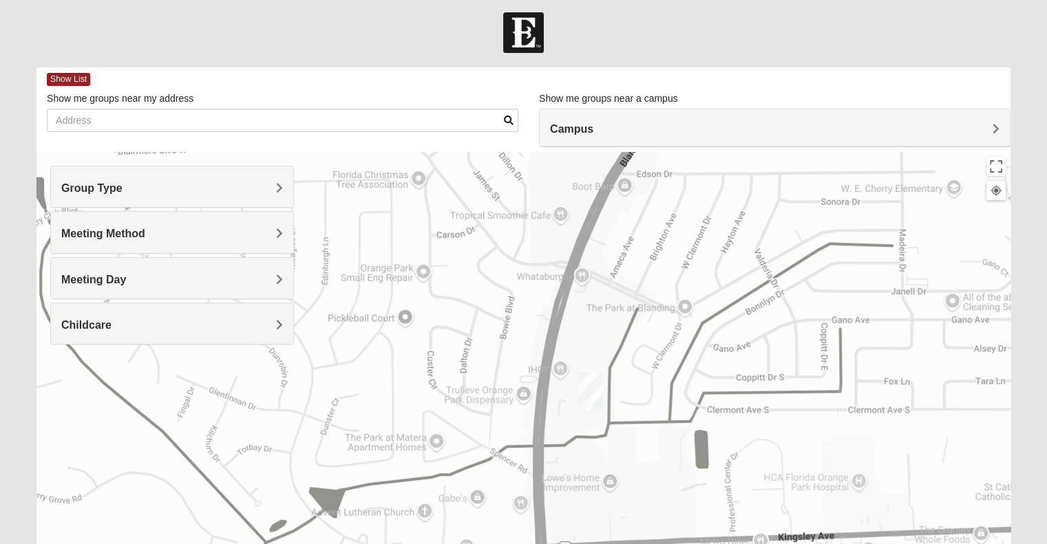
scroll to position [6, 0]
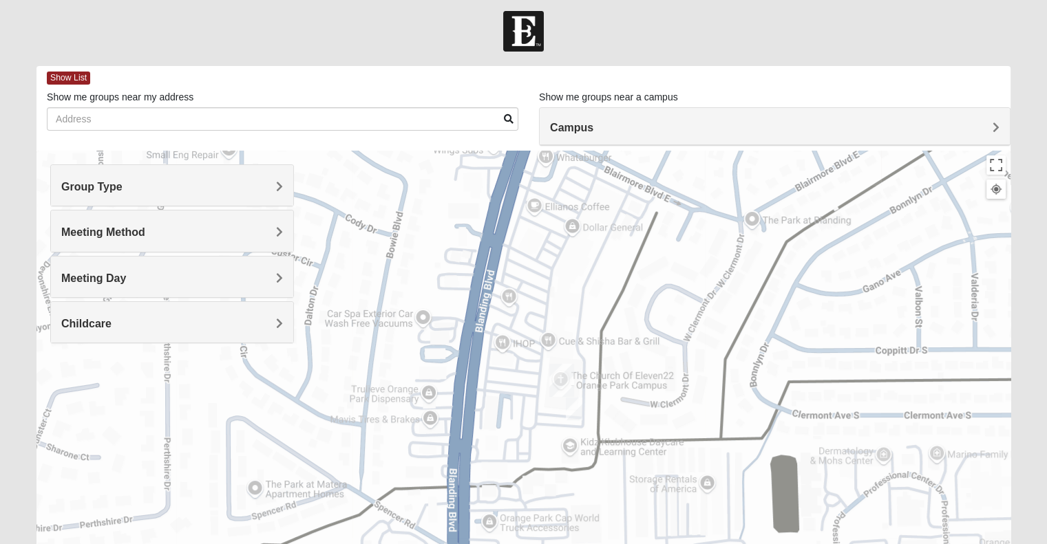
click at [573, 412] on img "On Campus Mens Ferreira 32073" at bounding box center [574, 409] width 17 height 23
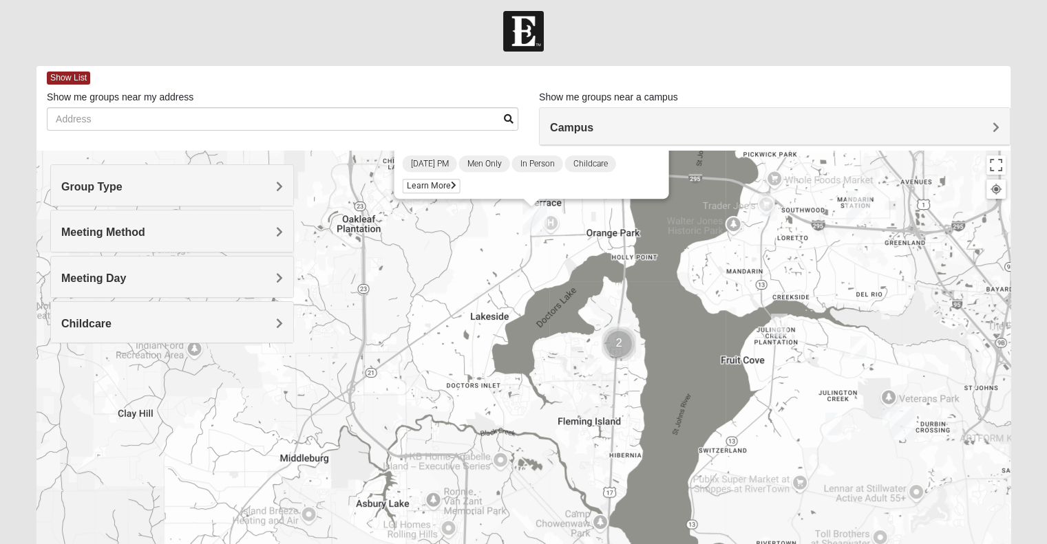
drag, startPoint x: 645, startPoint y: 492, endPoint x: 605, endPoint y: 305, distance: 191.4
click at [605, 305] on div "On Campus Mens [PERSON_NAME] 32073 [DATE] PM Men Only In Person Childcare Learn…" at bounding box center [523, 426] width 974 height 551
click at [589, 373] on img "Mens Goolsby 32003" at bounding box center [593, 370] width 17 height 23
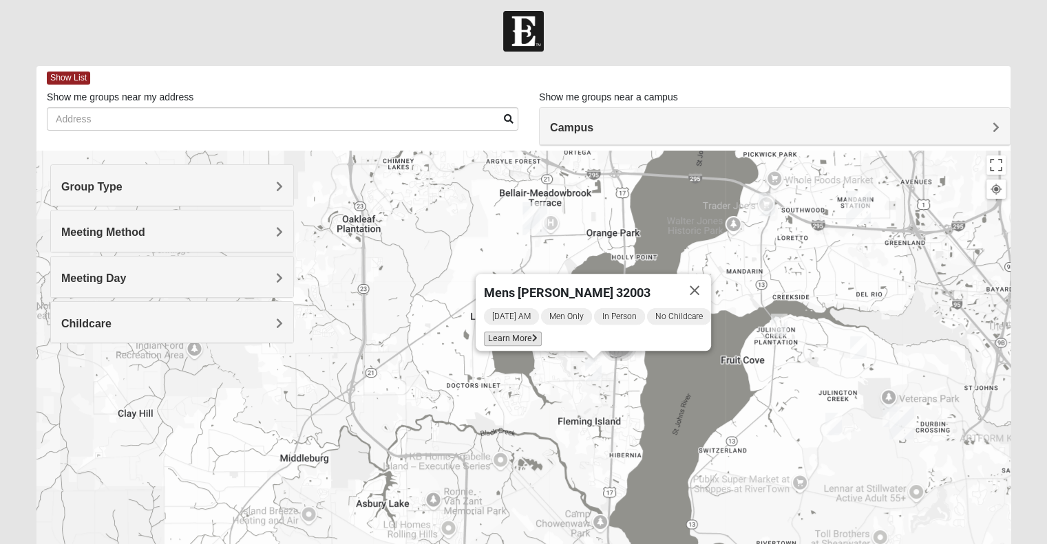
click at [500, 332] on span "Learn More" at bounding box center [513, 339] width 58 height 14
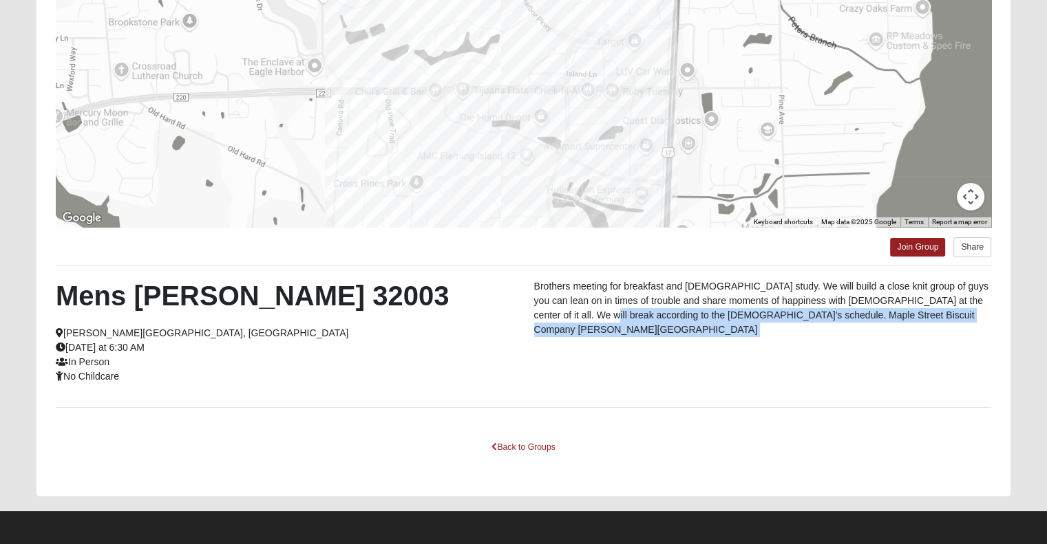
scroll to position [200, 0]
drag, startPoint x: 553, startPoint y: 343, endPoint x: 491, endPoint y: 573, distance: 237.6
click at [491, 544] on html "Log In Find A Group Error Show List Loading Groups" at bounding box center [523, 172] width 1047 height 745
click at [513, 447] on link "Back to Groups" at bounding box center [522, 446] width 81 height 21
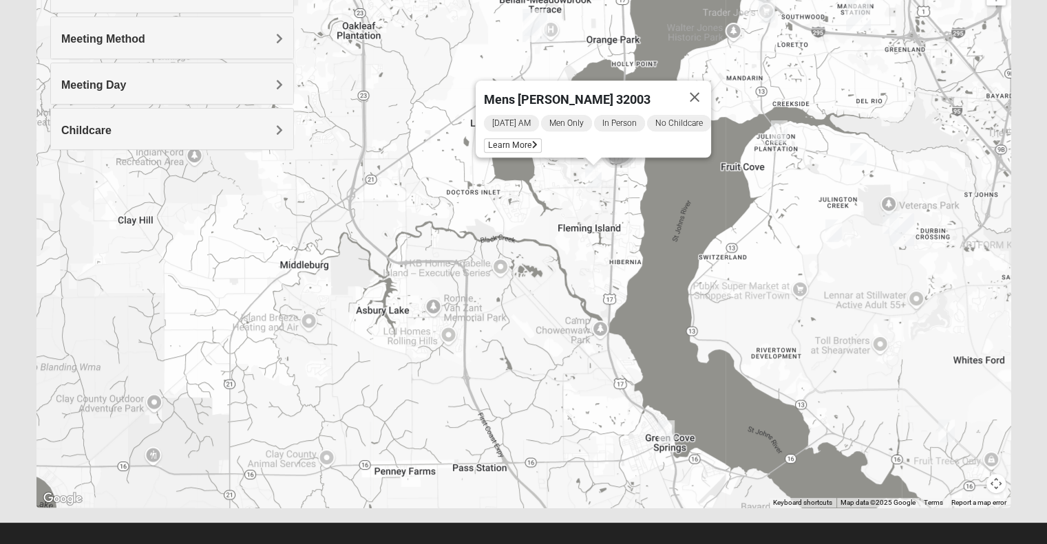
click at [668, 432] on img "Mens Sweeten 32043" at bounding box center [666, 432] width 17 height 23
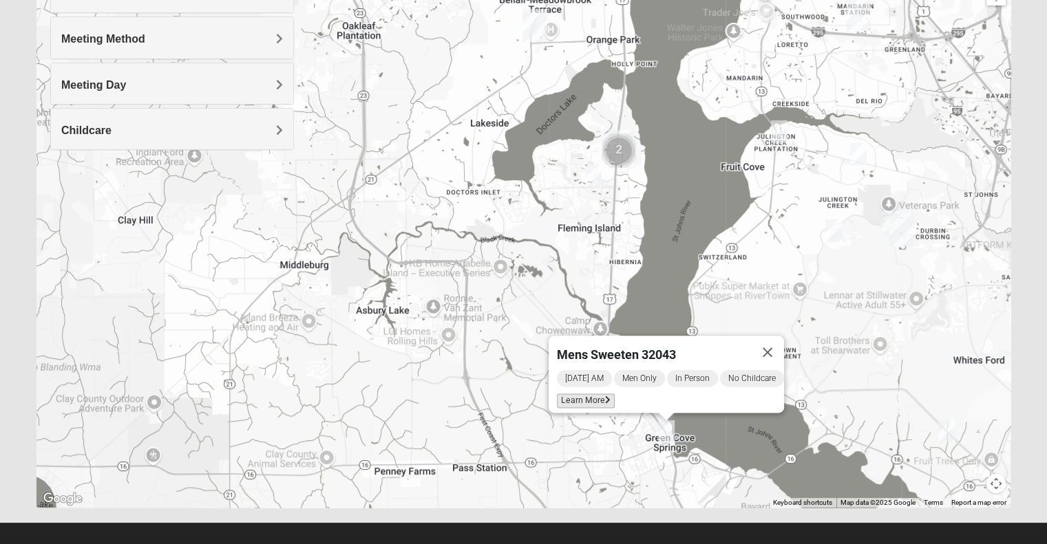
click at [577, 394] on span "Learn More" at bounding box center [586, 401] width 58 height 14
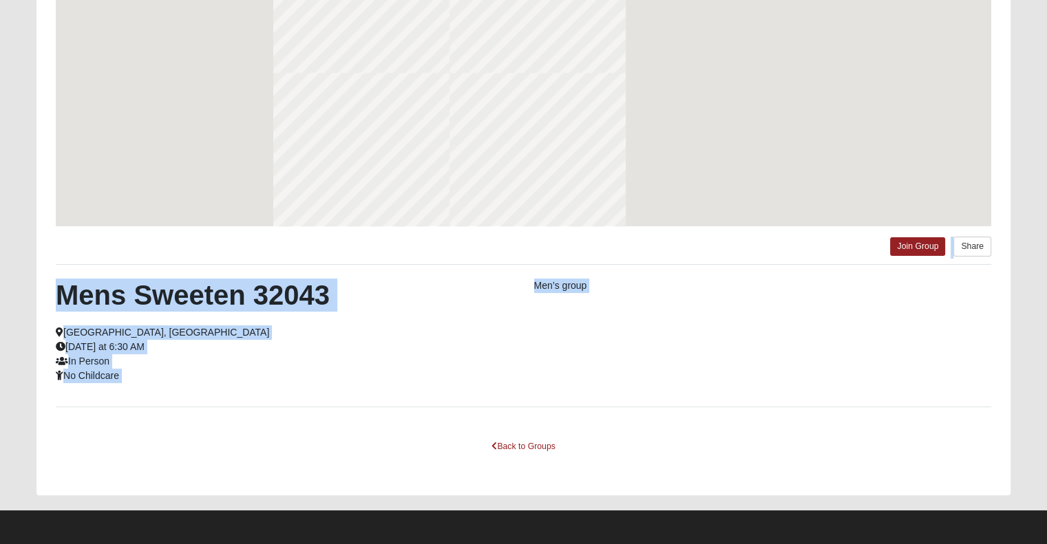
scroll to position [139, 0]
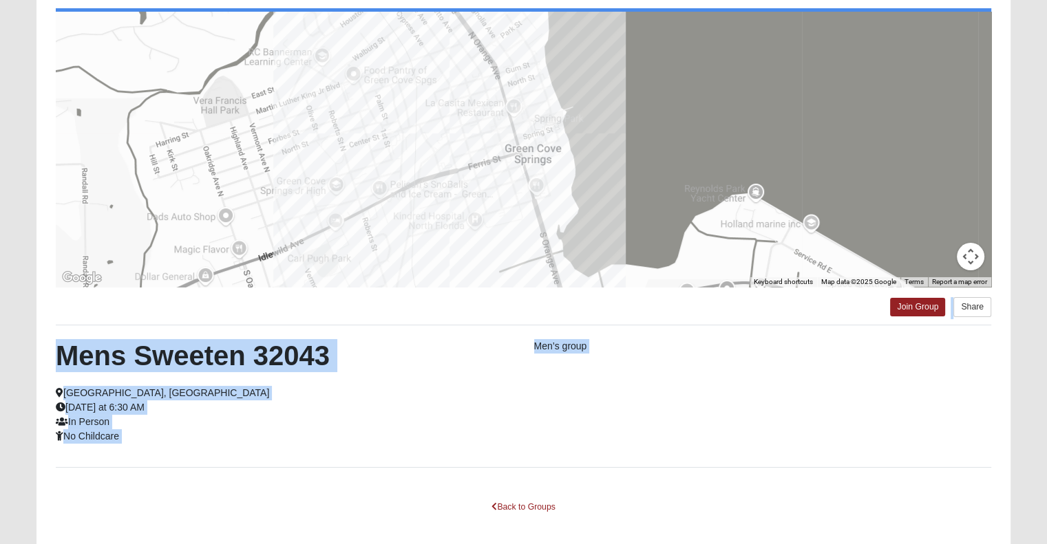
click at [463, 369] on h2 "Mens Sweeten 32043" at bounding box center [284, 355] width 457 height 33
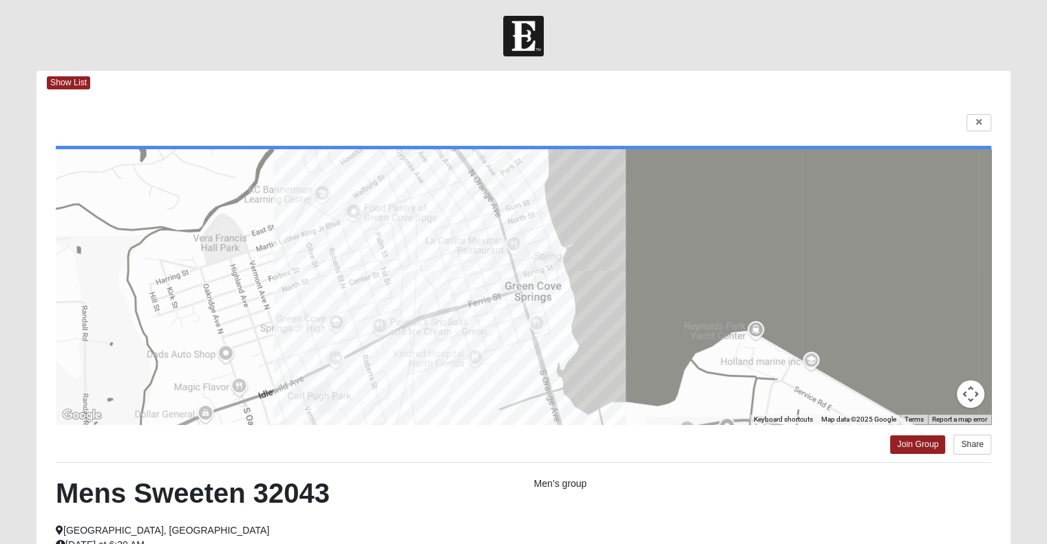
scroll to position [0, 0]
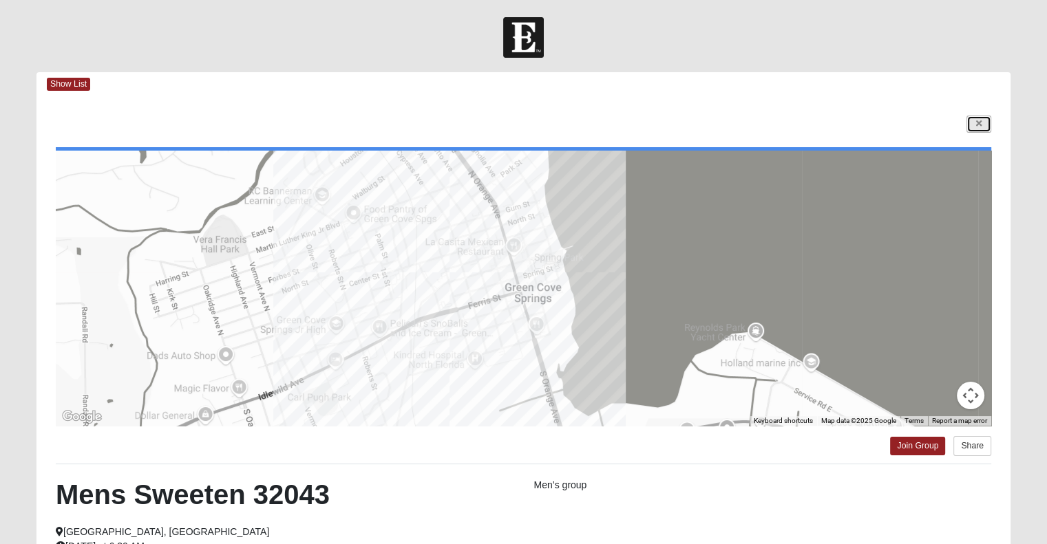
click at [978, 118] on link at bounding box center [978, 124] width 25 height 17
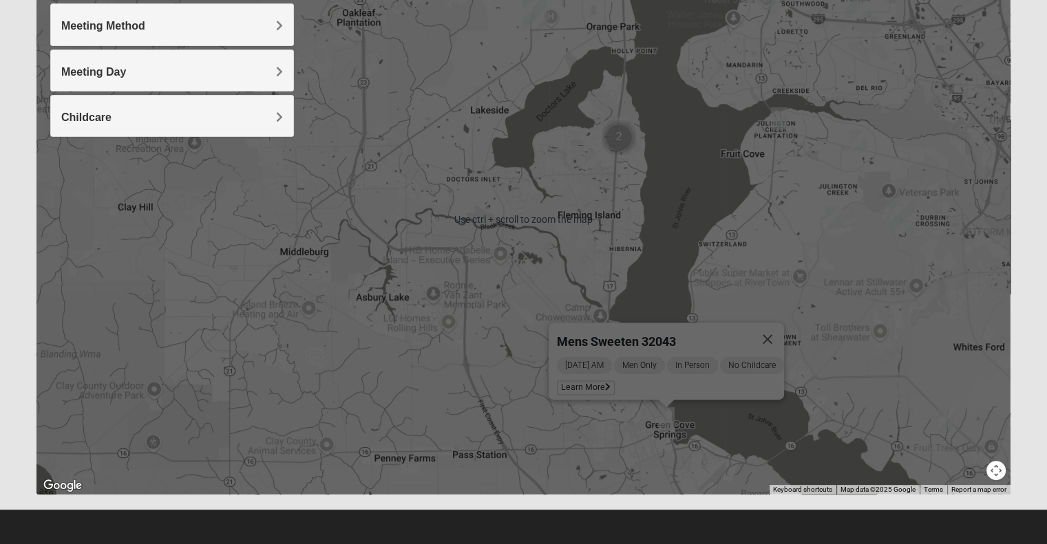
scroll to position [209, 0]
